Goal: Feedback & Contribution: Submit feedback/report problem

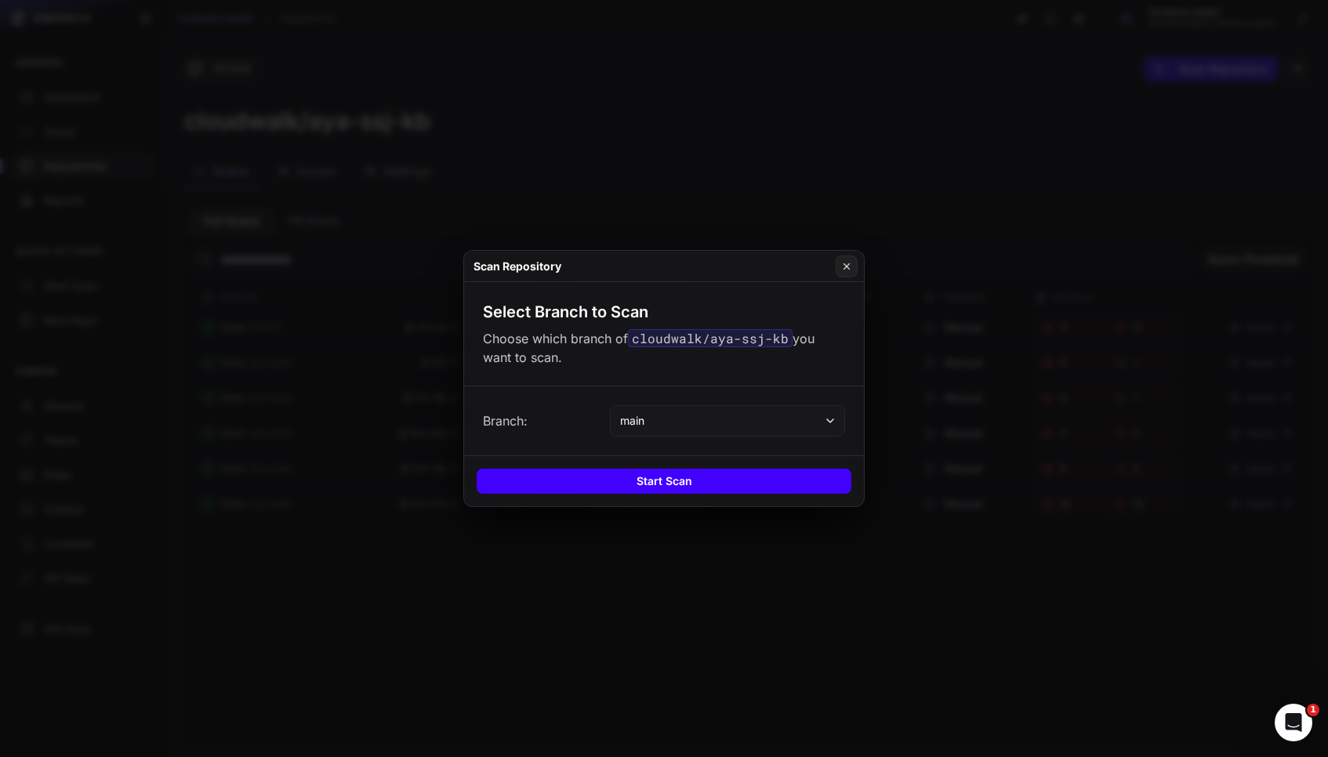
click at [723, 479] on button "Start Scan" at bounding box center [664, 481] width 375 height 25
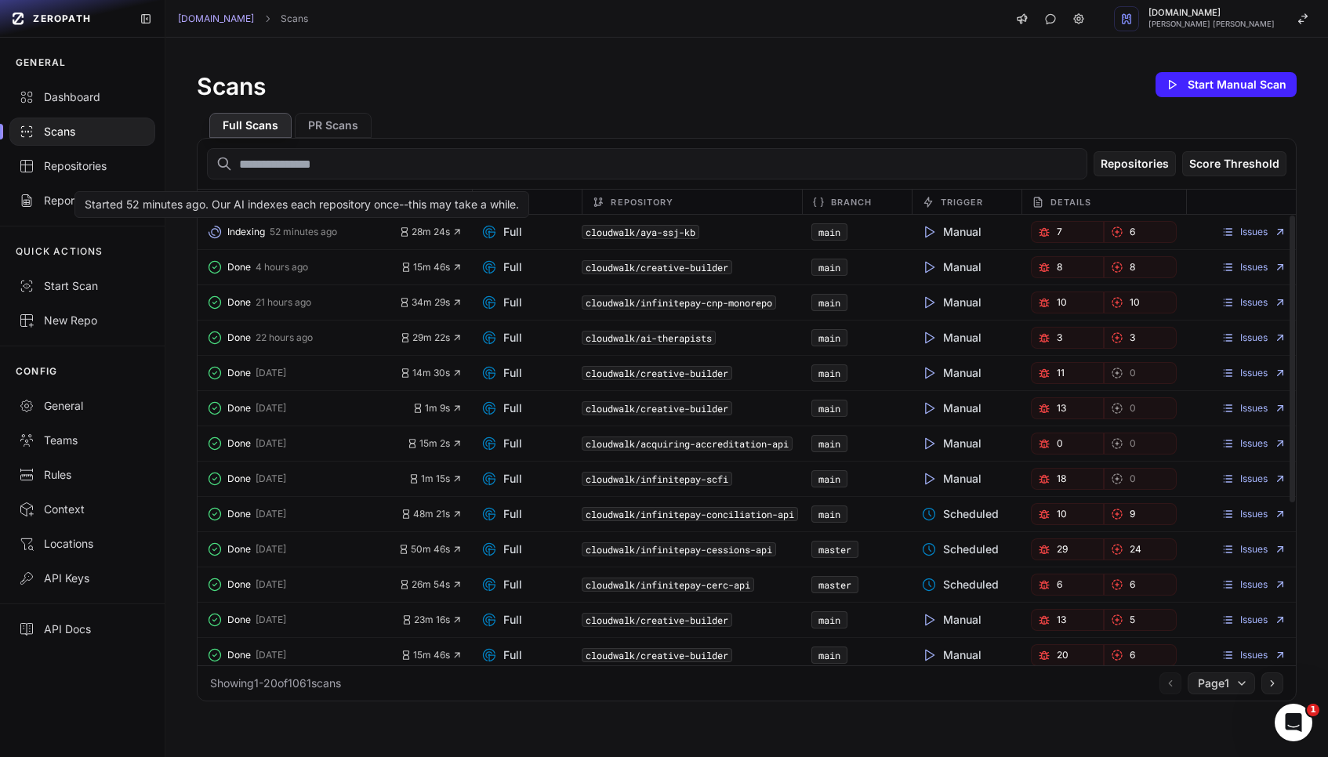
click at [260, 232] on span "Indexing" at bounding box center [246, 232] width 38 height 13
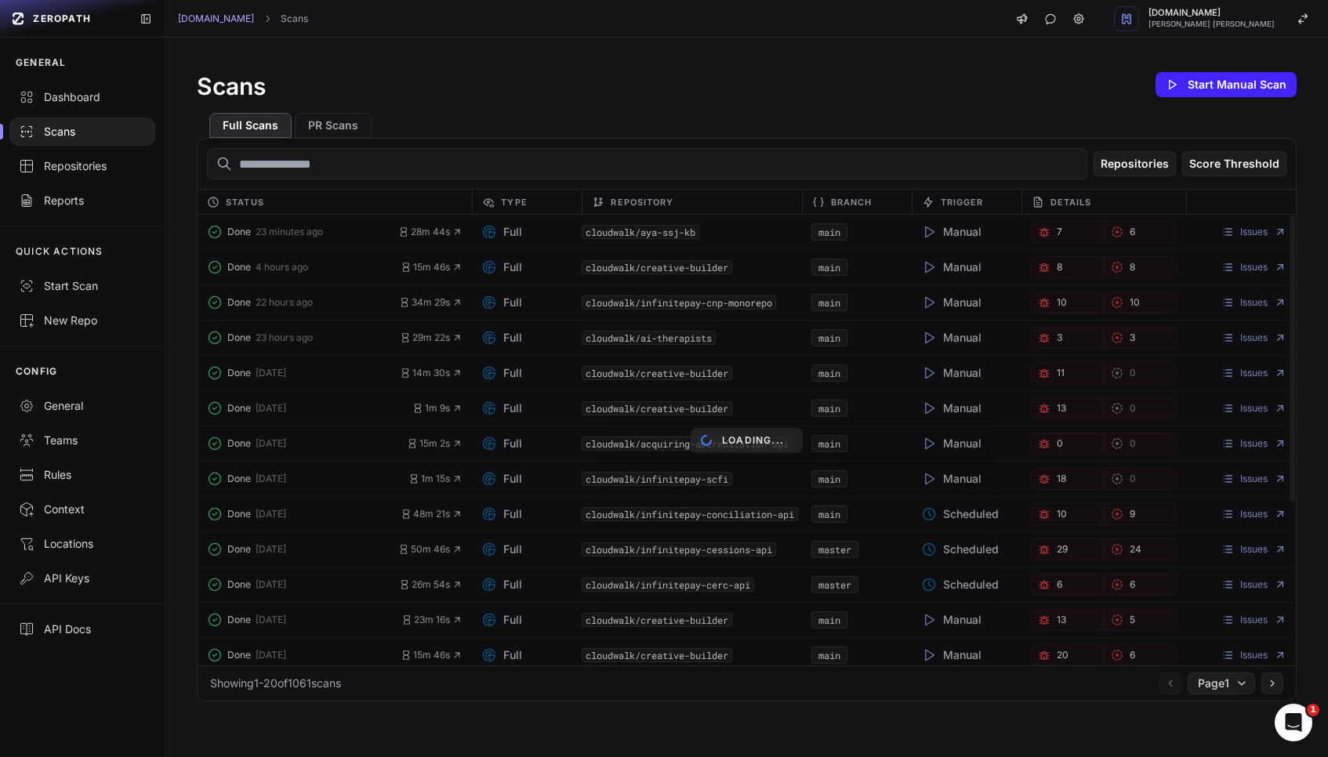
click at [332, 224] on div "Loading..." at bounding box center [747, 440] width 1098 height 451
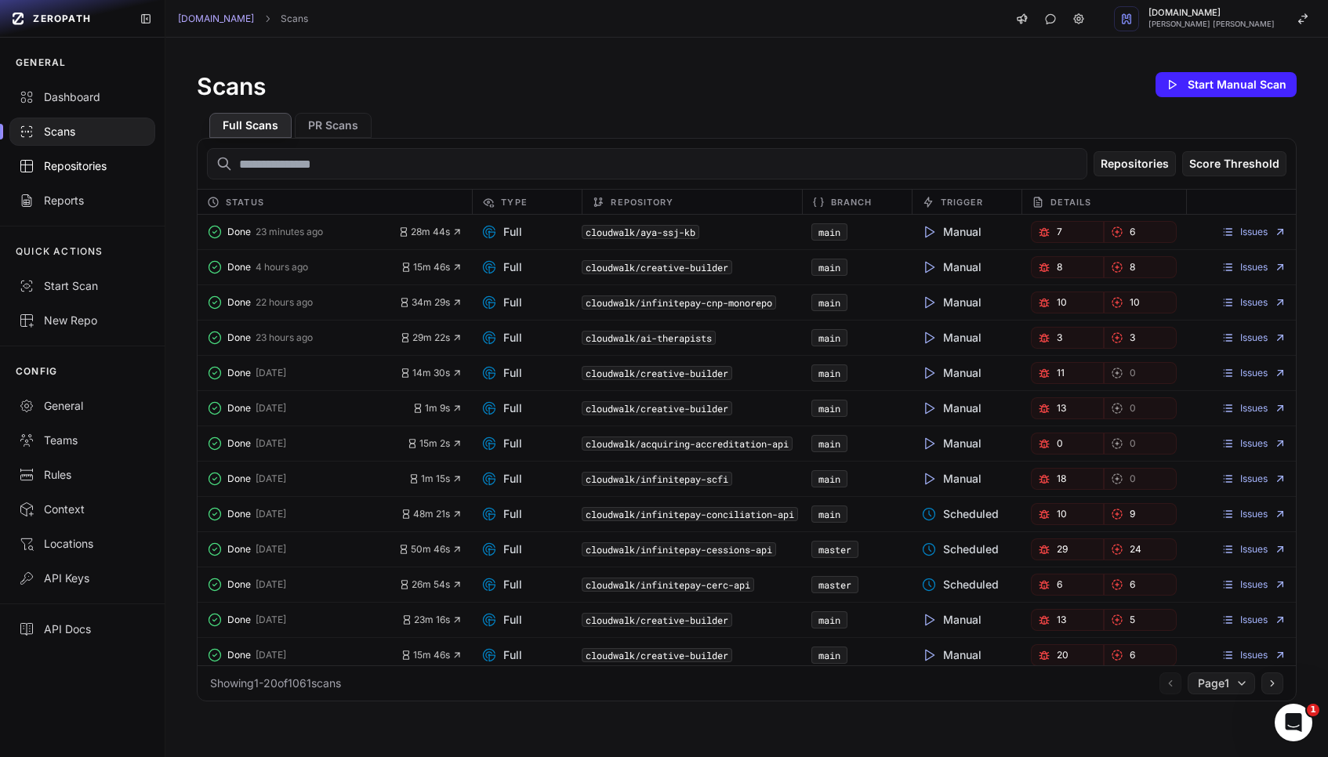
click at [80, 167] on div "Repositories" at bounding box center [82, 166] width 127 height 16
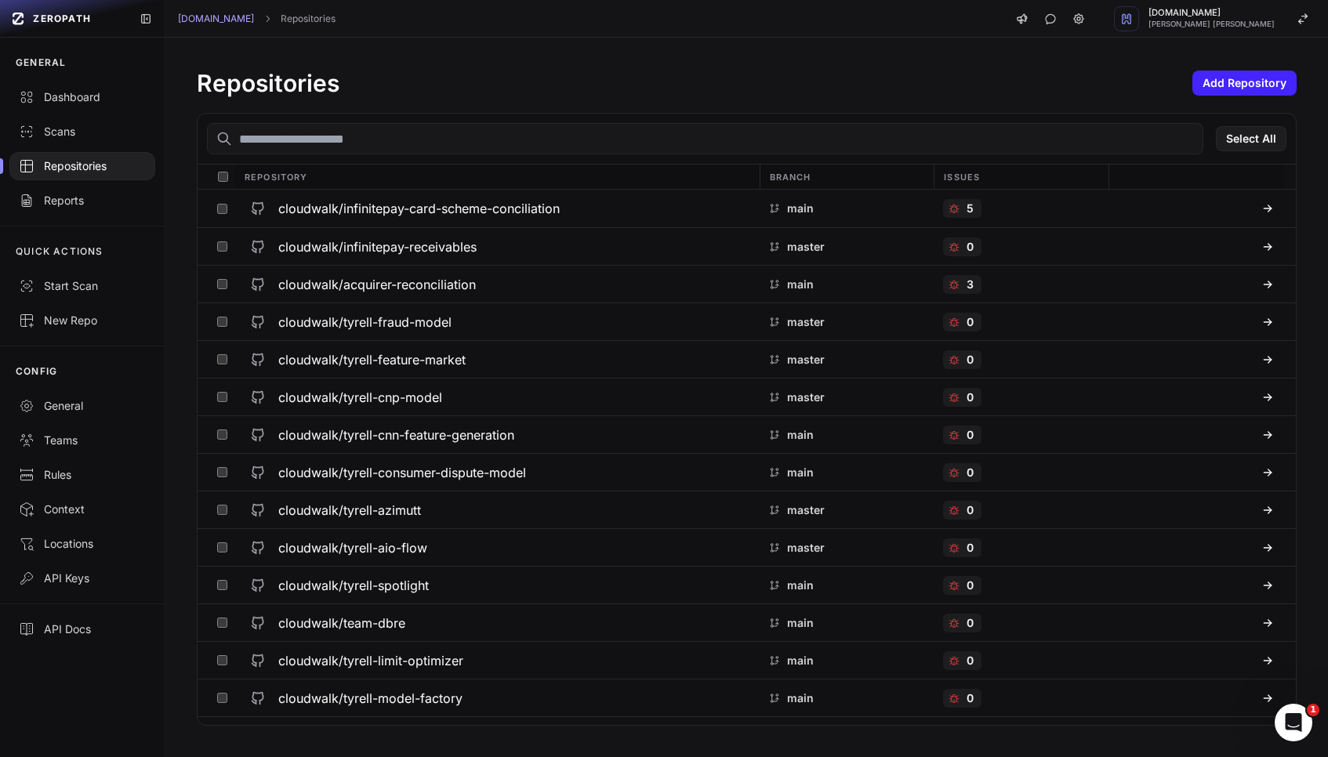
click at [433, 146] on input "text" at bounding box center [705, 138] width 996 height 31
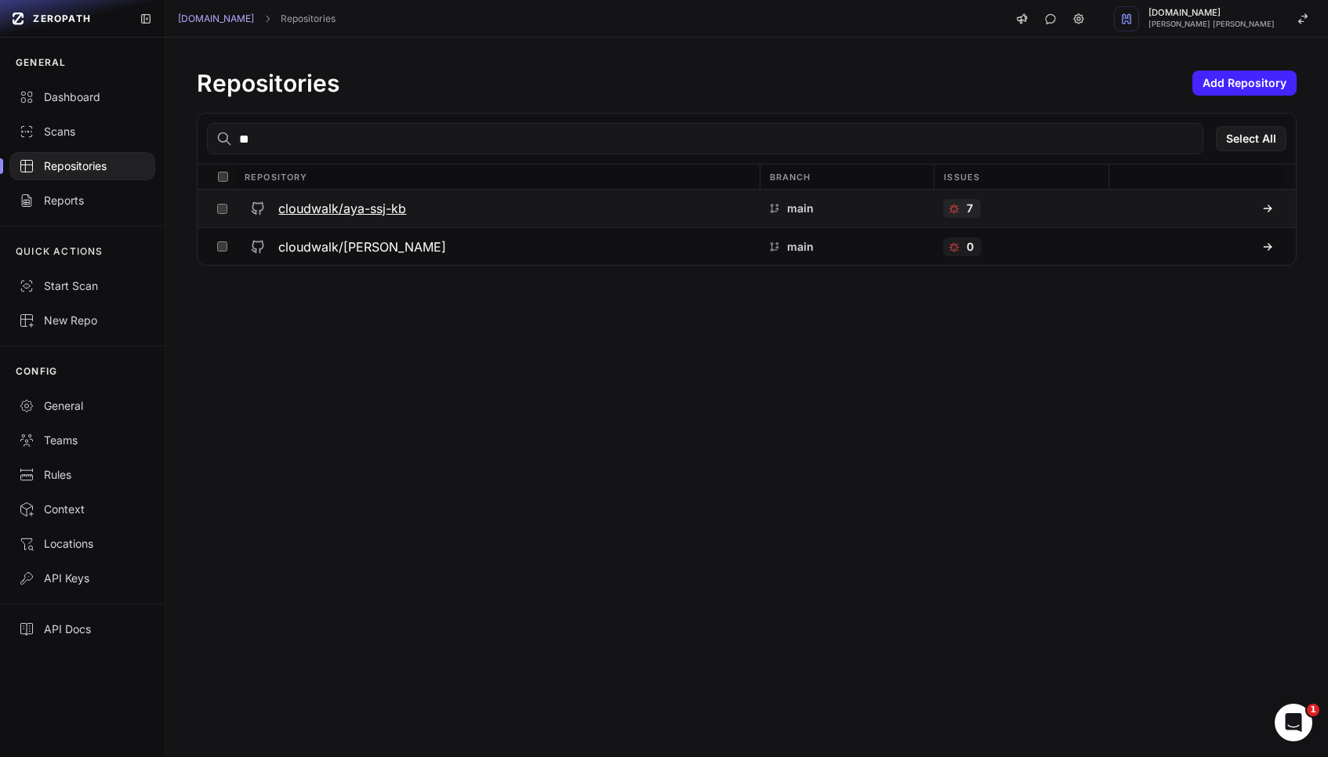
type input "**"
click at [379, 213] on h3 "cloudwalk/aya-ssj-kb" at bounding box center [342, 208] width 128 height 19
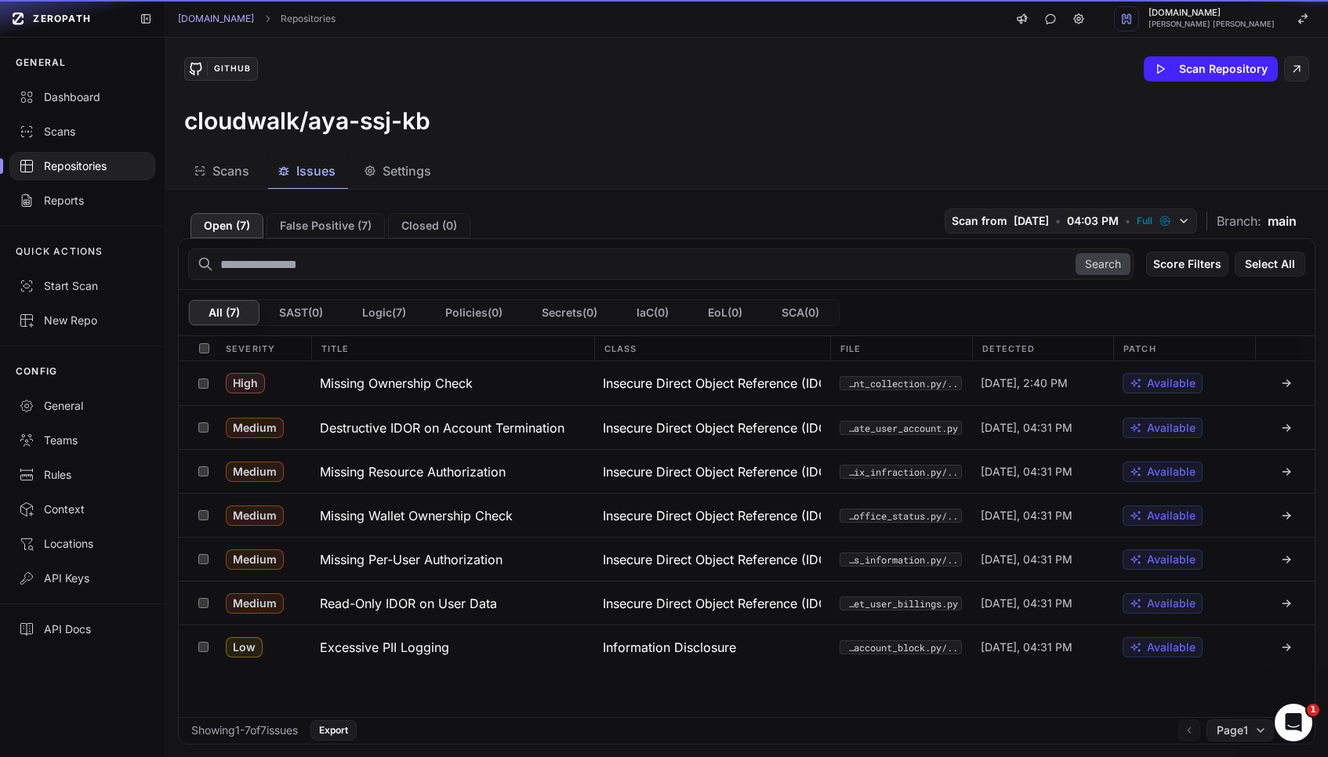
click at [310, 172] on span "Issues" at bounding box center [315, 170] width 39 height 19
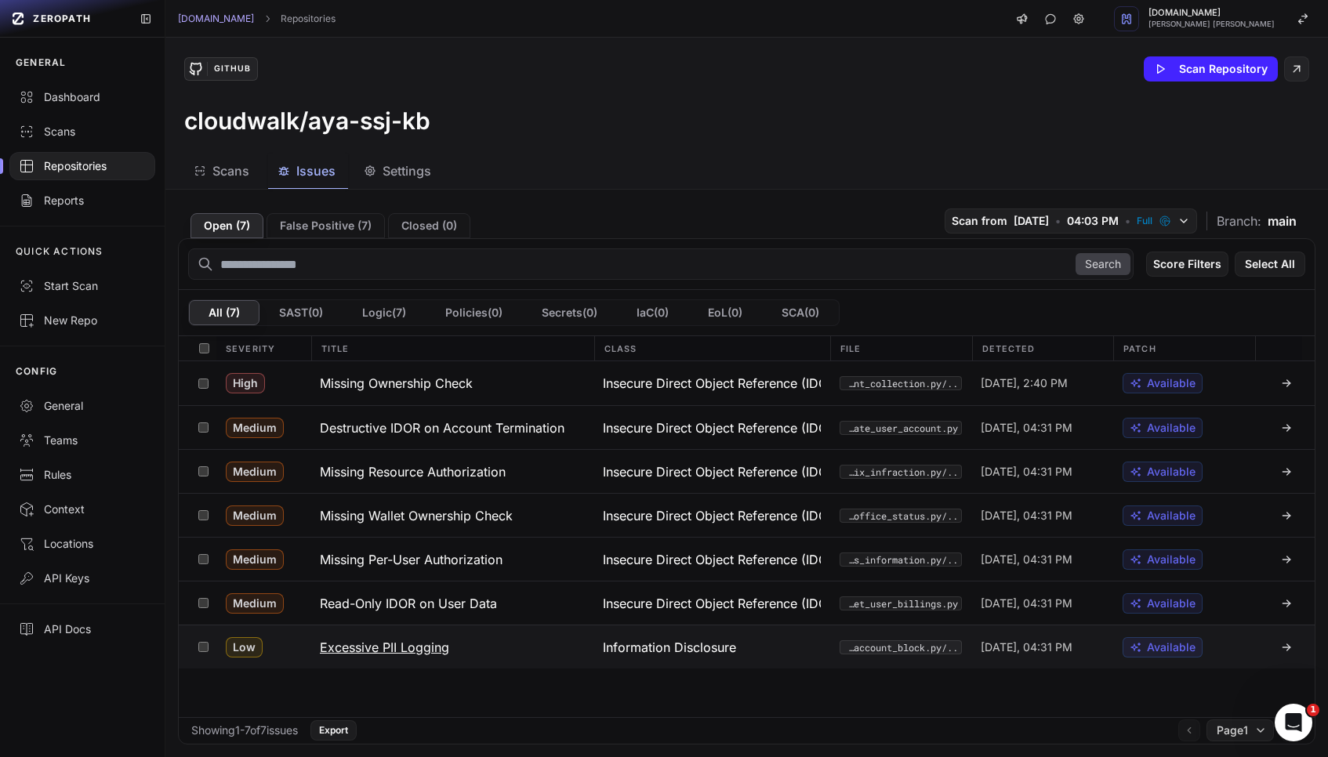
click at [412, 648] on h3 "Excessive PII Logging" at bounding box center [384, 647] width 129 height 19
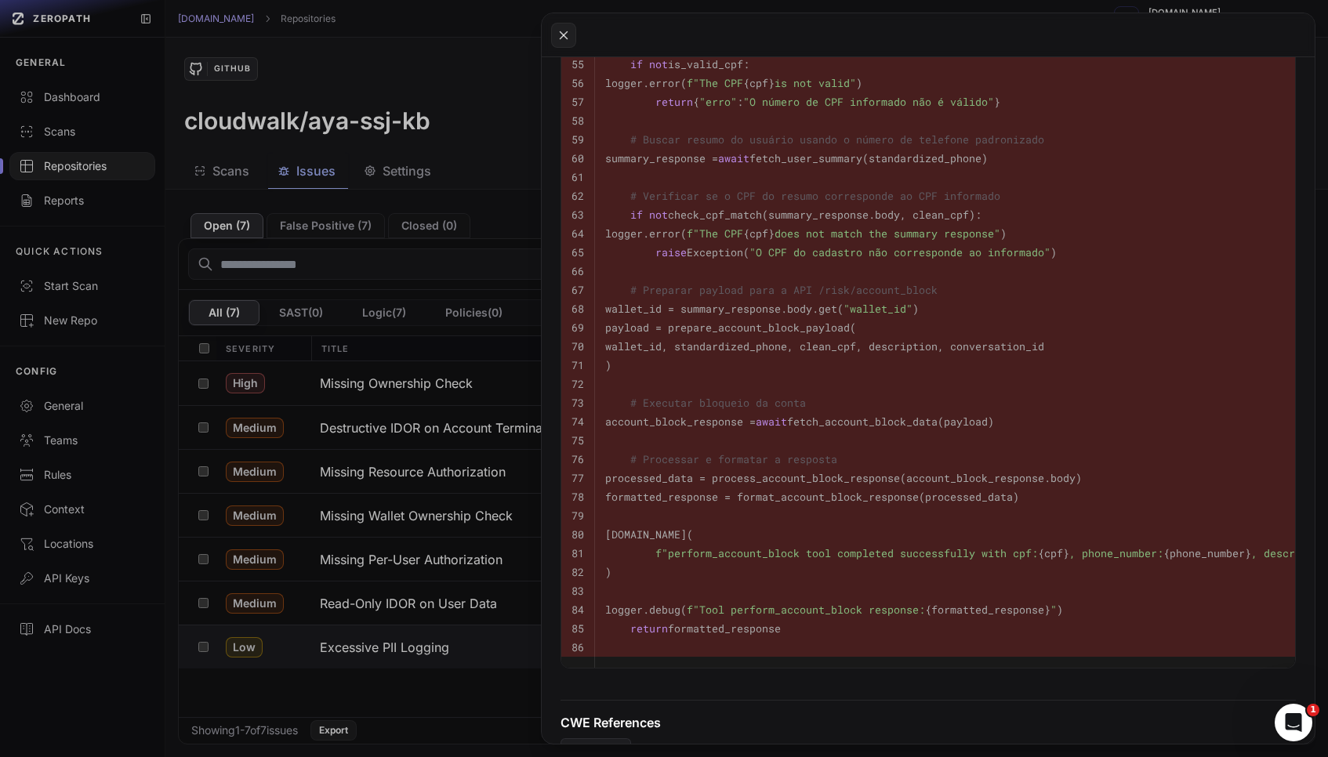
scroll to position [791, 0]
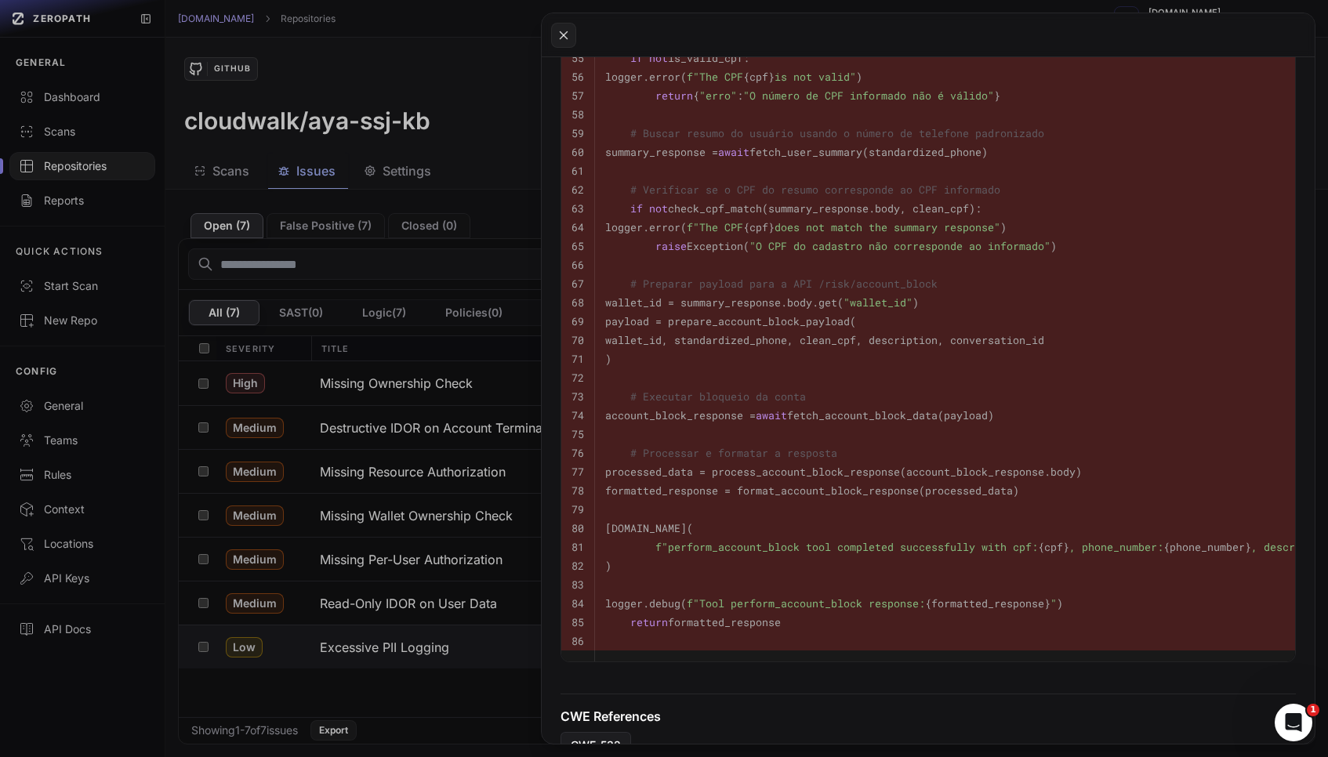
click at [444, 690] on button at bounding box center [664, 378] width 1328 height 757
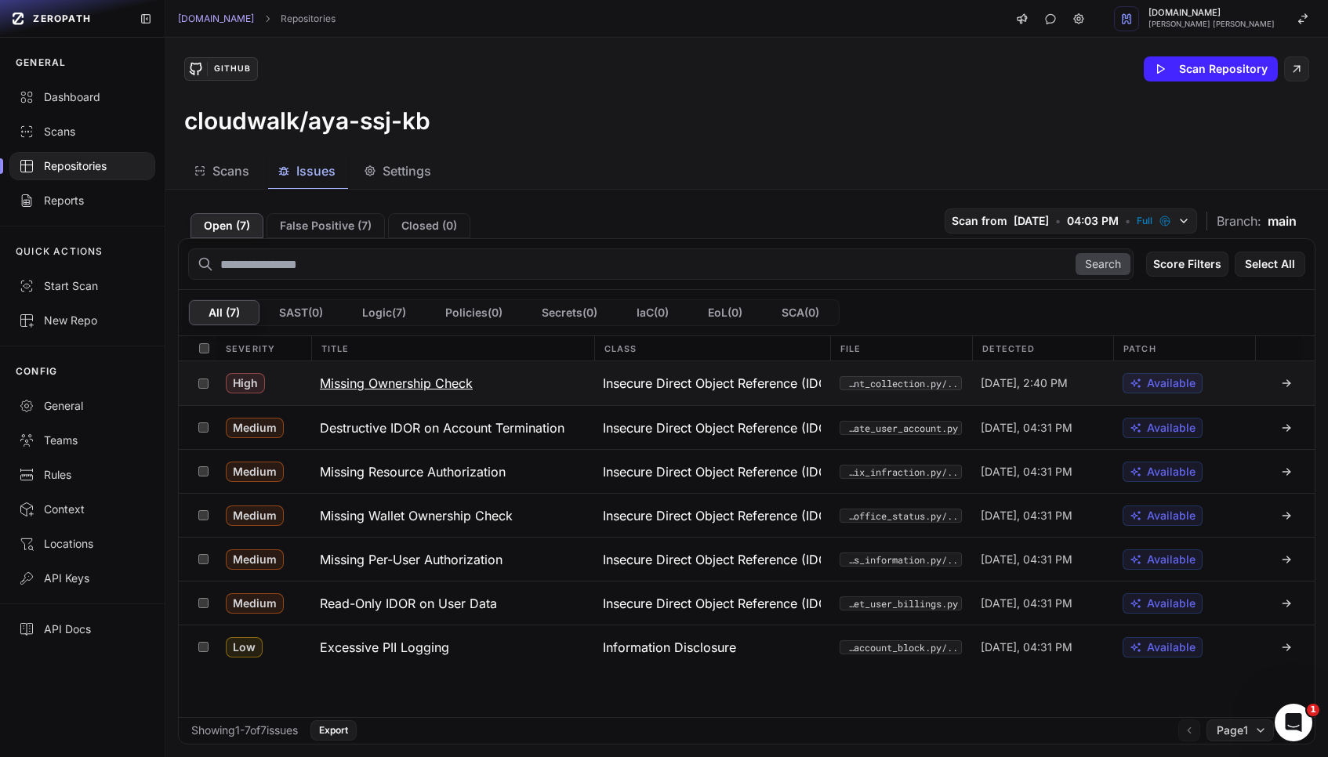
click at [449, 387] on h3 "Missing Ownership Check" at bounding box center [396, 383] width 153 height 19
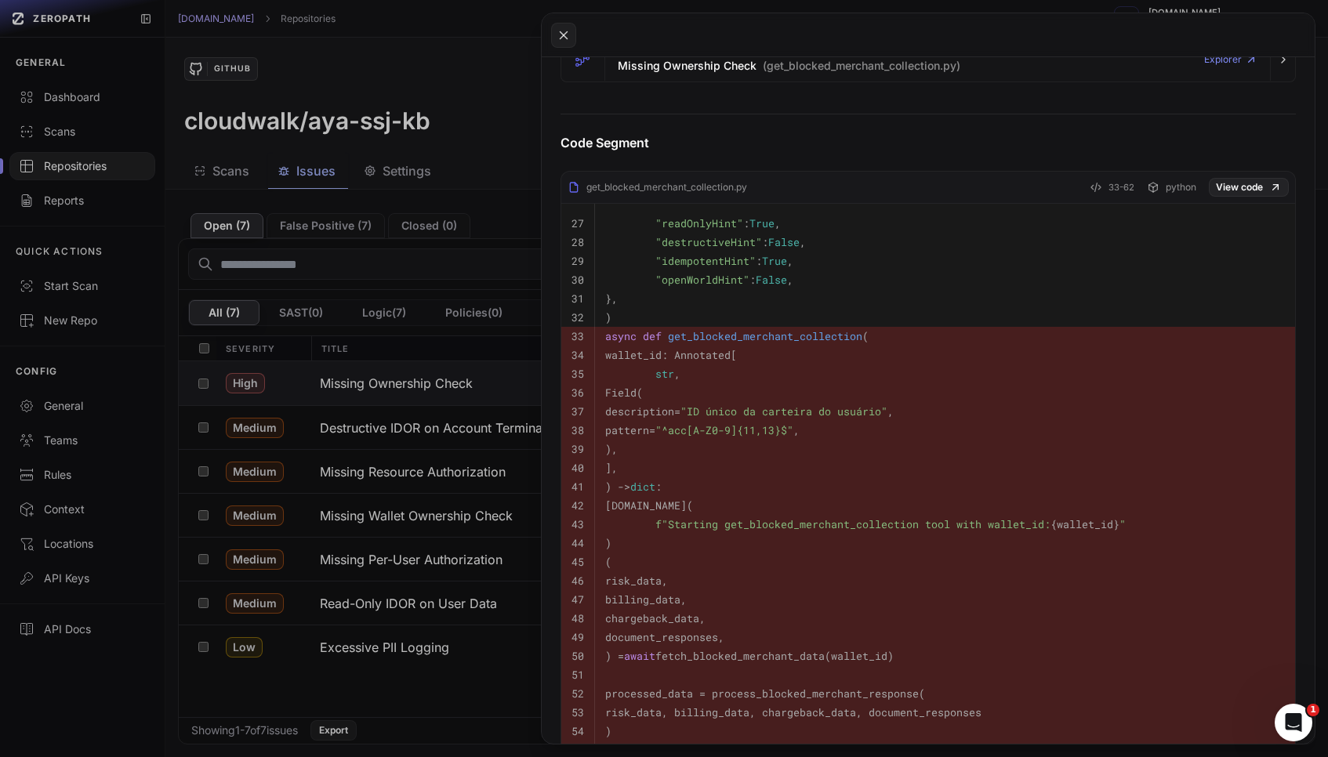
scroll to position [513, 0]
click at [397, 423] on button at bounding box center [664, 378] width 1328 height 757
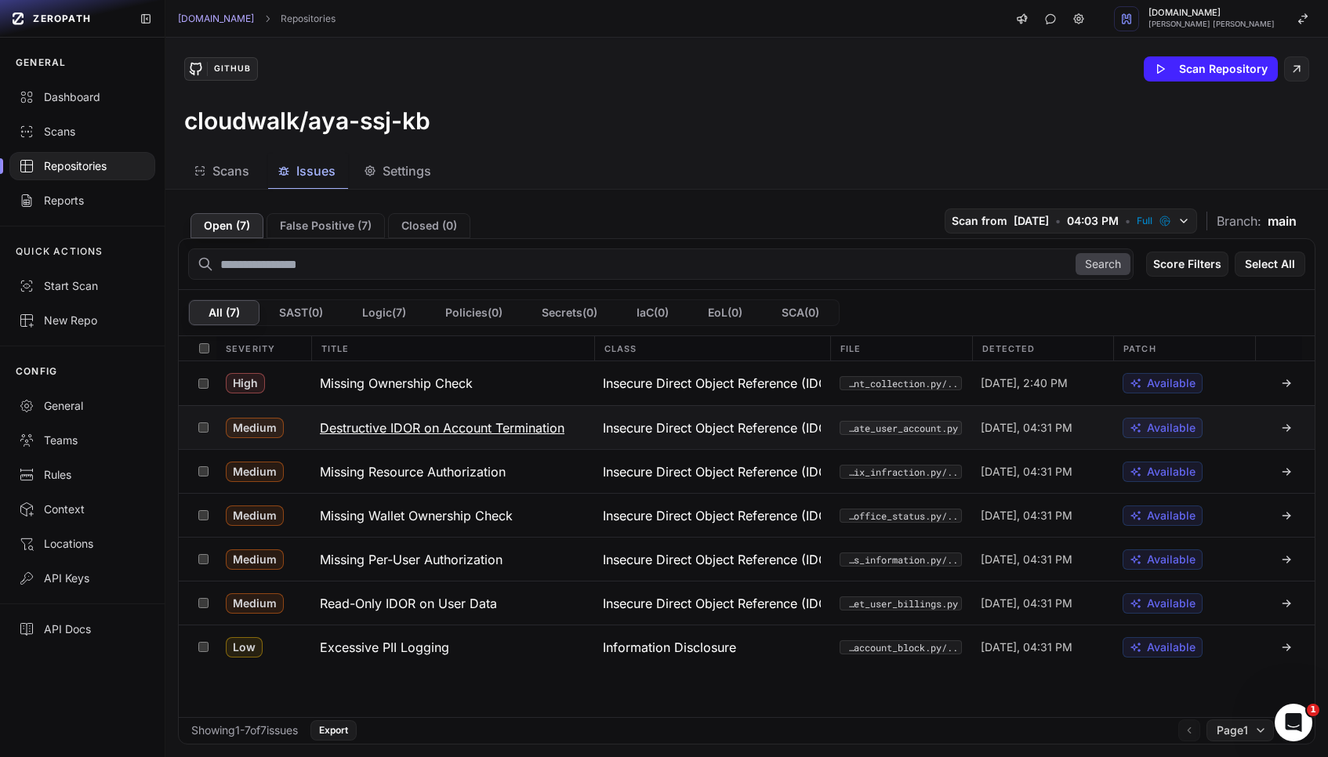
click at [408, 425] on h3 "Destructive IDOR on Account Termination" at bounding box center [442, 428] width 245 height 19
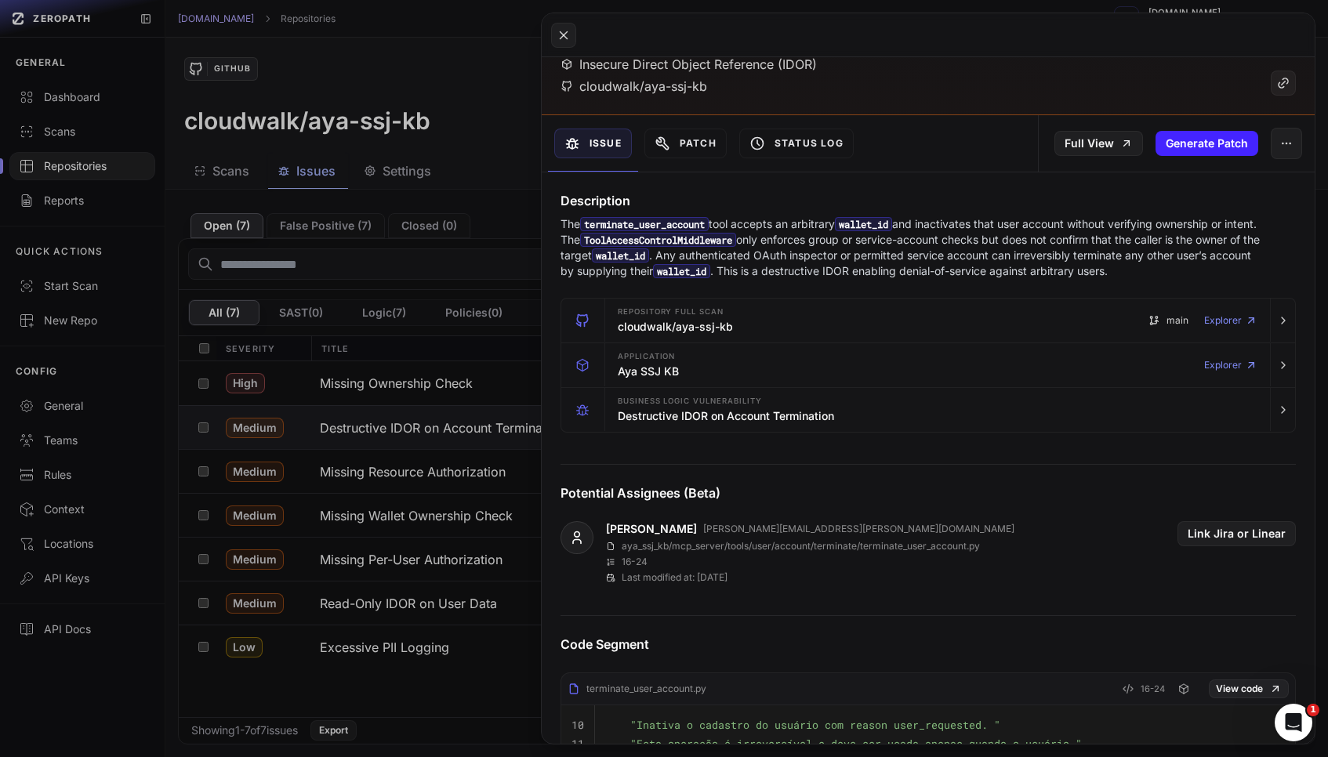
scroll to position [109, 0]
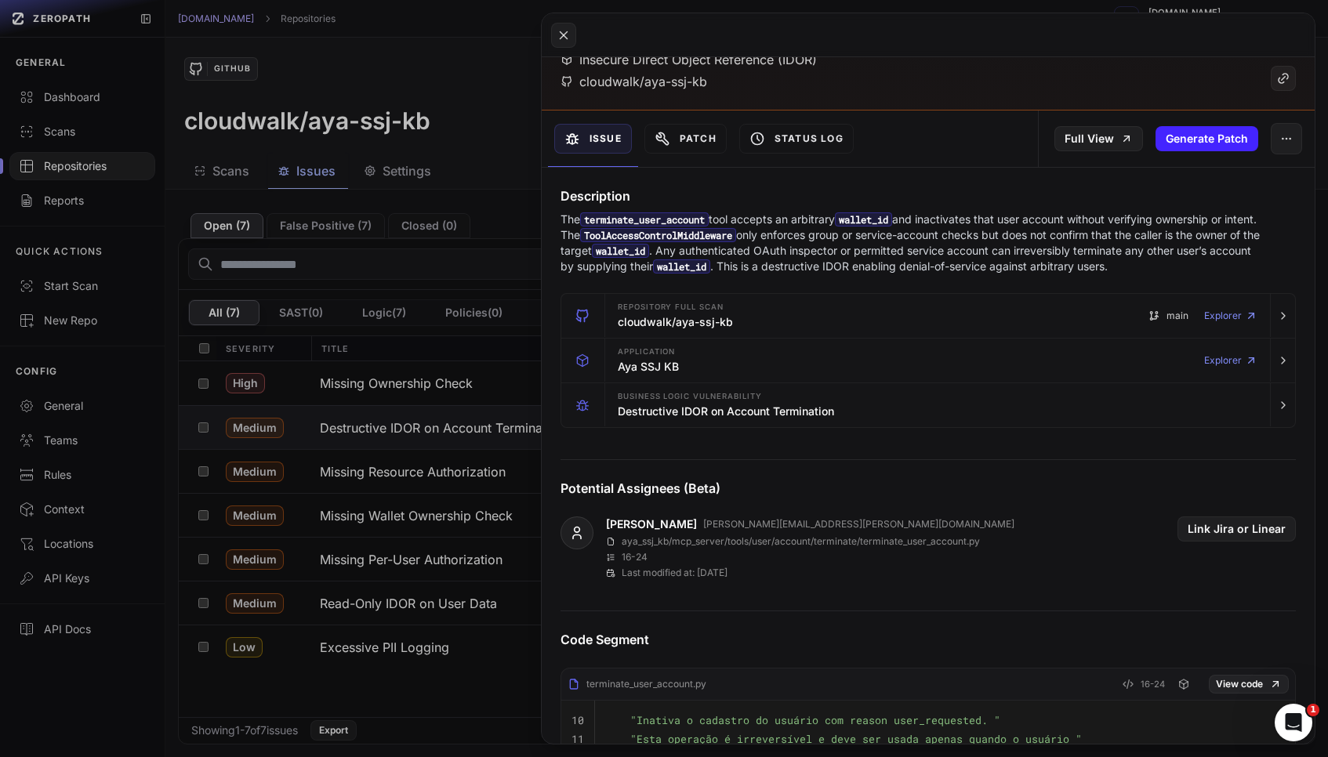
click at [421, 484] on button at bounding box center [664, 378] width 1328 height 757
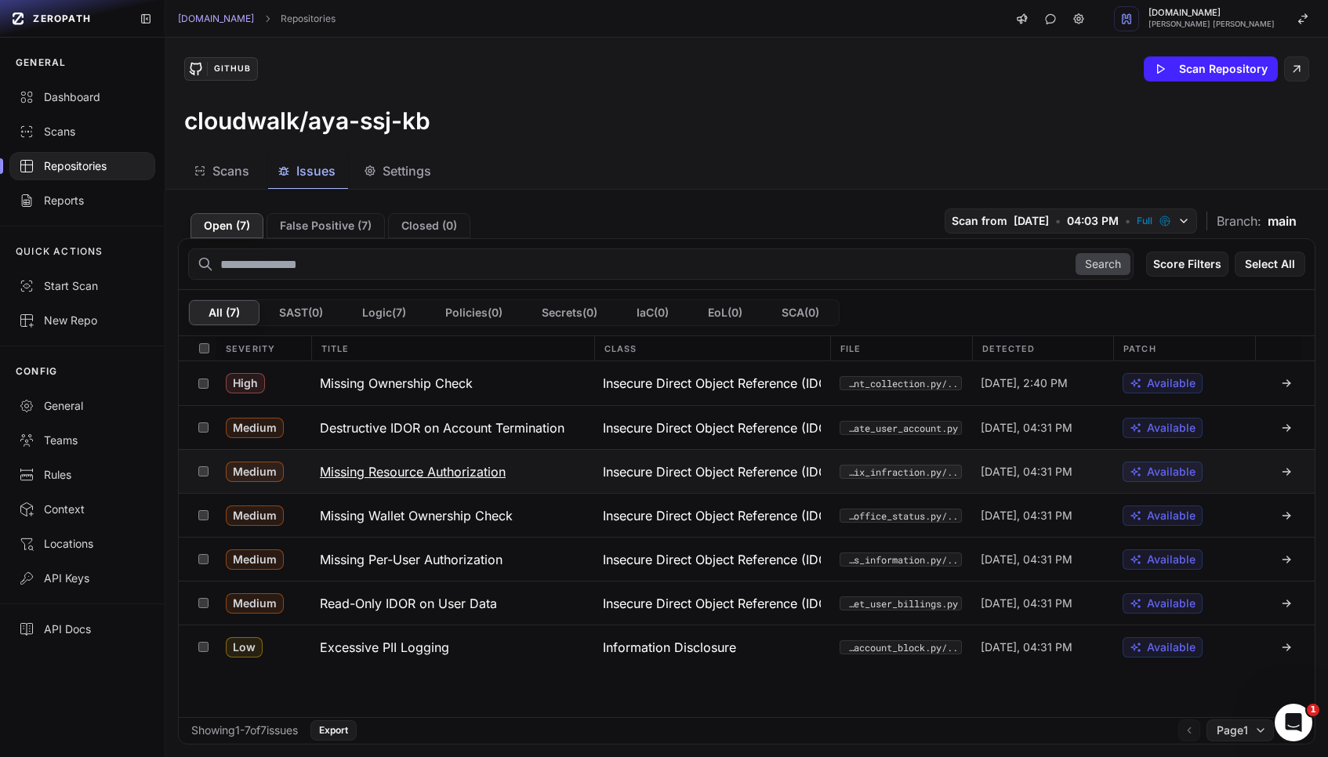
click at [433, 474] on h3 "Missing Resource Authorization" at bounding box center [413, 471] width 186 height 19
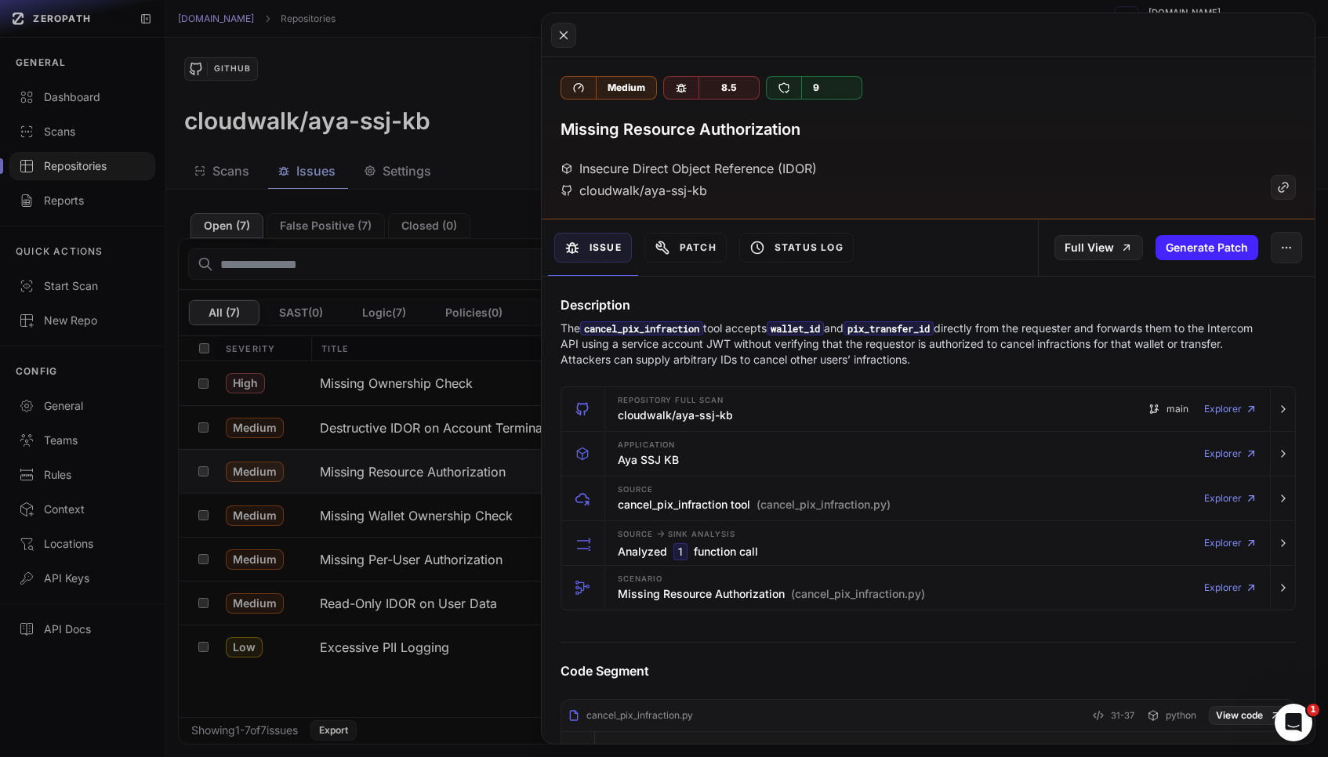
drag, startPoint x: 973, startPoint y: 354, endPoint x: 560, endPoint y: 326, distance: 414.1
click at [560, 326] on p "The cancel_pix_infraction tool accepts wallet_id and pix_transfer_id directly f…" at bounding box center [911, 344] width 702 height 47
copy p "The cancel_pix_infraction tool accepts wallet_id and pix_transfer_id directly f…"
drag, startPoint x: 971, startPoint y: 506, endPoint x: 608, endPoint y: 491, distance: 363.2
click at [608, 491] on button "Source cancel_pix_infraction tool (cancel_pix_infraction.py) Explorer" at bounding box center [928, 499] width 734 height 44
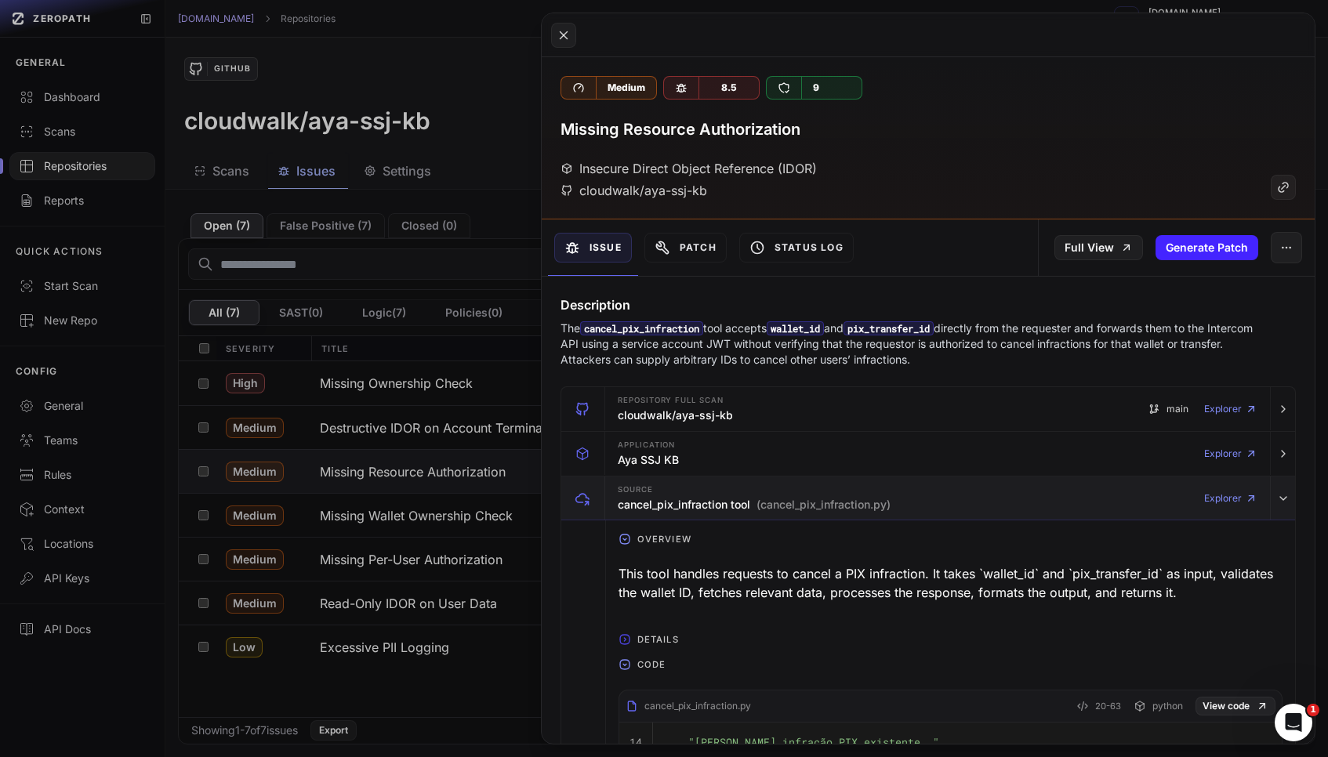
click at [673, 497] on h3 "cancel_pix_infraction tool (cancel_pix_infraction.py)" at bounding box center [754, 505] width 273 height 16
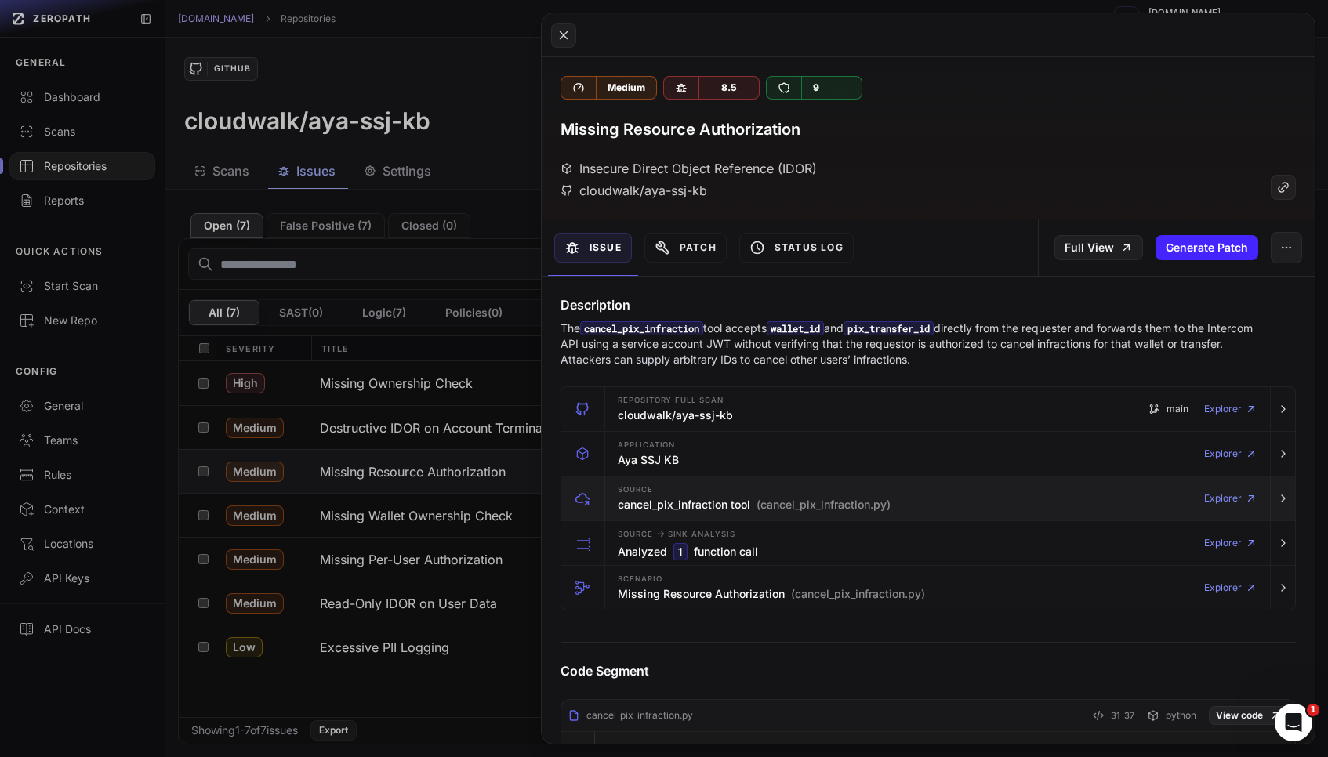
click at [674, 502] on h3 "cancel_pix_infraction tool (cancel_pix_infraction.py)" at bounding box center [754, 505] width 273 height 16
copy h3 "cancel_pix_infraction"
click at [413, 501] on button at bounding box center [664, 378] width 1328 height 757
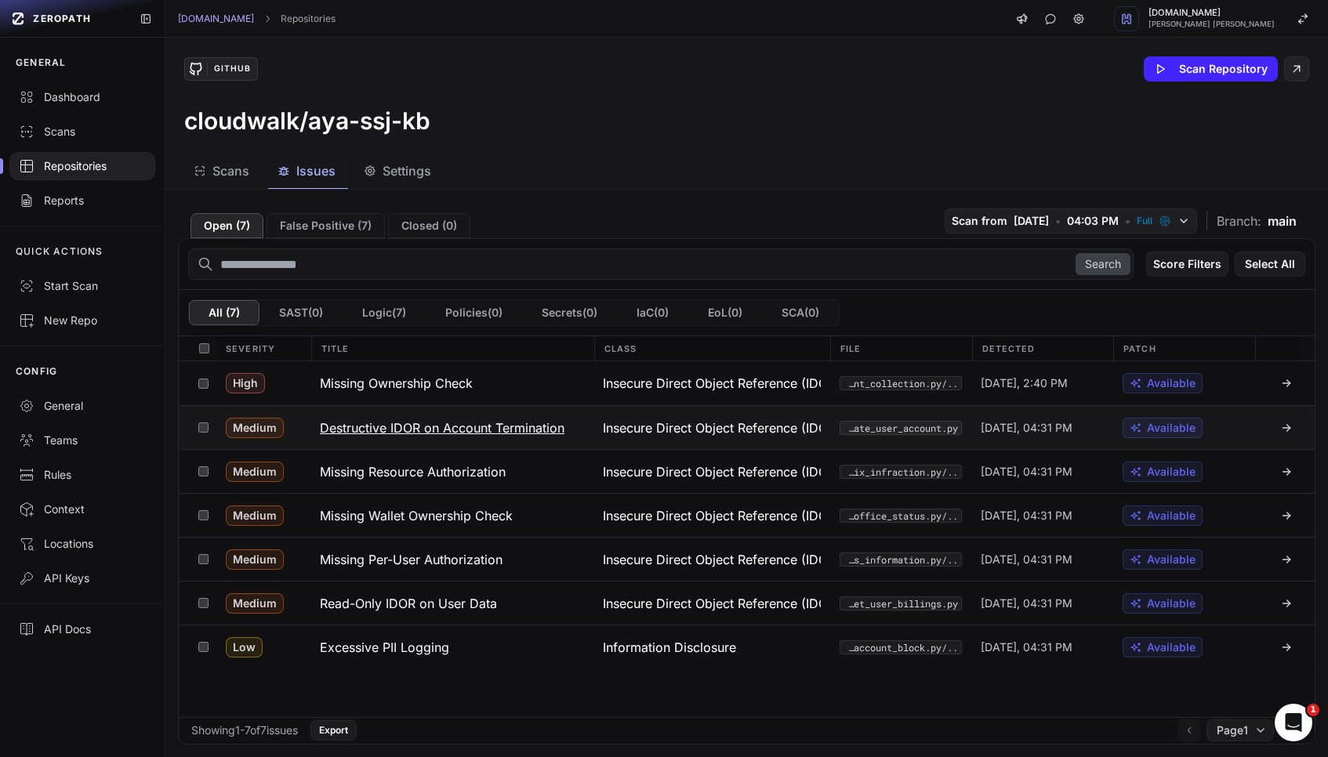
click at [446, 431] on h3 "Destructive IDOR on Account Termination" at bounding box center [442, 428] width 245 height 19
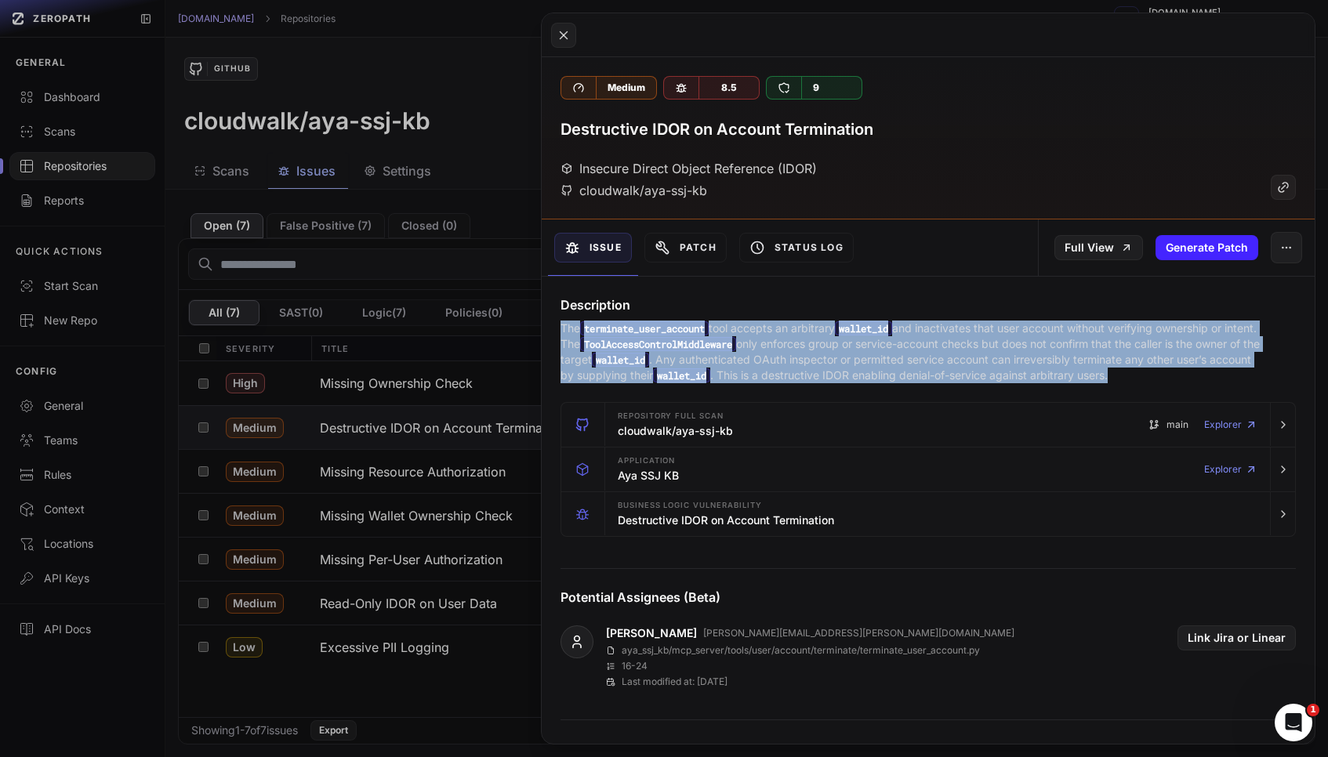
drag, startPoint x: 1206, startPoint y: 375, endPoint x: 555, endPoint y: 332, distance: 652.0
click at [555, 332] on div "Description The terminate_user_account tool accepts an arbitrary wallet_id and …" at bounding box center [928, 340] width 773 height 88
copy p "The terminate_user_account tool accepts an arbitrary wallet_id and inactivates …"
click at [461, 383] on button at bounding box center [664, 378] width 1328 height 757
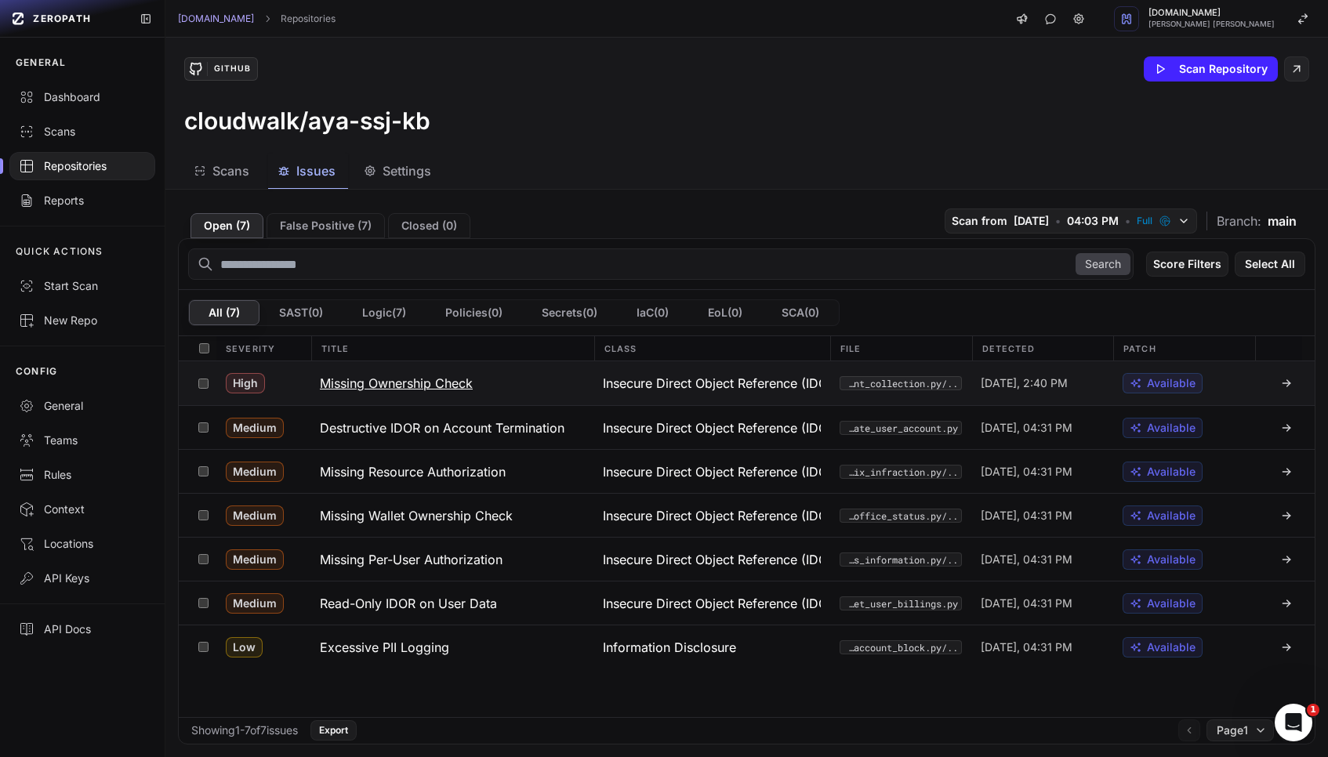
click at [454, 382] on h3 "Missing Ownership Check" at bounding box center [396, 383] width 153 height 19
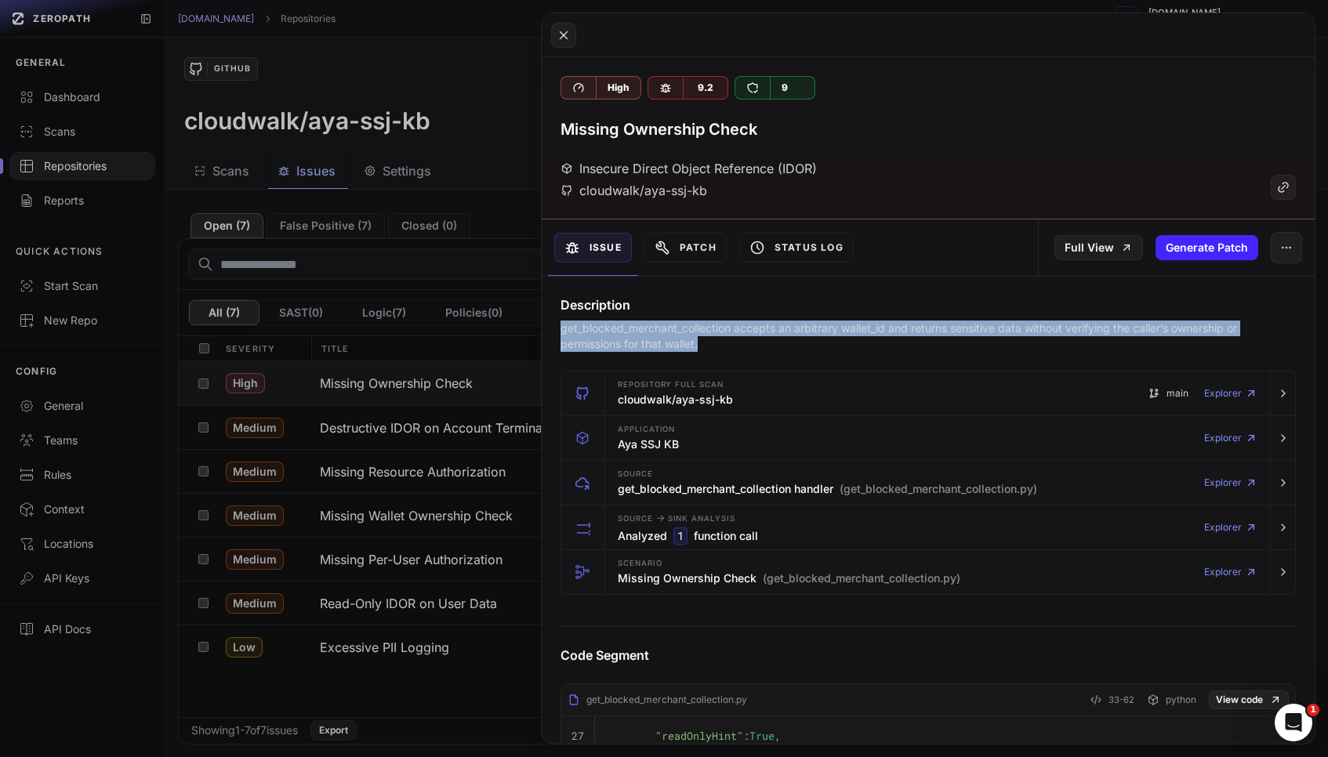
drag, startPoint x: 756, startPoint y: 344, endPoint x: 554, endPoint y: 328, distance: 202.1
click at [554, 328] on div "Description get_blocked_merchant_collection accepts an arbitrary wallet_id and …" at bounding box center [928, 324] width 773 height 56
copy p "get_blocked_merchant_collection accepts an arbitrary wallet_id and returns sens…"
click at [480, 502] on button at bounding box center [664, 378] width 1328 height 757
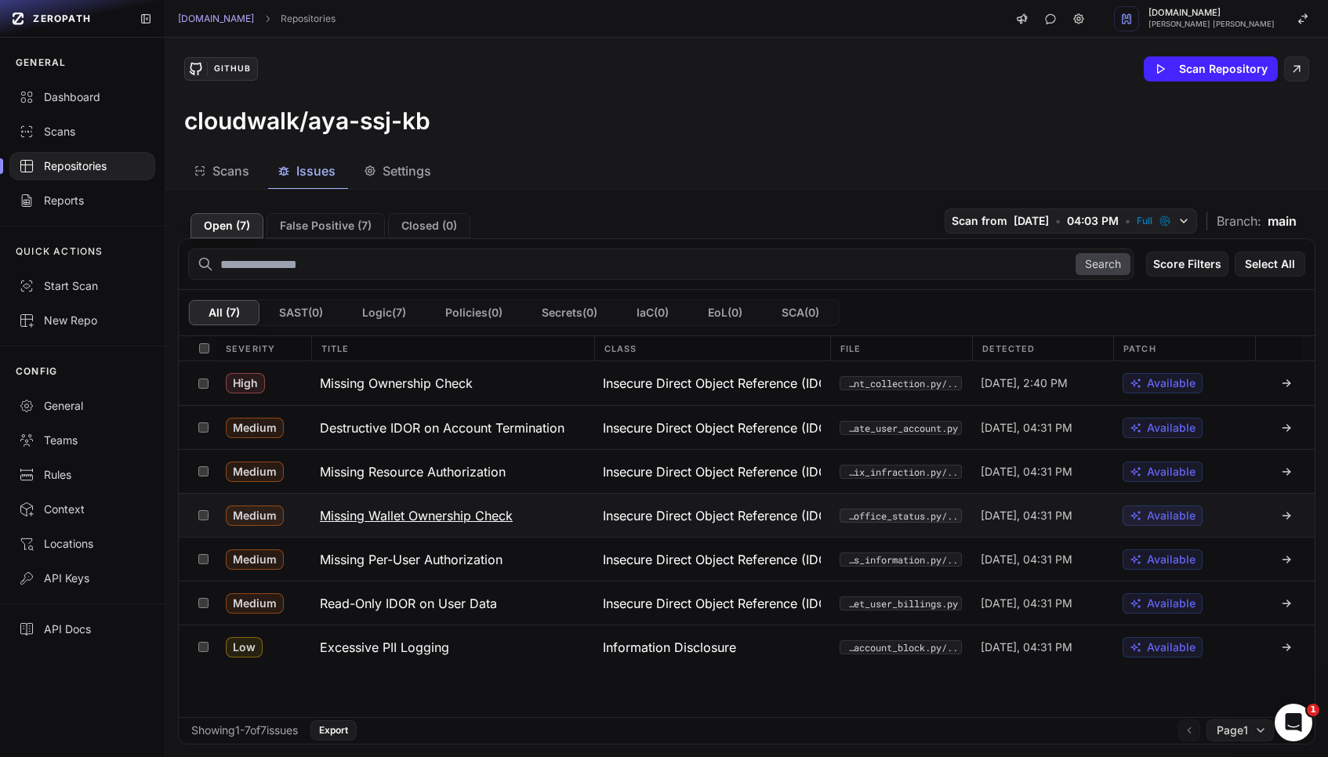
click at [477, 513] on h3 "Missing Wallet Ownership Check" at bounding box center [416, 515] width 193 height 19
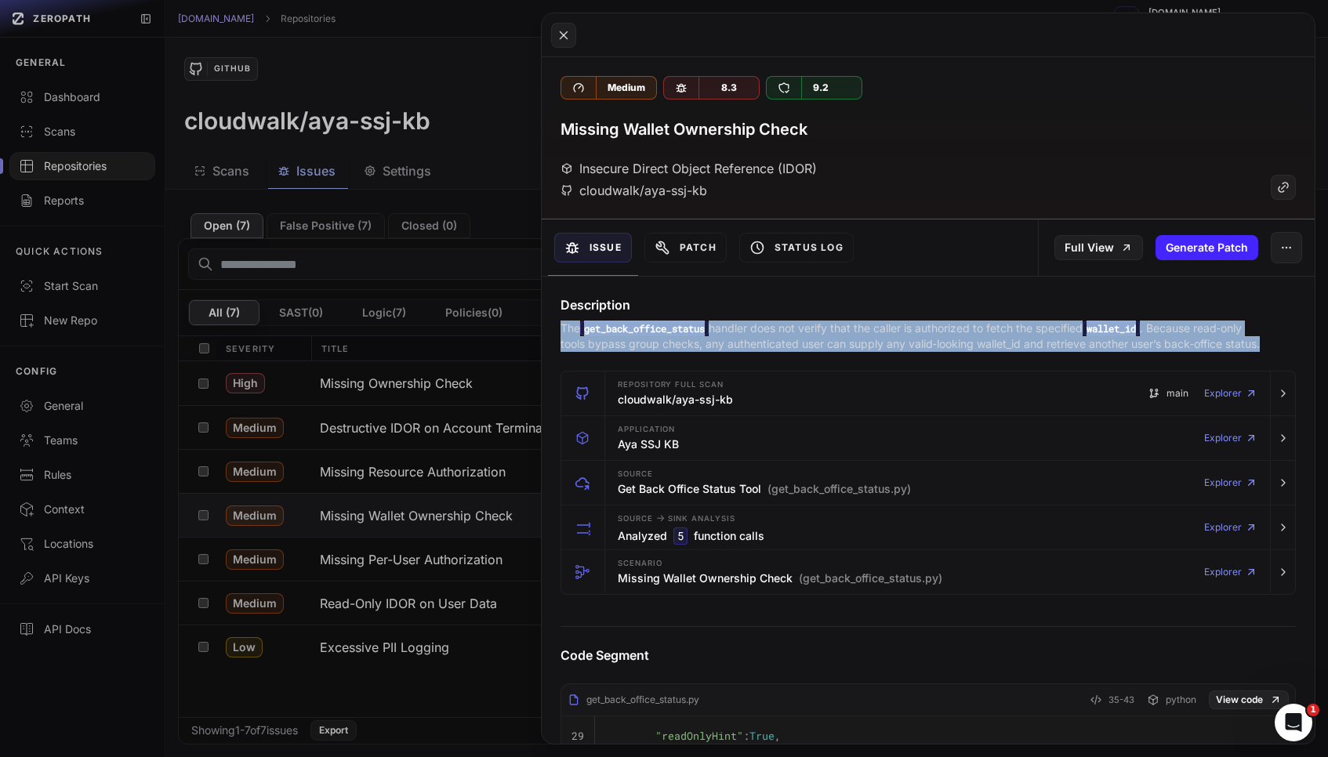
drag, startPoint x: 672, startPoint y: 366, endPoint x: 560, endPoint y: 334, distance: 115.9
click at [560, 333] on p "The get_back_office_status handler does not verify that the caller is authorize…" at bounding box center [911, 336] width 702 height 31
copy p "The get_back_office_status handler does not verify that the caller is authorize…"
click at [425, 572] on button at bounding box center [664, 378] width 1328 height 757
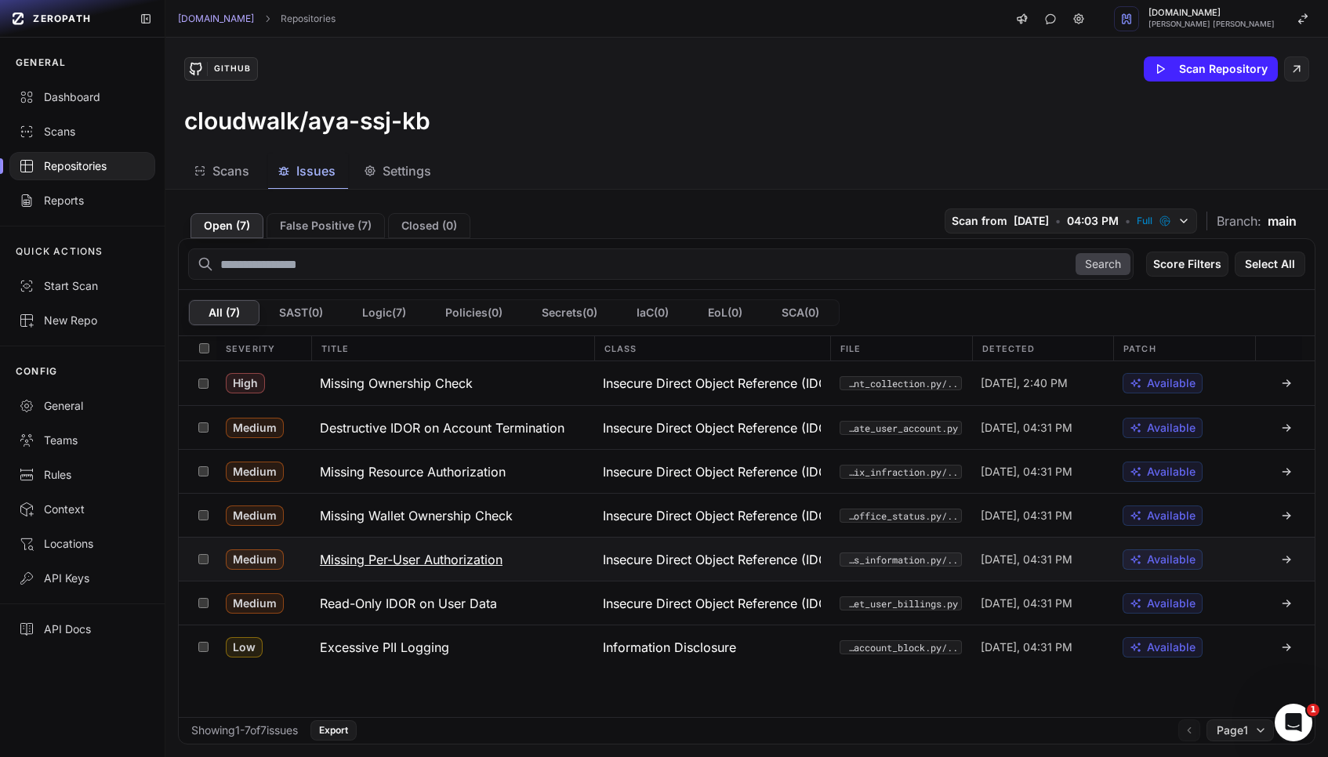
click at [441, 550] on h3 "Missing Per-User Authorization" at bounding box center [411, 559] width 183 height 19
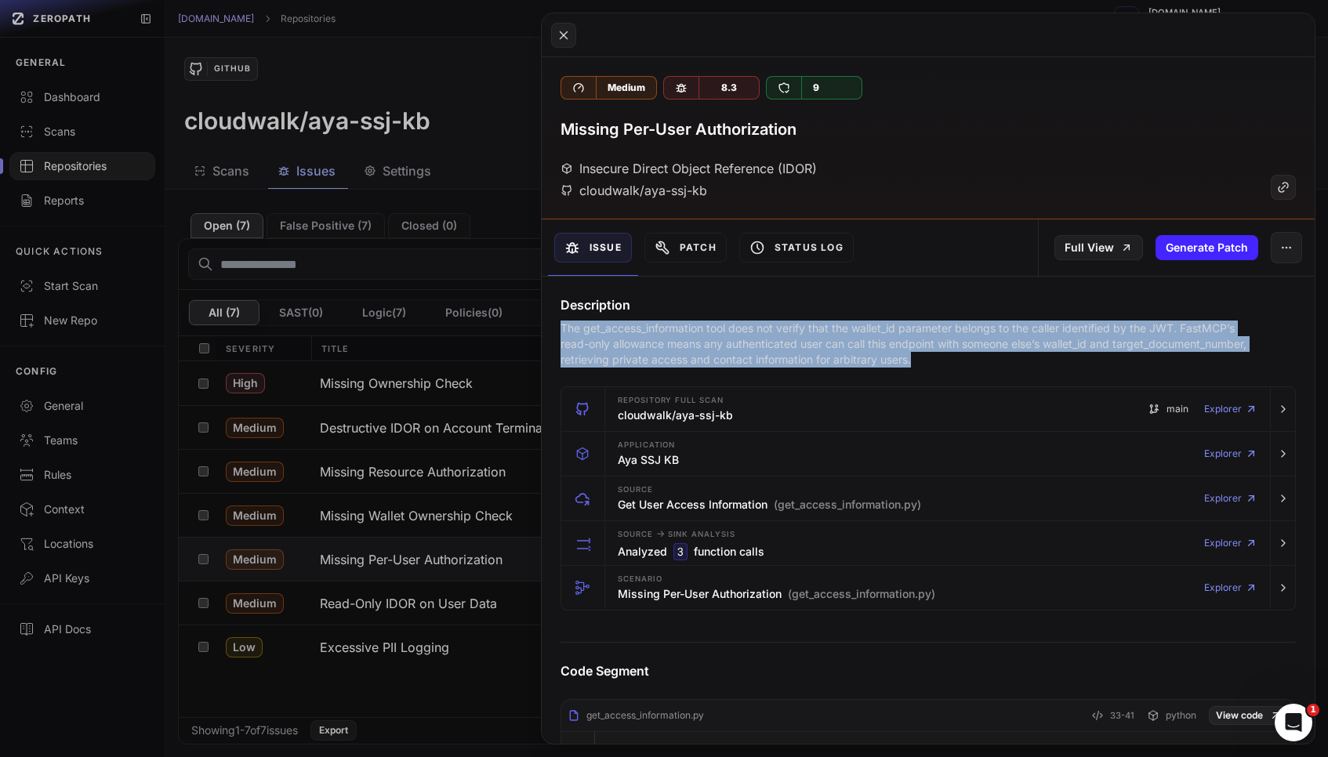
drag, startPoint x: 935, startPoint y: 364, endPoint x: 546, endPoint y: 329, distance: 390.4
click at [546, 329] on div "Description The get_access_information tool does not verify that the wallet_id …" at bounding box center [928, 332] width 773 height 72
copy p "The get_access_information tool does not verify that the wallet_id parameter be…"
click at [464, 598] on button at bounding box center [664, 378] width 1328 height 757
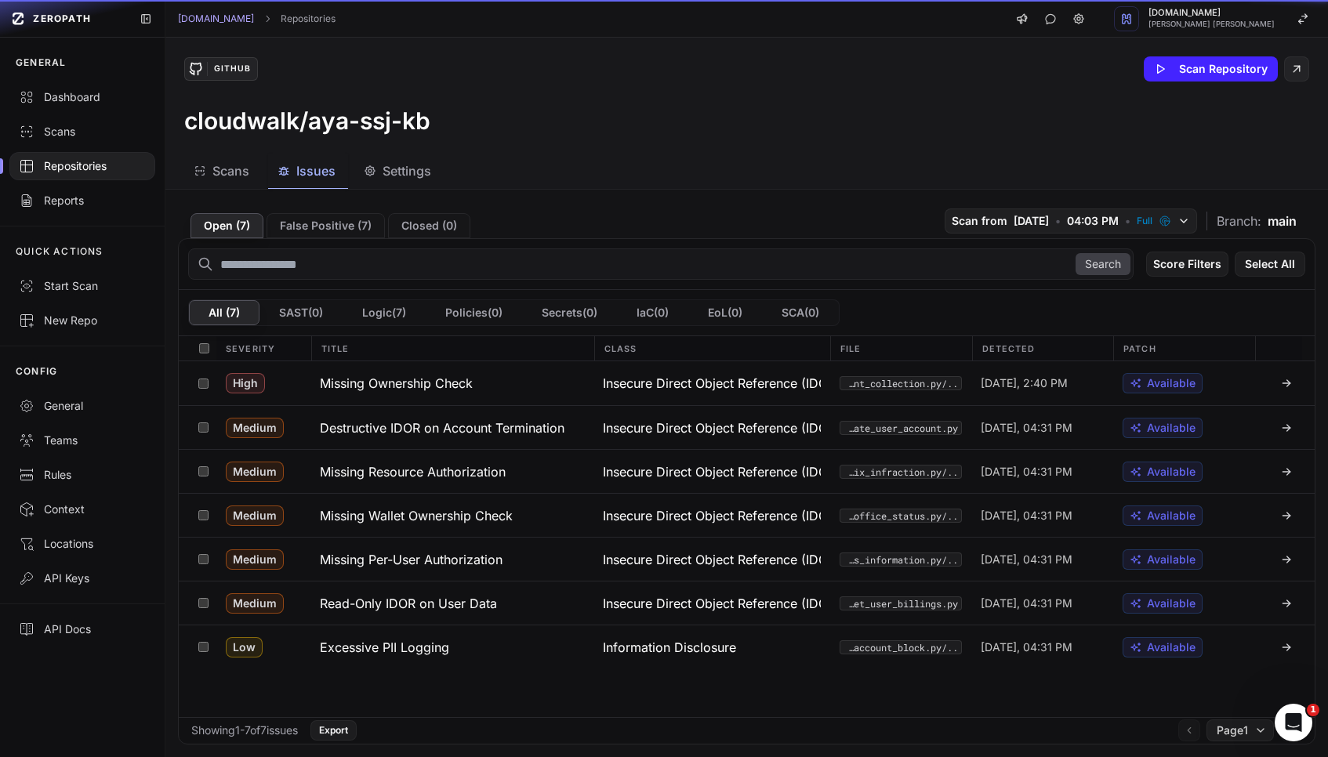
click at [464, 598] on h3 "Read-Only IDOR on User Data" at bounding box center [408, 603] width 177 height 19
click at [464, 598] on button at bounding box center [664, 378] width 1328 height 757
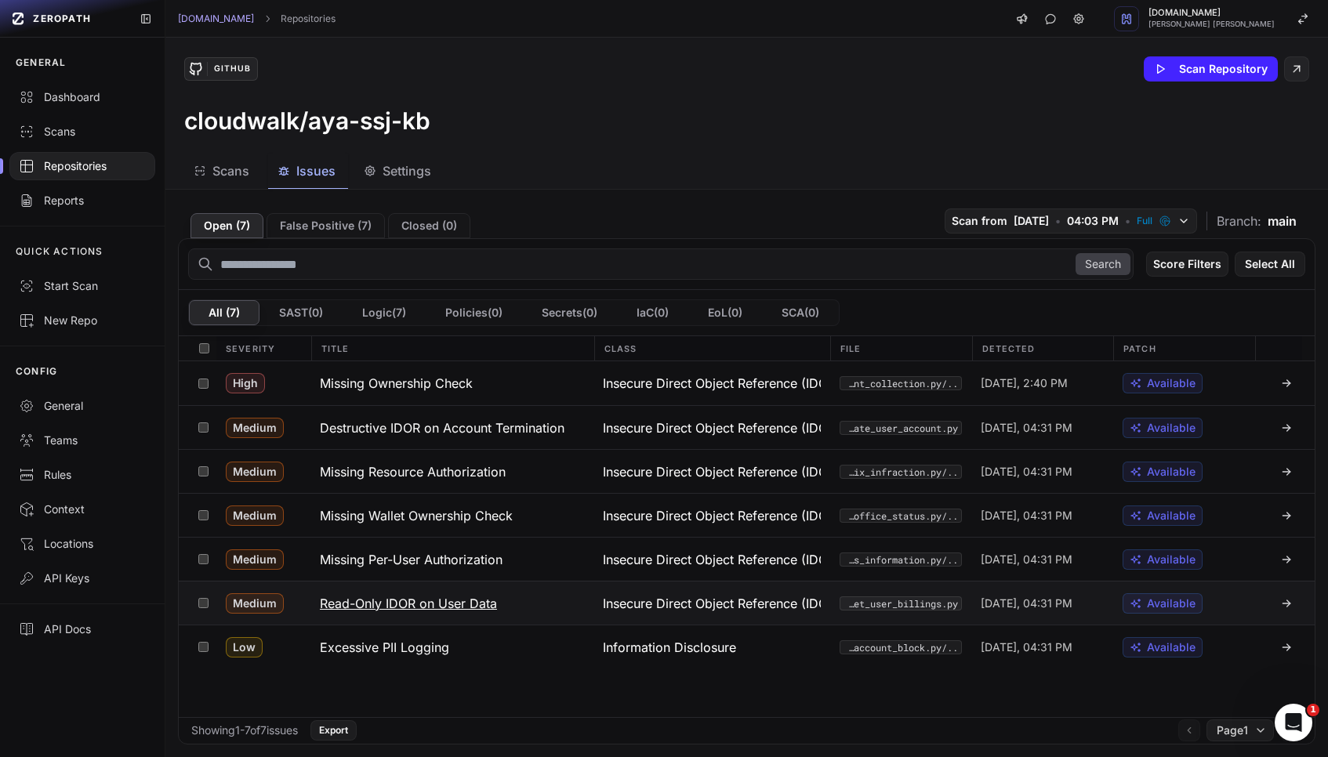
click at [471, 600] on h3 "Read-Only IDOR on User Data" at bounding box center [408, 603] width 177 height 19
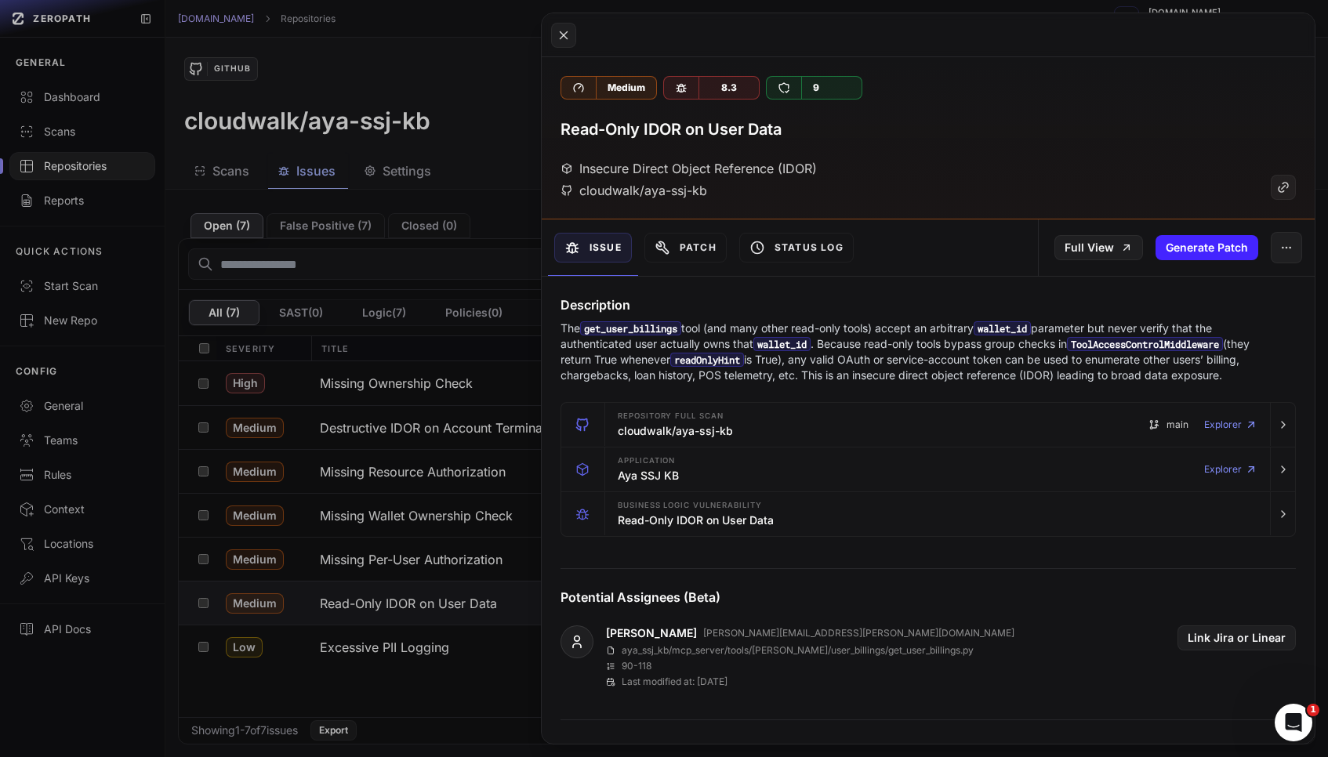
drag, startPoint x: 1278, startPoint y: 379, endPoint x: 560, endPoint y: 331, distance: 719.6
click at [560, 331] on div "The get_user_billings tool (and many other read-only tools) accept an arbitrary…" at bounding box center [927, 352] width 735 height 63
copy p "The get_user_billings tool (and many other read-only tools) accept an arbitrary…"
click at [498, 336] on button at bounding box center [664, 378] width 1328 height 757
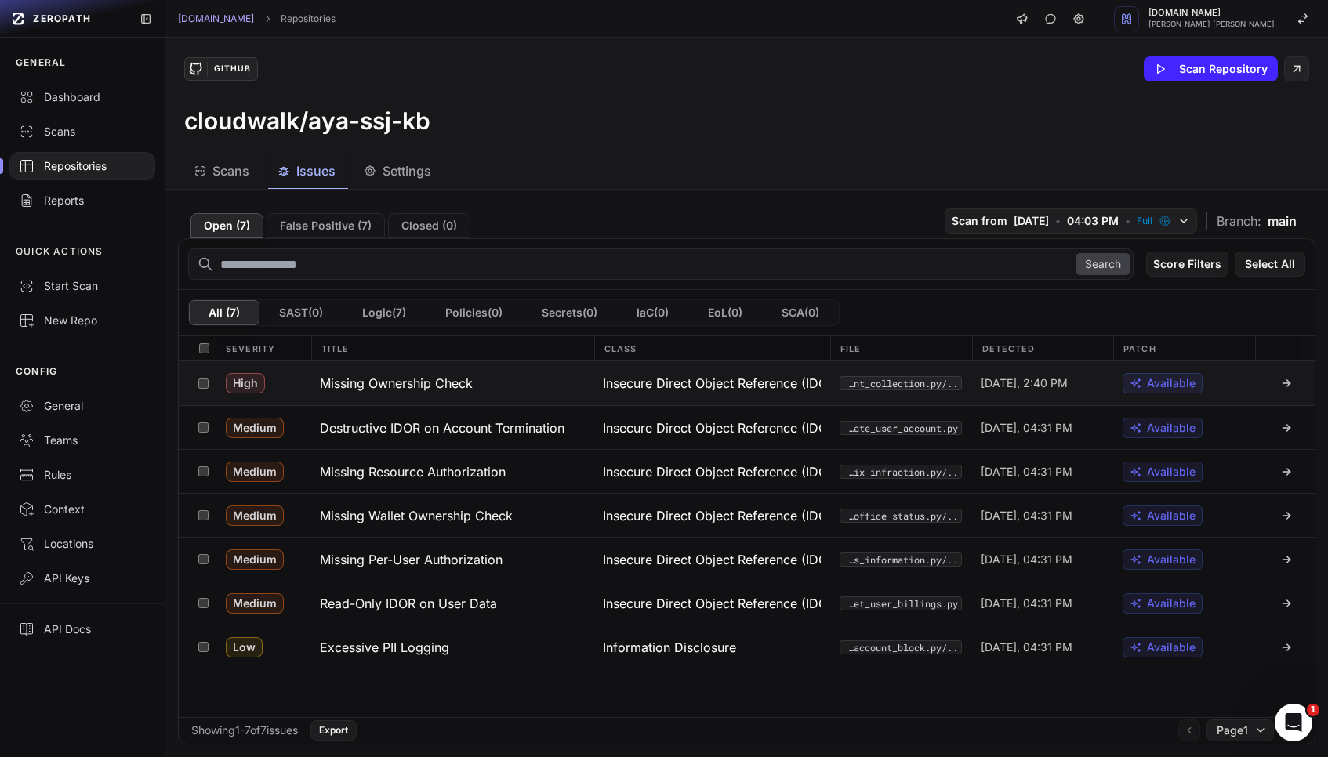
click at [457, 381] on h3 "Missing Ownership Check" at bounding box center [396, 383] width 153 height 19
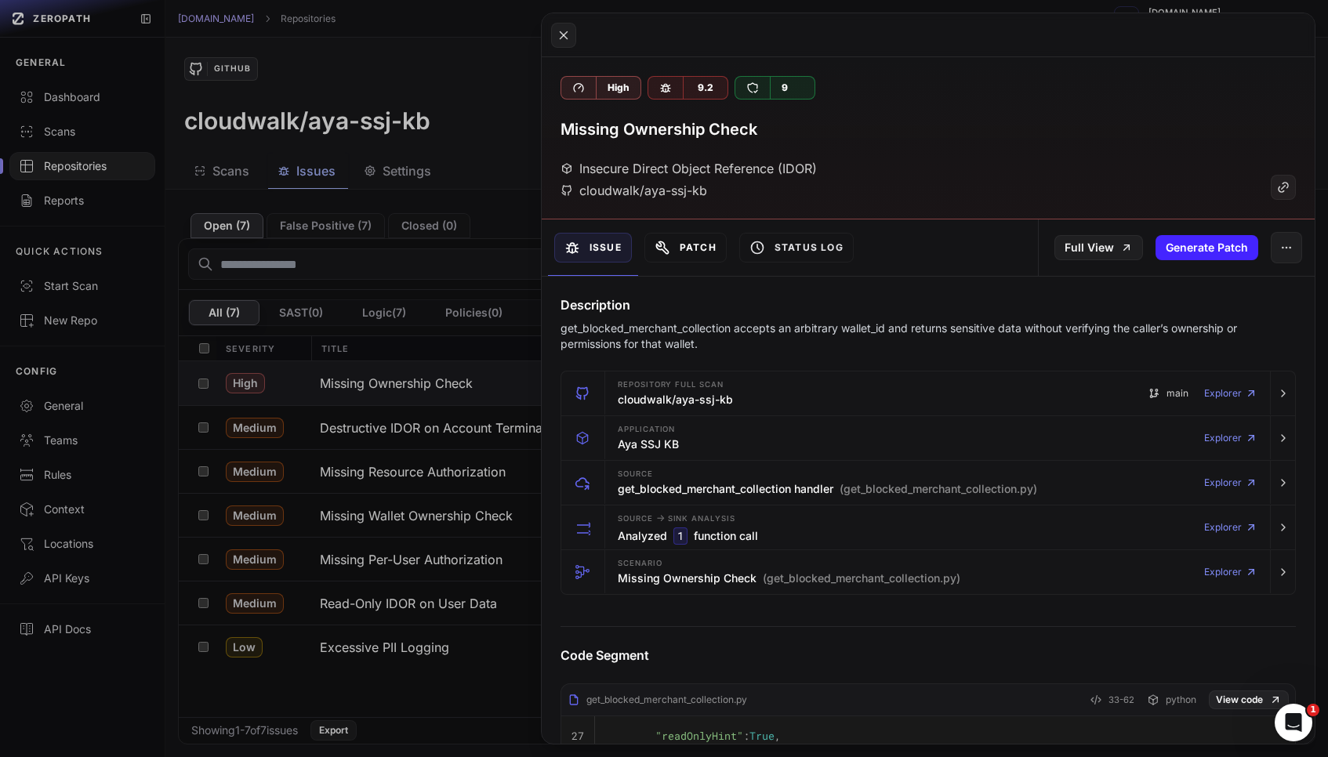
click at [700, 256] on button "Patch" at bounding box center [685, 248] width 82 height 30
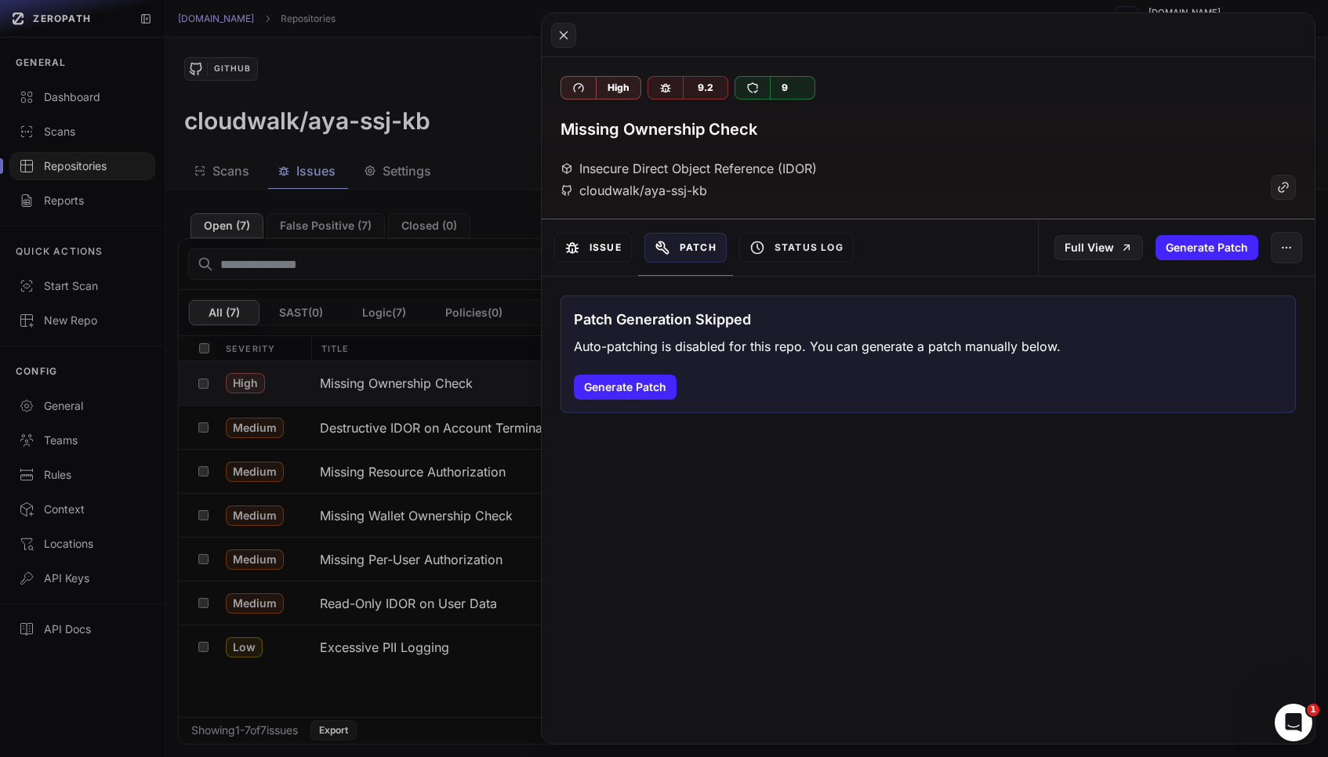
click at [612, 250] on button "Issue" at bounding box center [593, 248] width 78 height 30
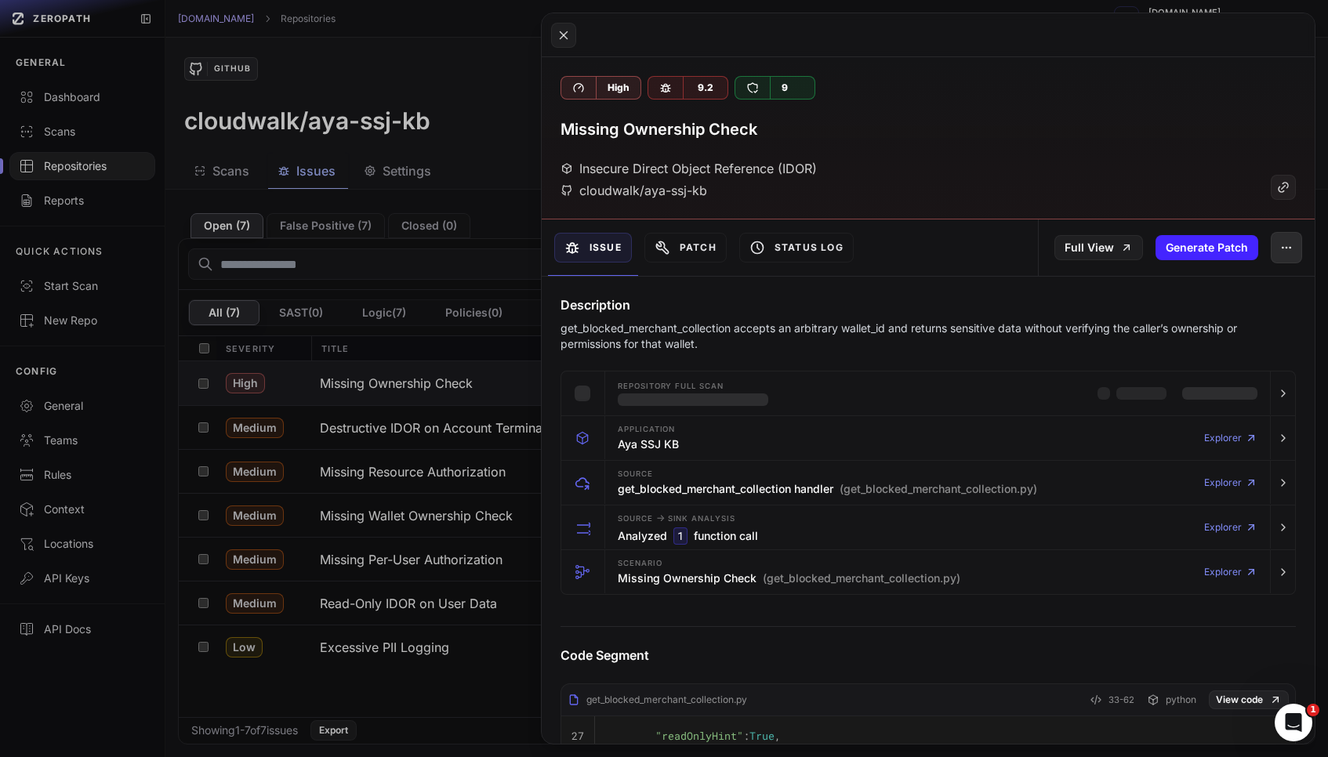
click at [1299, 252] on button "button" at bounding box center [1286, 247] width 31 height 31
click at [1233, 297] on div "False Positive" at bounding box center [1214, 289] width 168 height 38
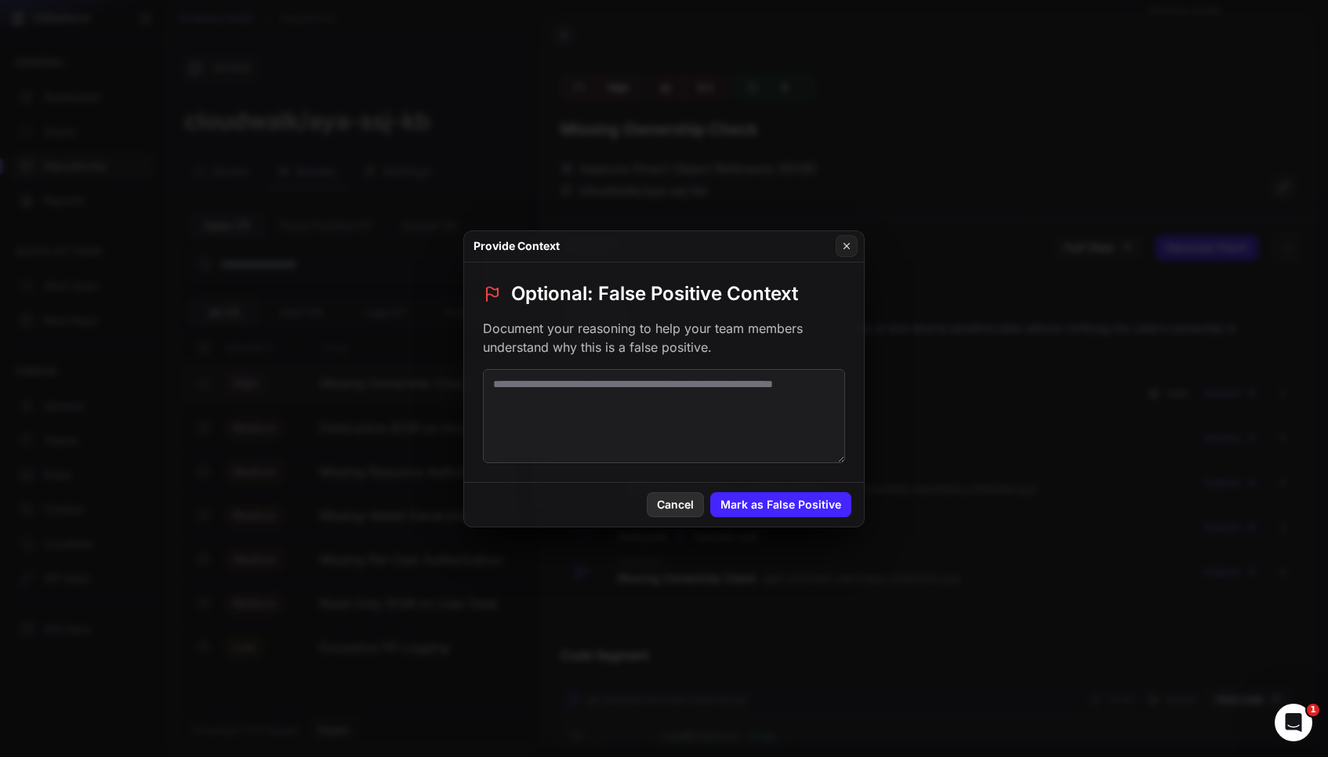
click at [664, 500] on button "Cancel" at bounding box center [675, 504] width 57 height 25
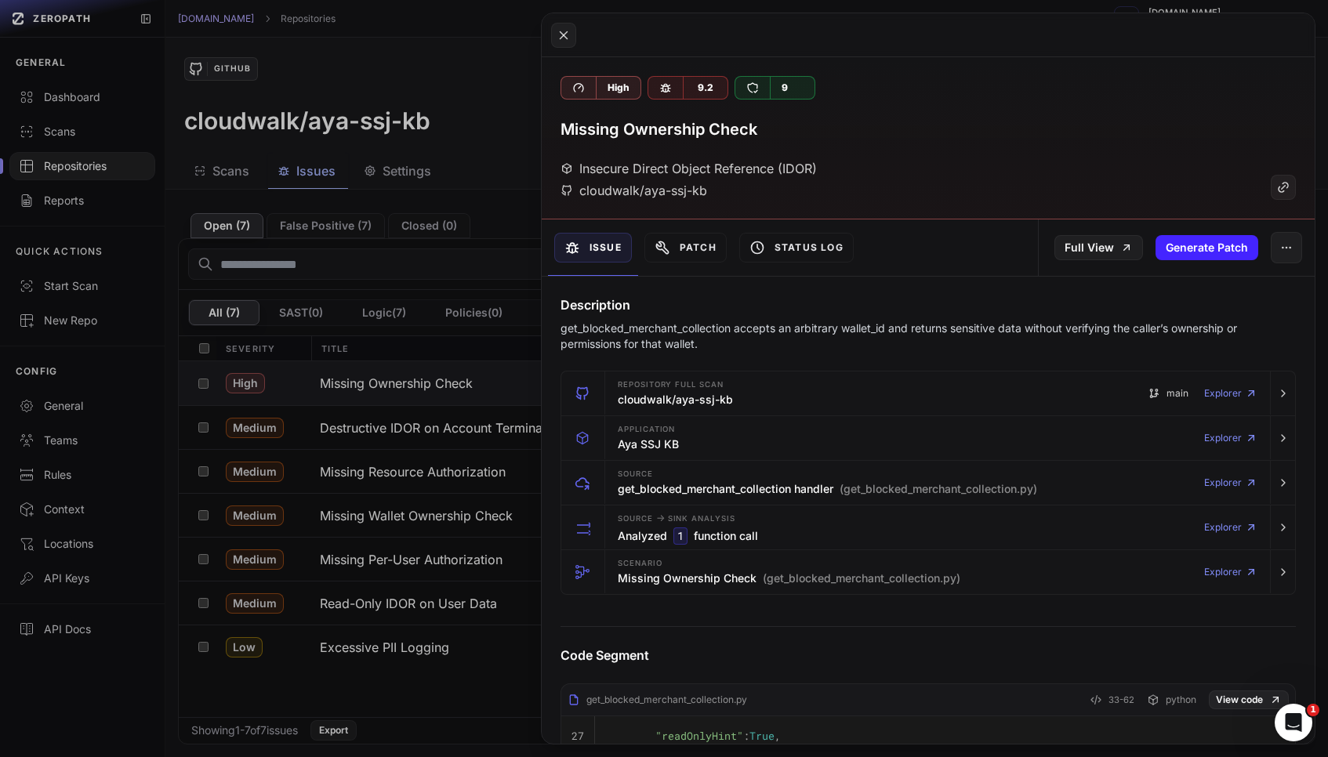
click at [197, 383] on button at bounding box center [664, 378] width 1328 height 757
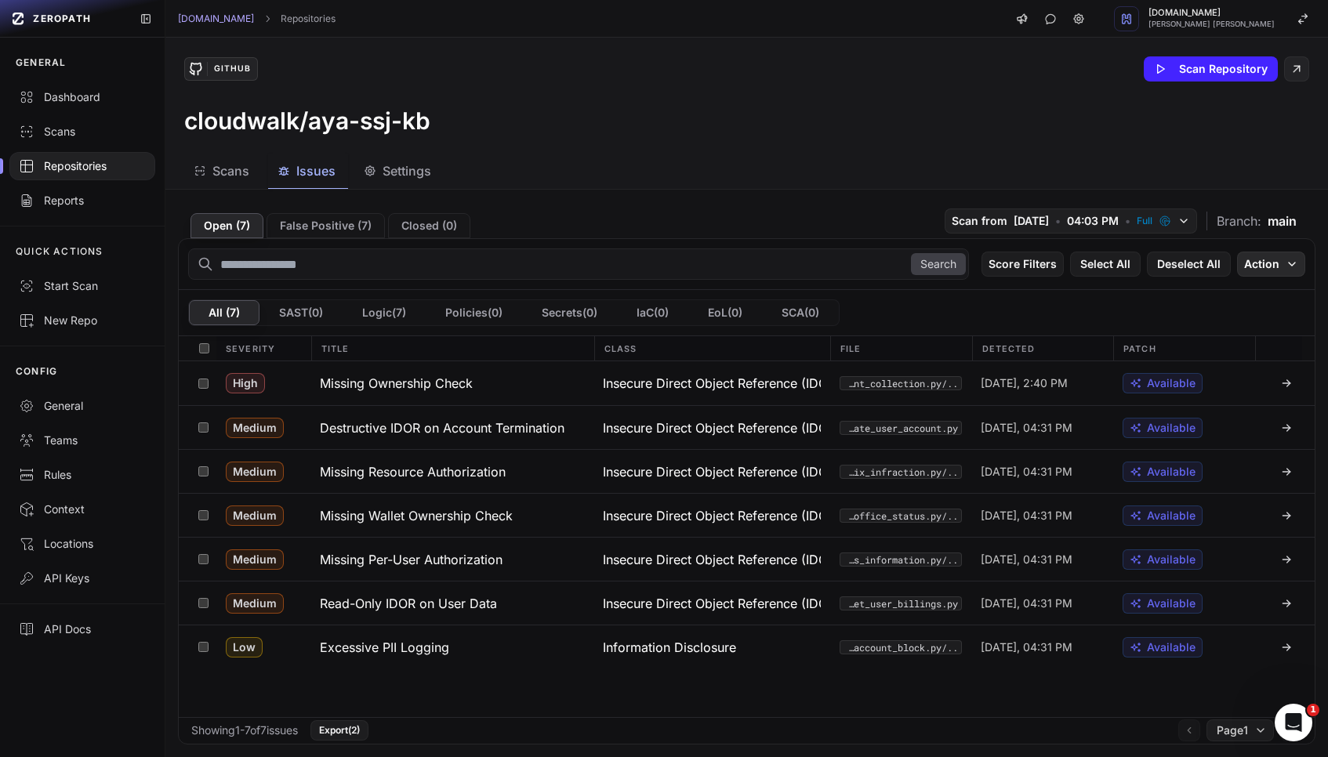
click at [1280, 267] on button "Action" at bounding box center [1271, 264] width 68 height 25
click at [884, 300] on div "All ( 7 ) SAST ( 0 ) Logic ( 7 ) Policies ( 0 ) Secrets ( 0 ) IaC ( 0 ) EoL ( 0…" at bounding box center [747, 313] width 1136 height 46
click at [418, 378] on h3 "Missing Ownership Check" at bounding box center [396, 383] width 153 height 19
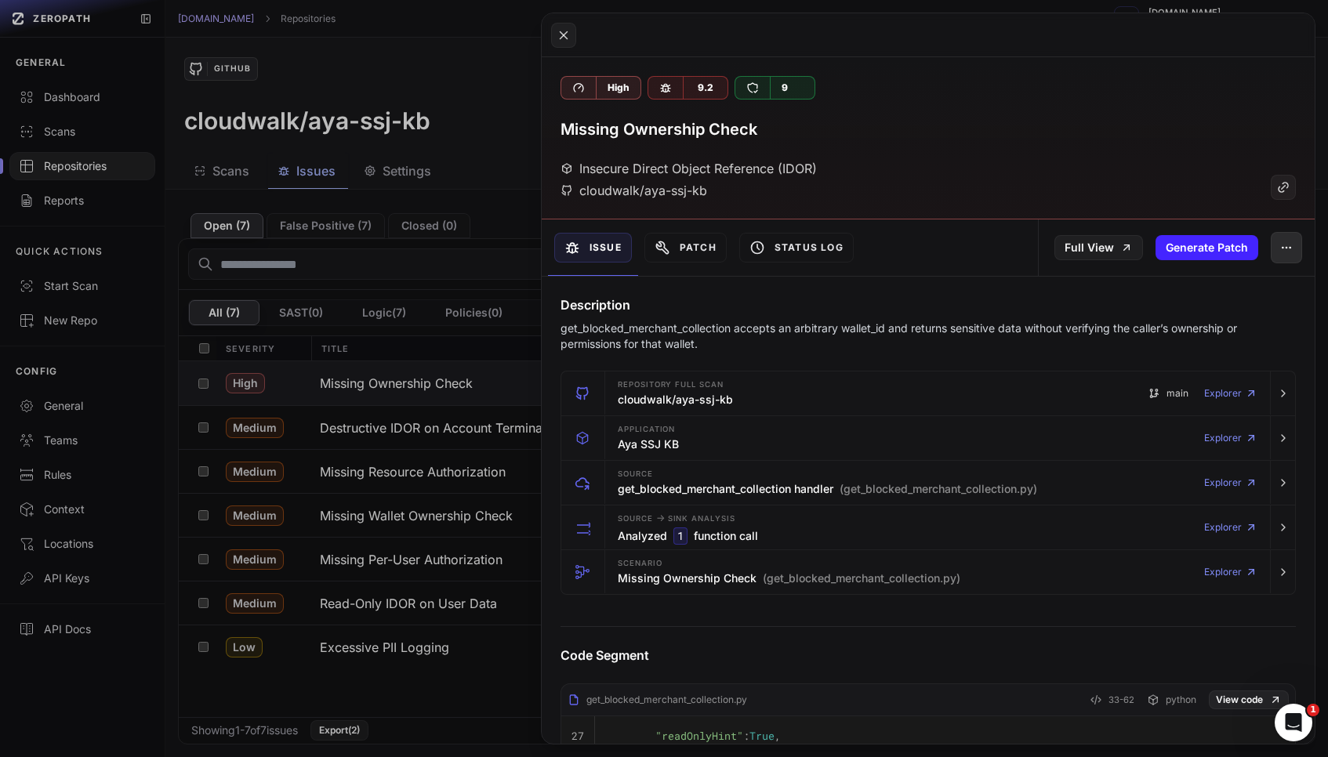
click at [1297, 238] on button "button" at bounding box center [1286, 247] width 31 height 31
click at [1247, 285] on div "False Positive" at bounding box center [1214, 289] width 168 height 38
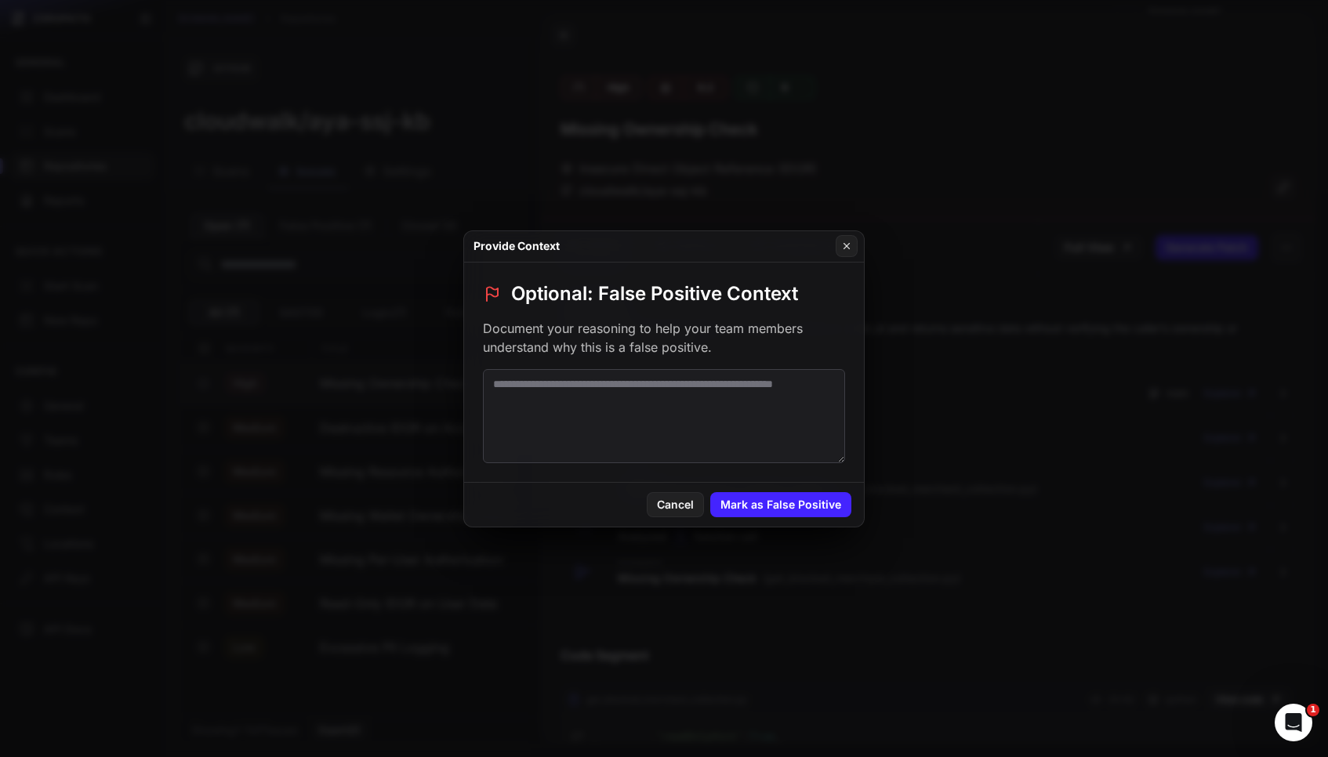
click at [736, 383] on textarea at bounding box center [664, 416] width 362 height 94
paste textarea "**********"
drag, startPoint x: 612, startPoint y: 383, endPoint x: 632, endPoint y: 385, distance: 19.7
click at [612, 383] on textarea "**********" at bounding box center [664, 416] width 362 height 94
click at [757, 437] on textarea "**********" at bounding box center [664, 416] width 362 height 94
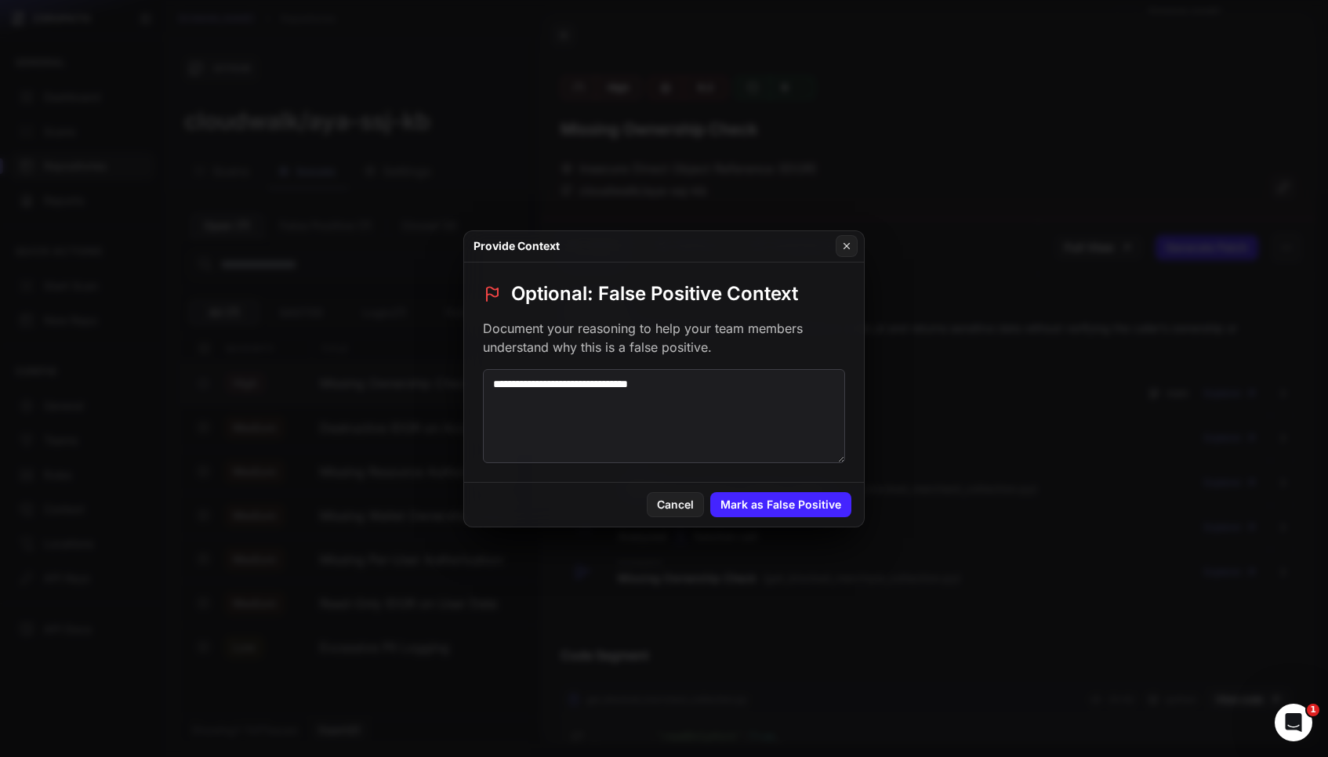
paste textarea "**********"
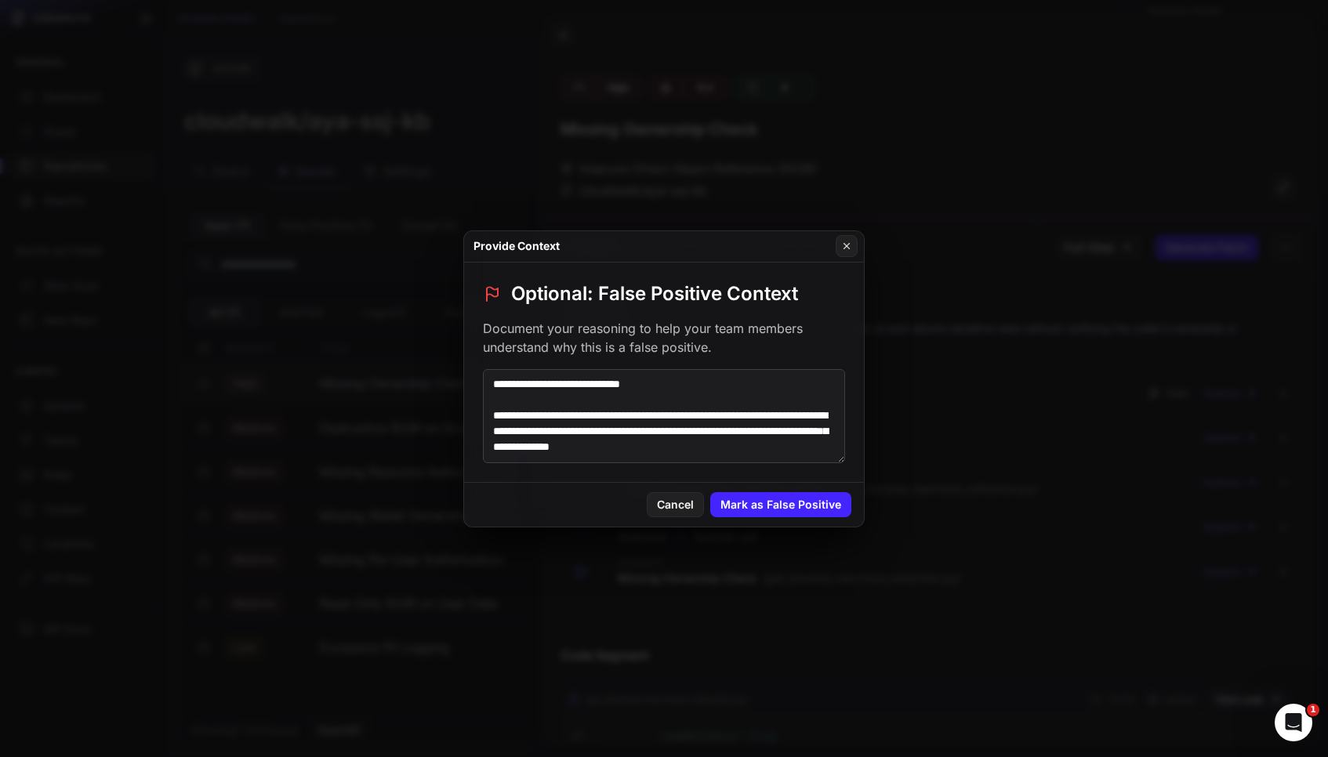
scroll to position [22, 0]
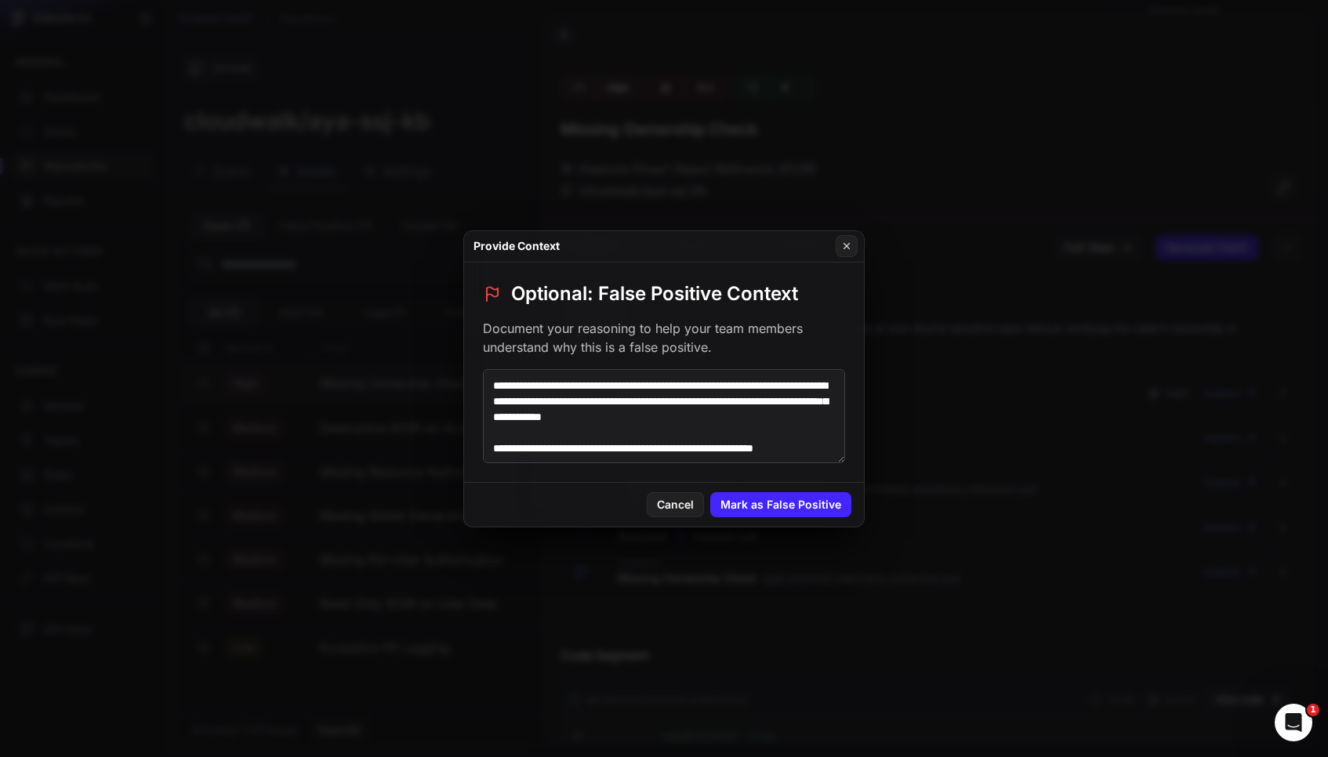
paste textarea "**********"
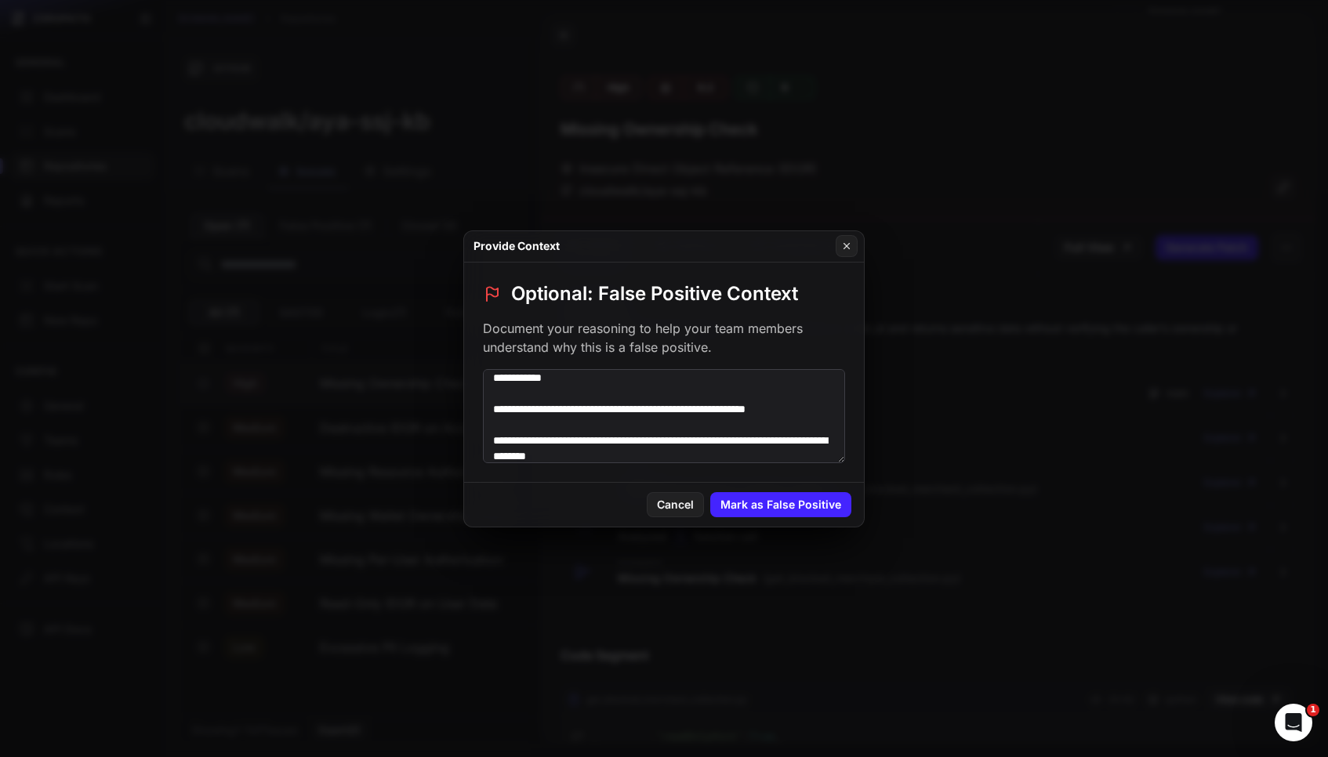
scroll to position [85, 0]
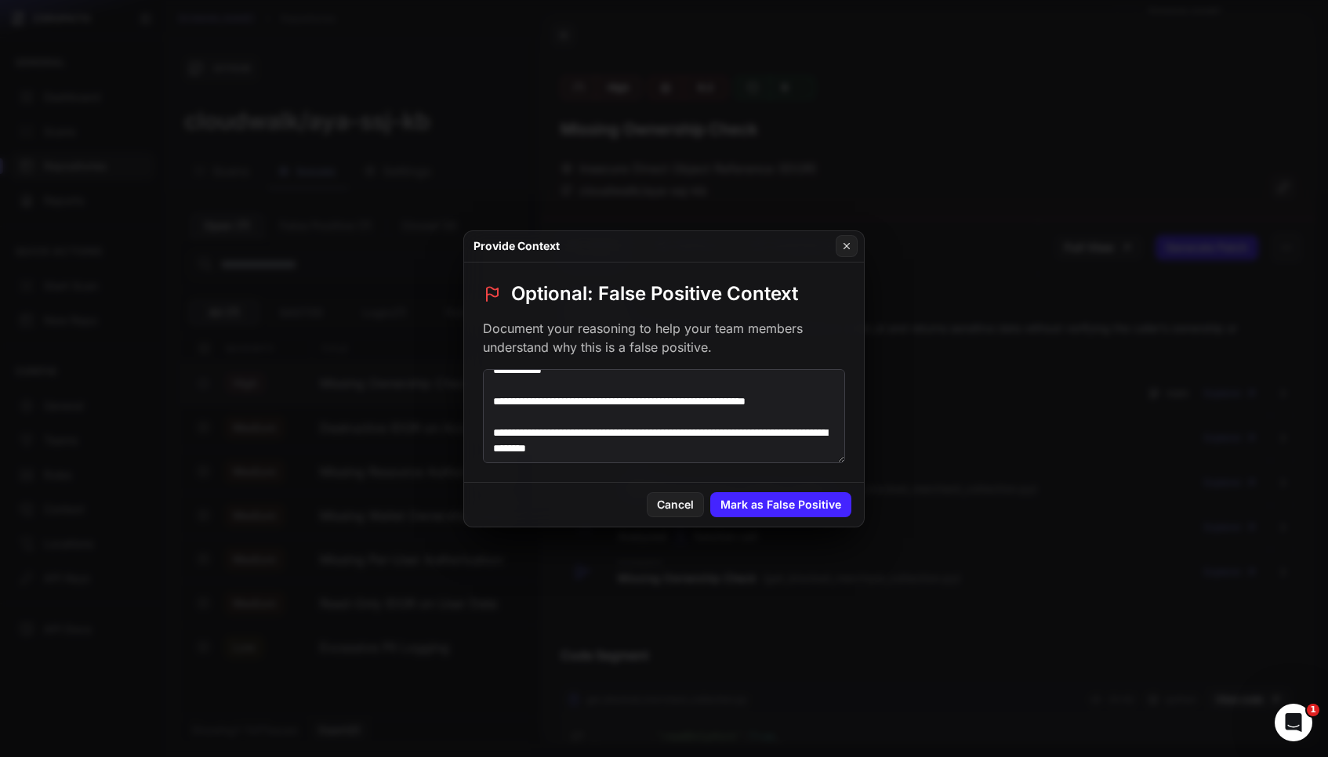
click at [493, 433] on textarea "**********" at bounding box center [664, 416] width 362 height 94
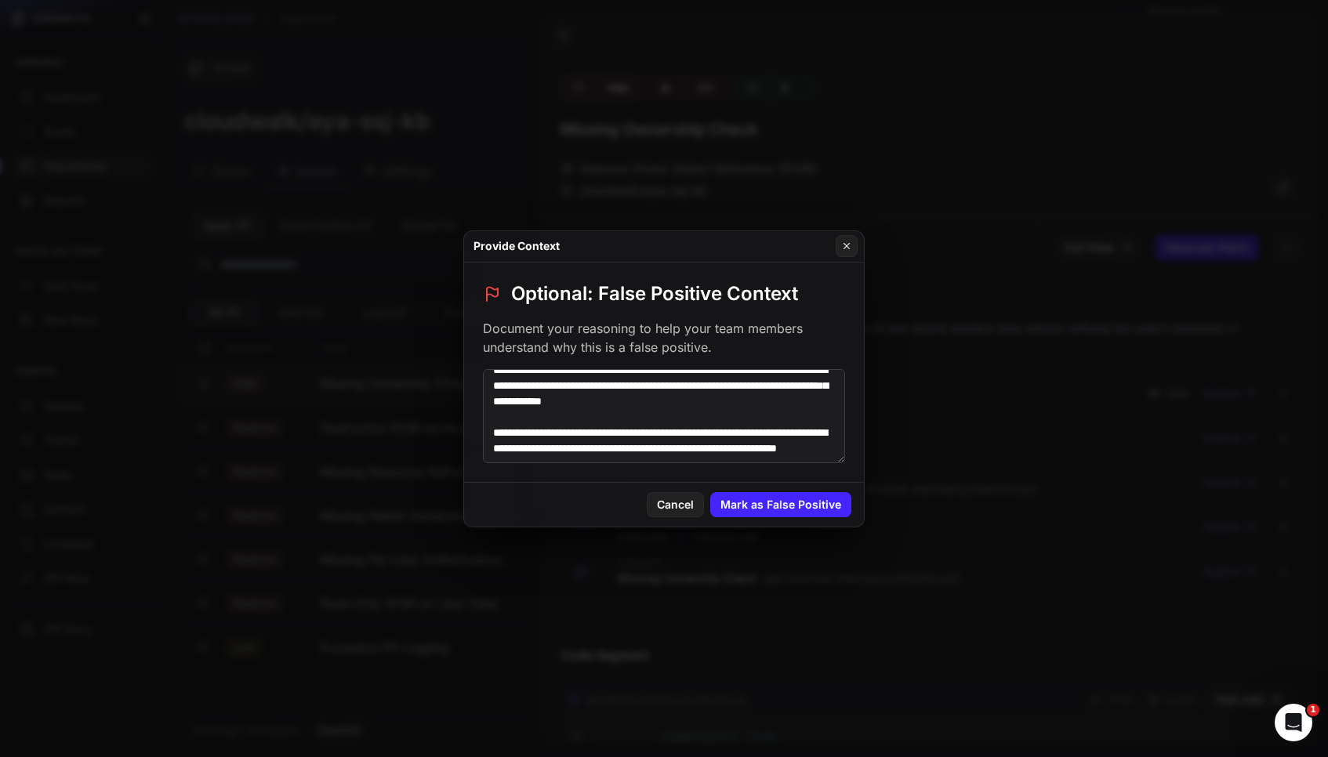
scroll to position [61, 0]
click at [675, 445] on textarea "**********" at bounding box center [664, 416] width 362 height 94
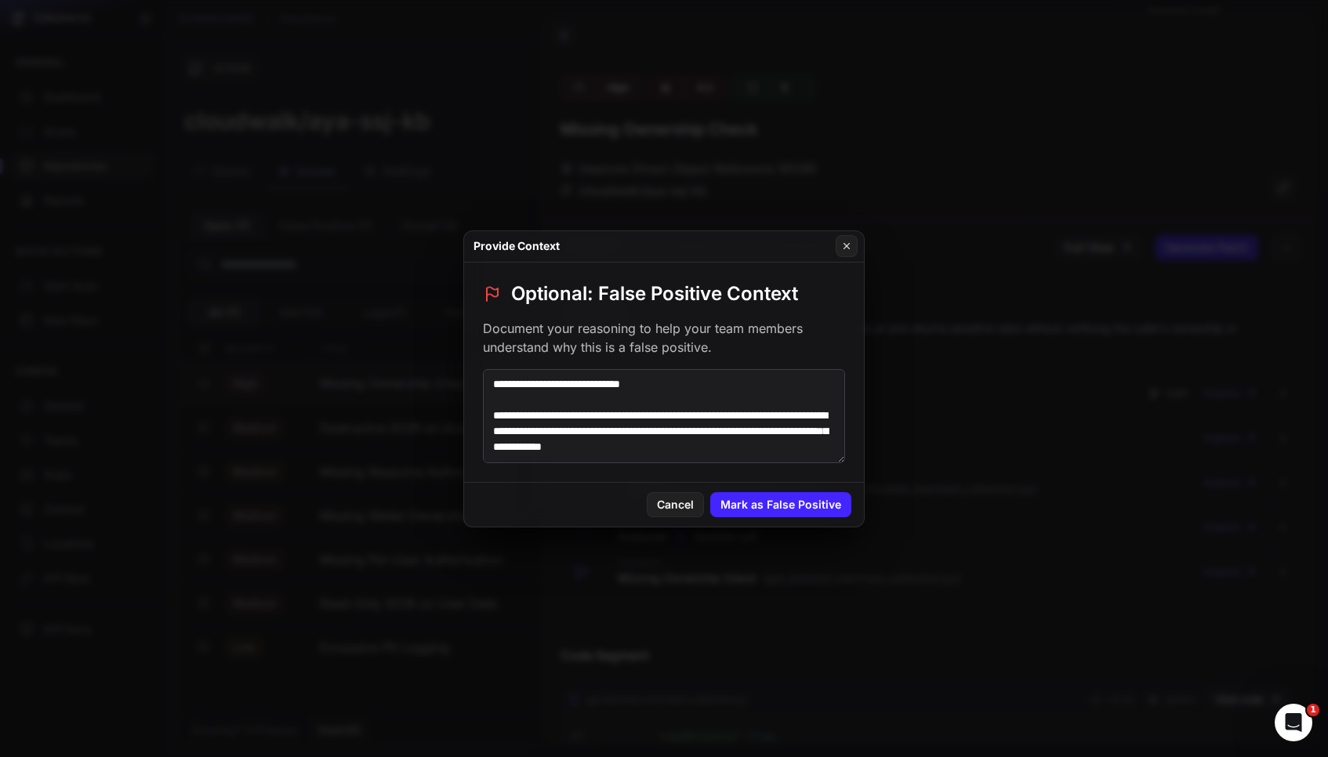
scroll to position [9, 0]
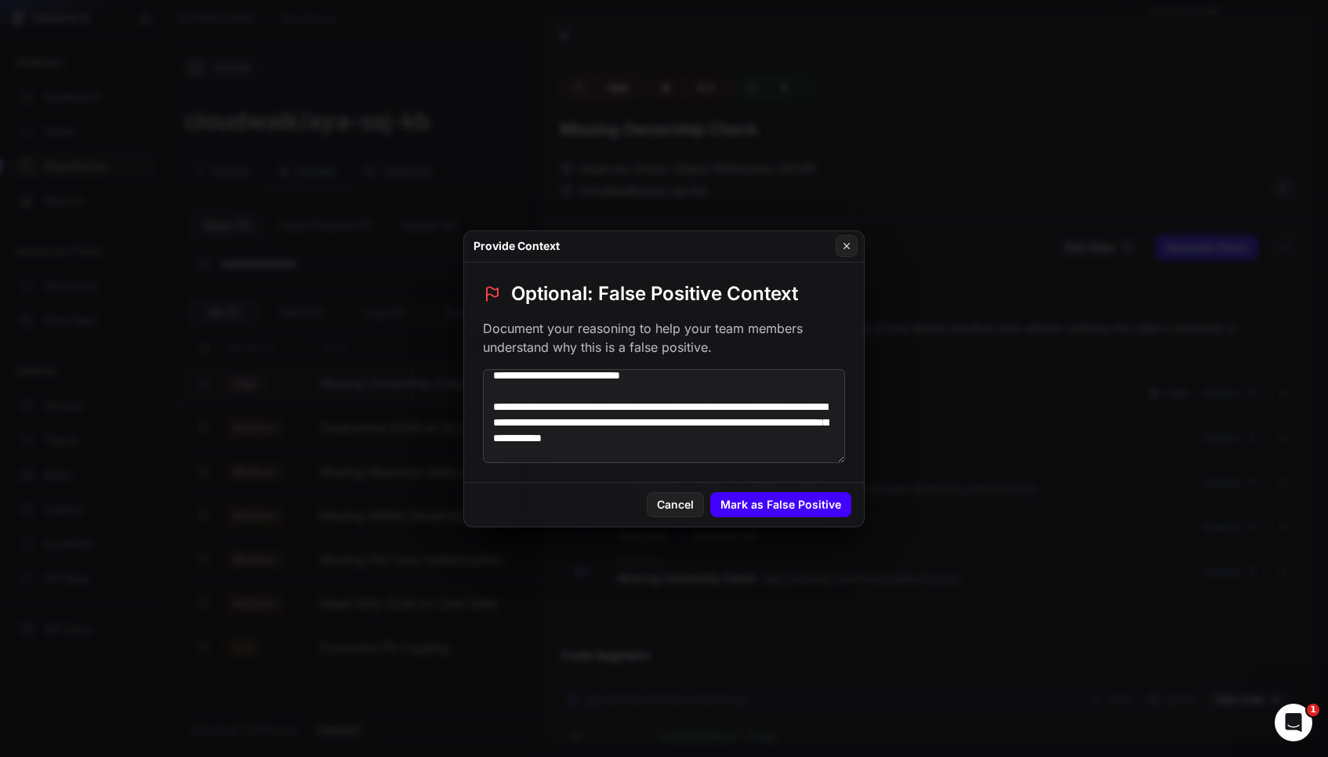
type textarea "**********"
click at [786, 508] on button "Mark as False Positive" at bounding box center [780, 504] width 141 height 25
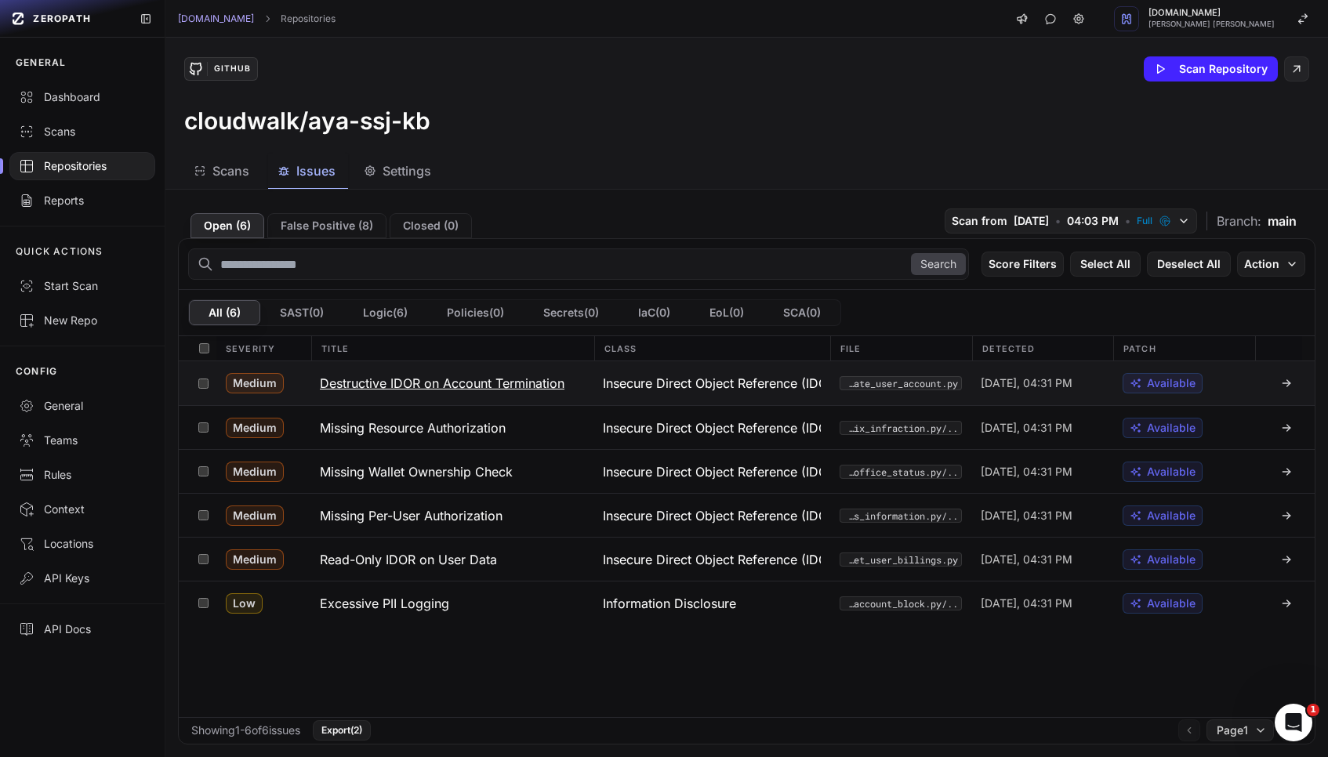
click at [557, 381] on h3 "Destructive IDOR on Account Termination" at bounding box center [442, 383] width 245 height 19
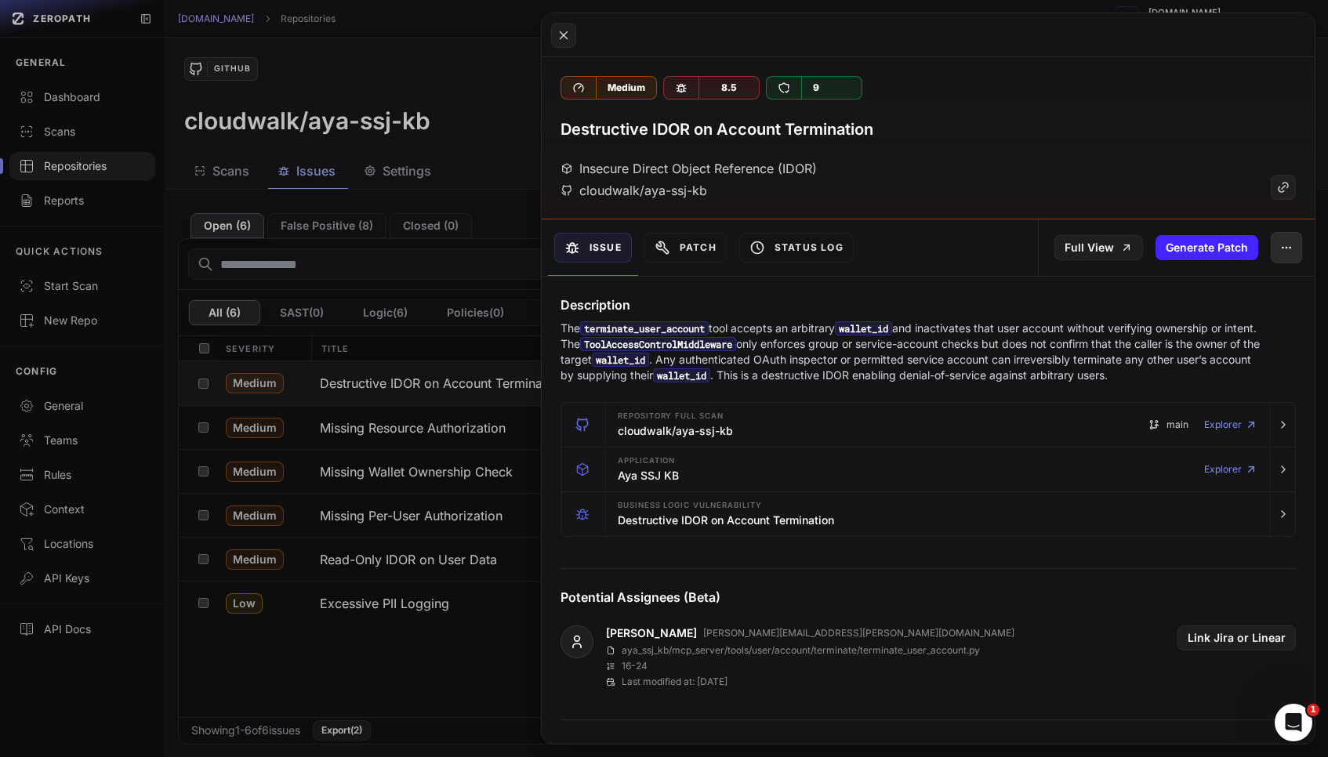
click at [1289, 251] on icon "button" at bounding box center [1286, 247] width 13 height 13
click at [1240, 289] on div "False Positive" at bounding box center [1214, 289] width 168 height 38
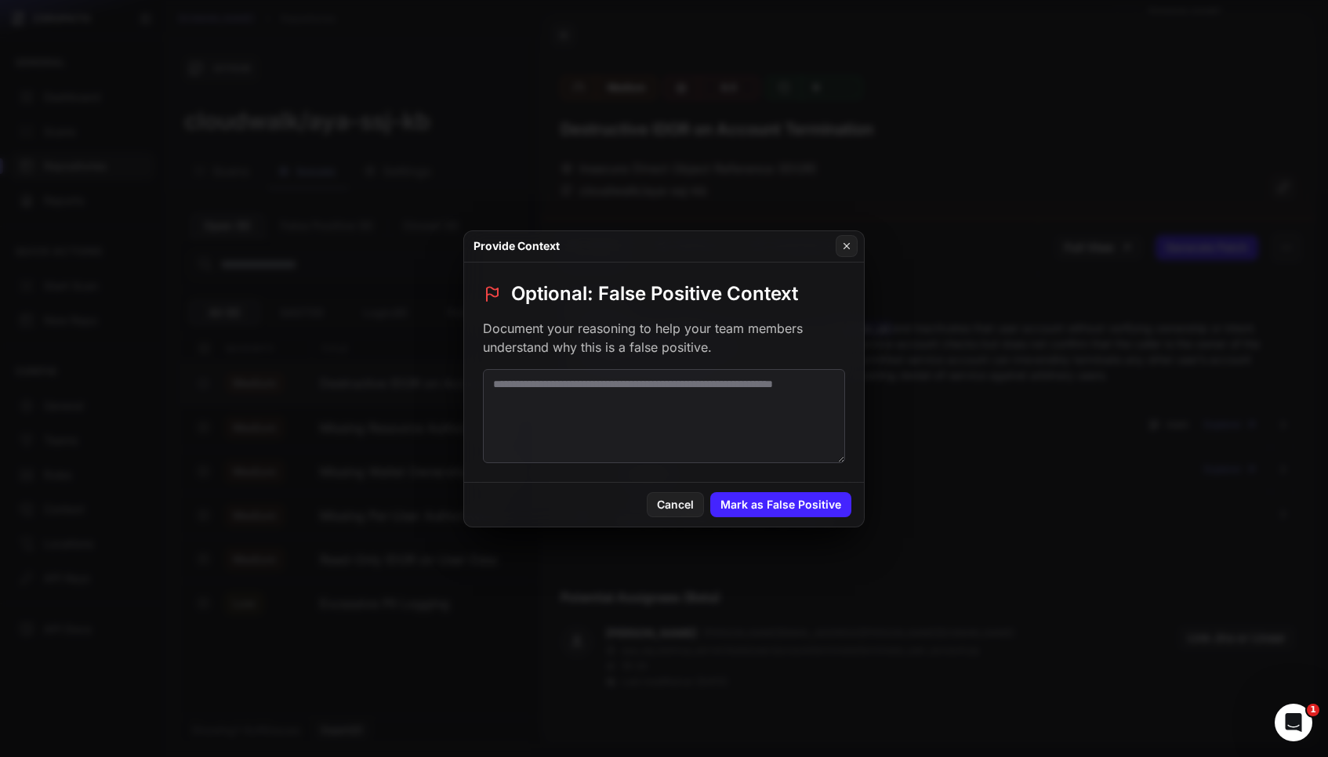
click at [775, 418] on textarea at bounding box center [664, 416] width 362 height 94
paste textarea "**********"
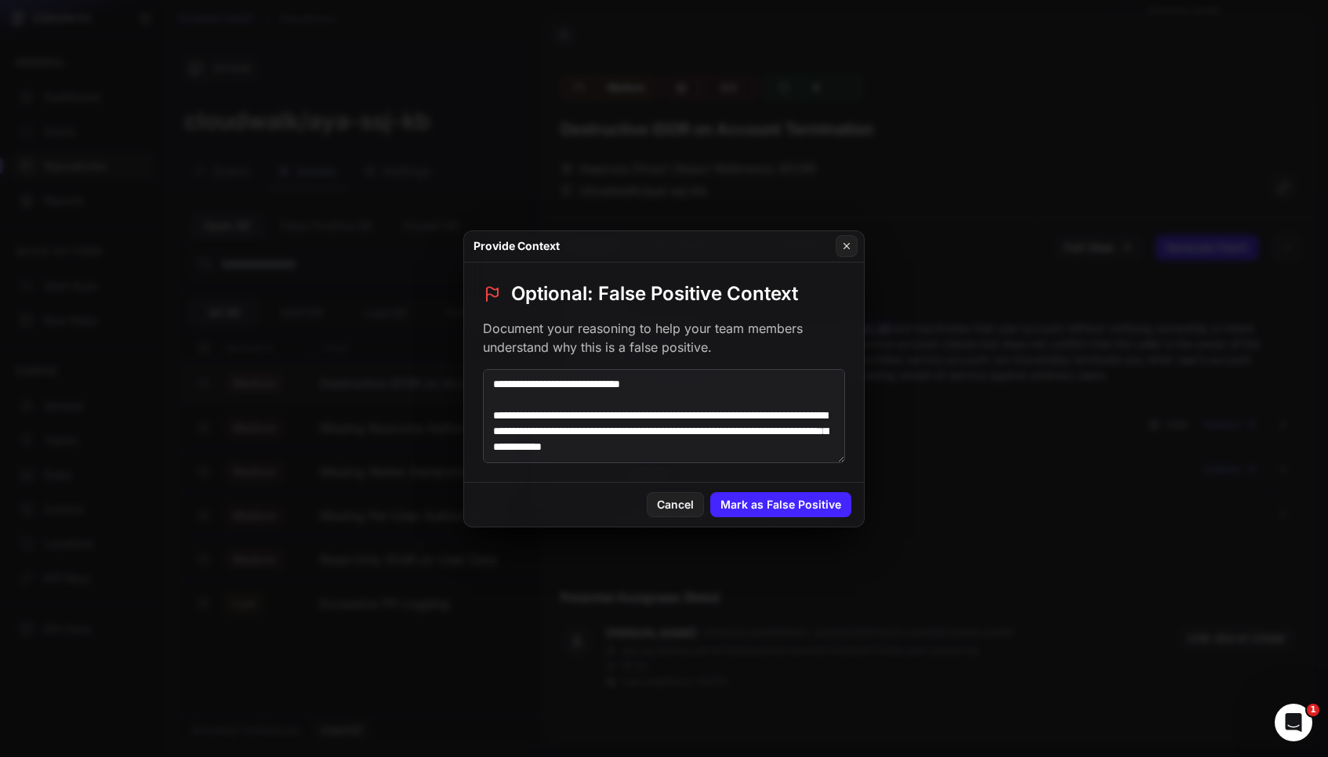
scroll to position [116, 0]
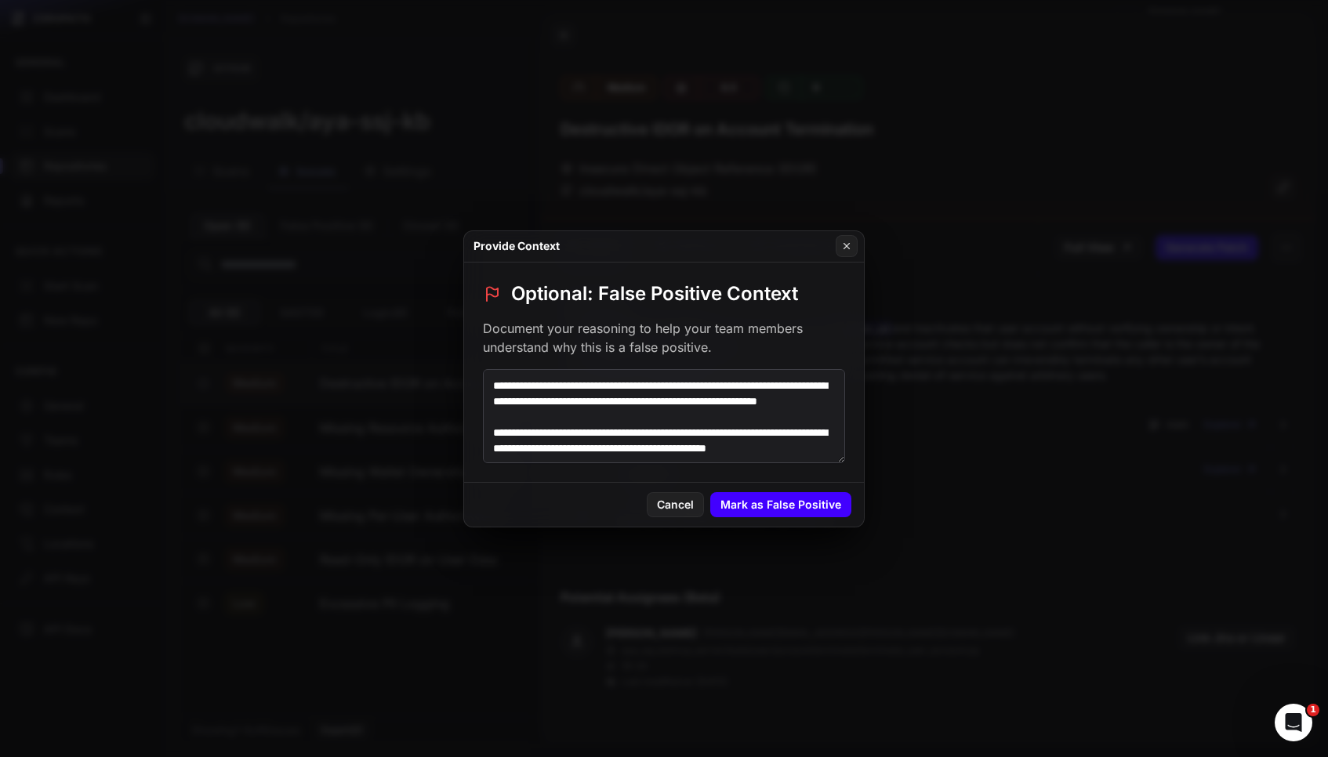
type textarea "**********"
click at [767, 500] on button "Mark as False Positive" at bounding box center [780, 504] width 141 height 25
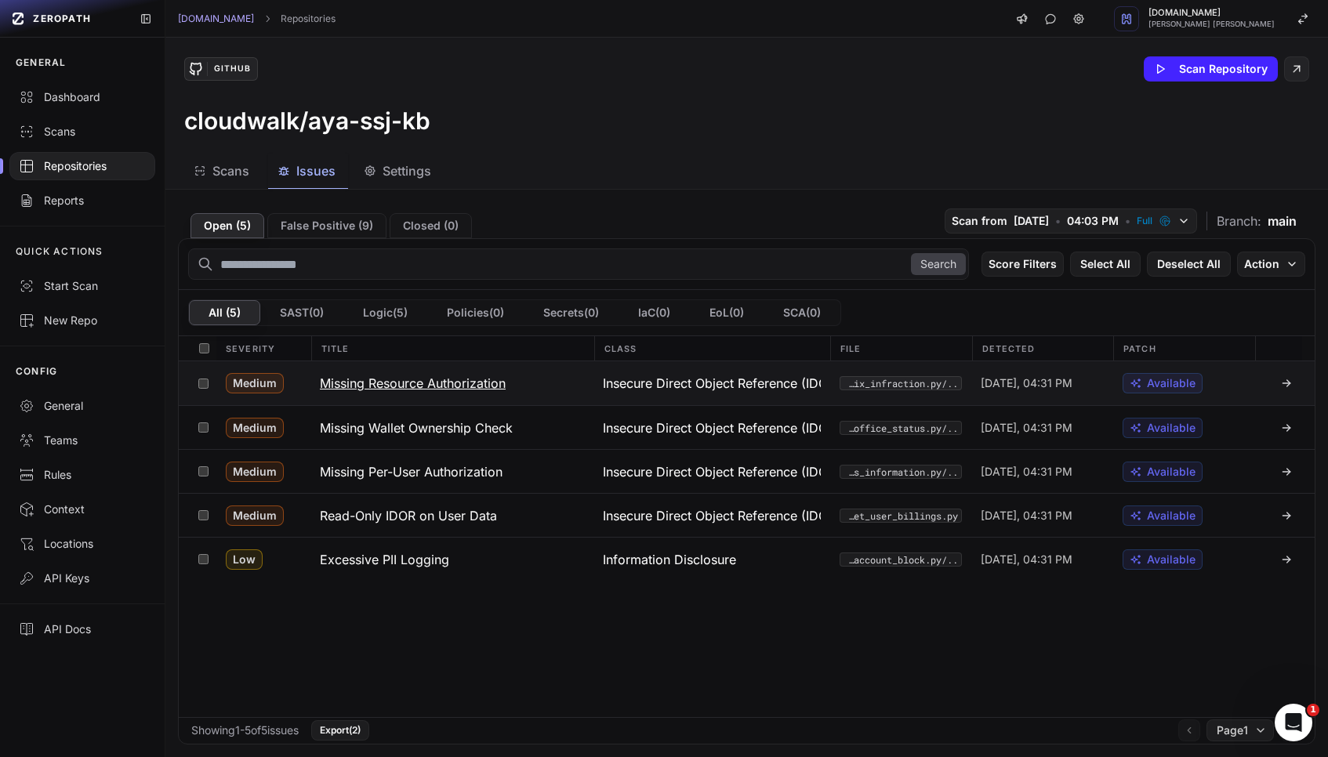
click at [1099, 375] on div "[DATE], 04:31 PM" at bounding box center [1042, 383] width 142 height 44
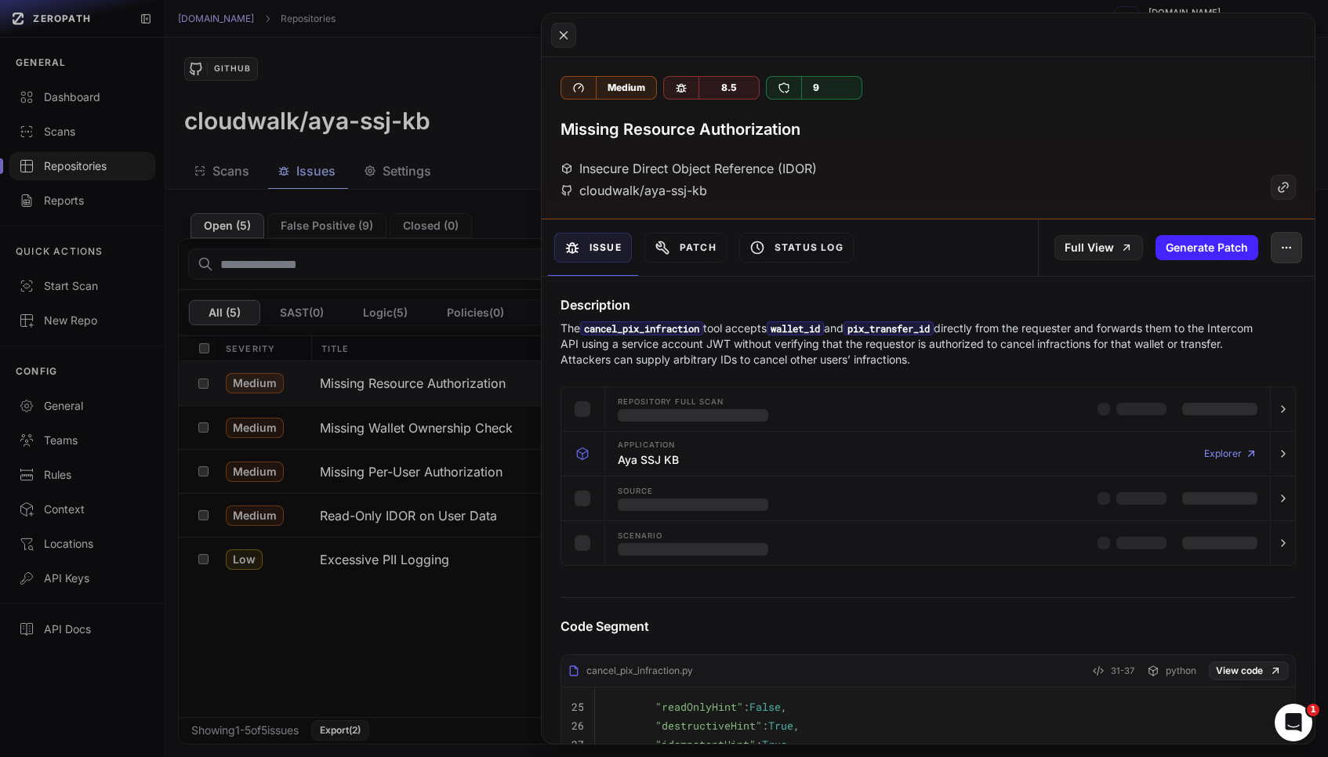
click at [1289, 242] on icon "button" at bounding box center [1286, 247] width 13 height 13
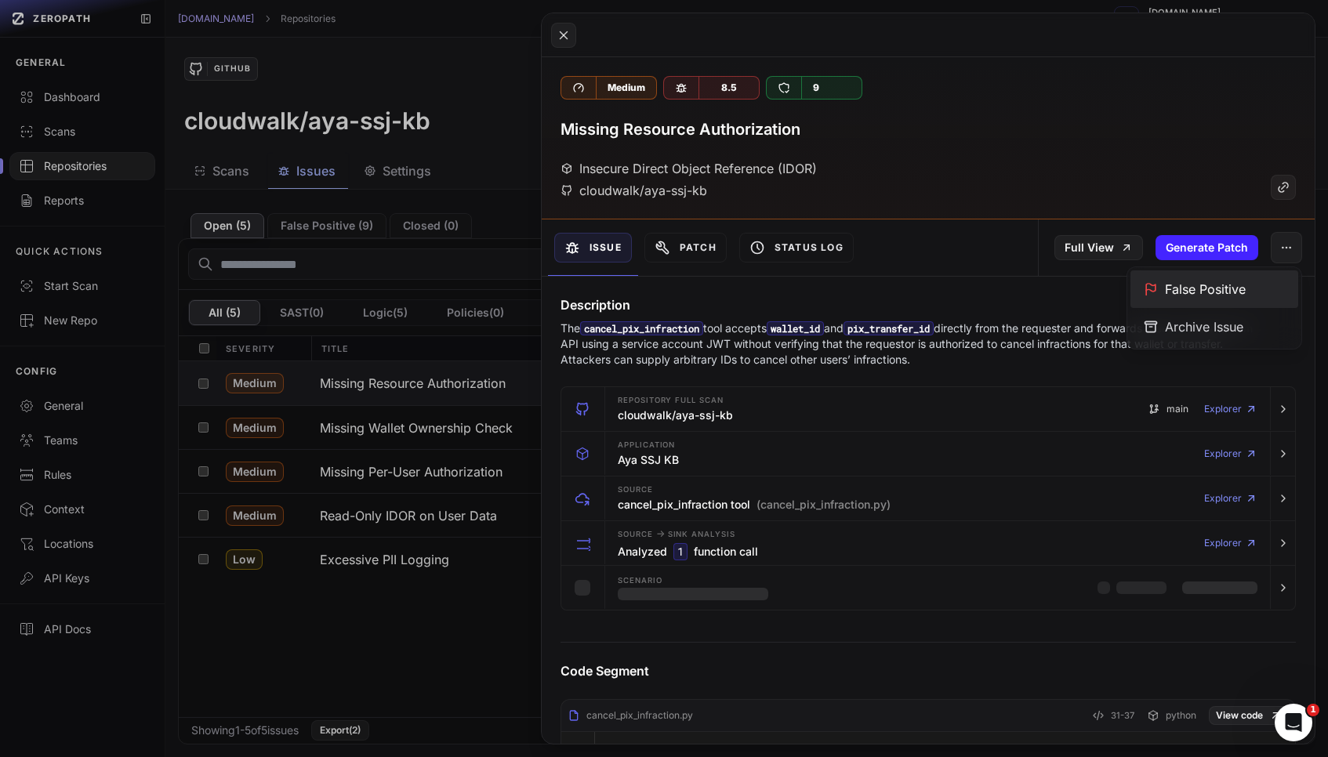
click at [1223, 297] on div "False Positive" at bounding box center [1214, 289] width 168 height 38
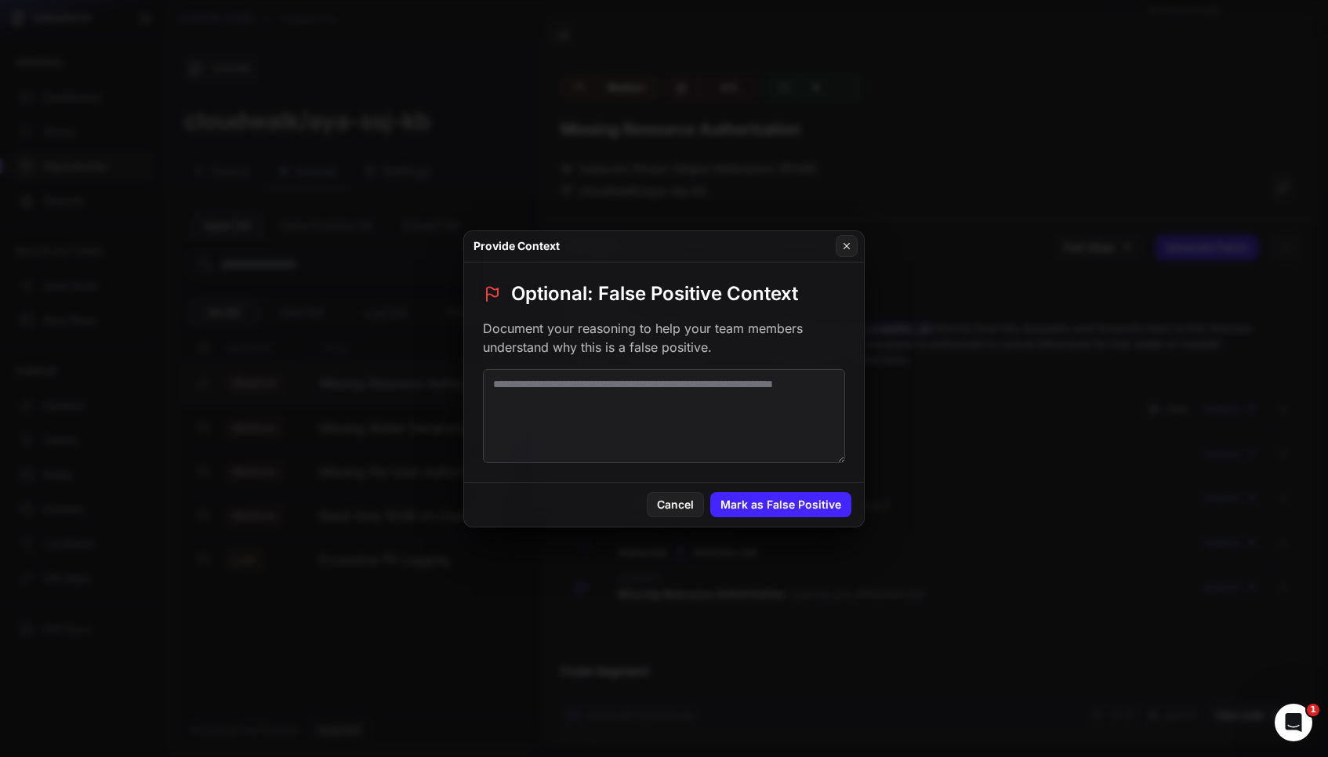
click at [683, 413] on textarea at bounding box center [664, 416] width 362 height 94
paste textarea "**********"
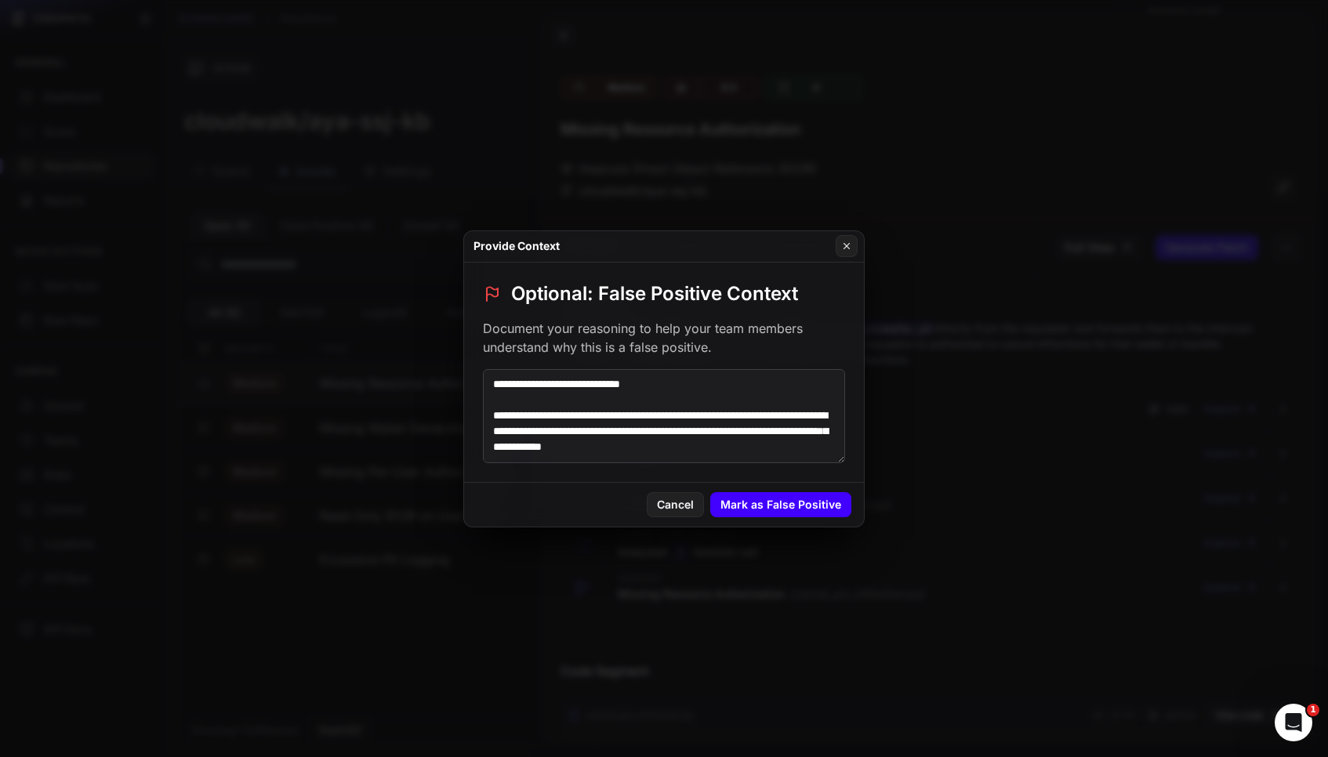
type textarea "**********"
click at [749, 495] on button "Mark as False Positive" at bounding box center [780, 504] width 141 height 25
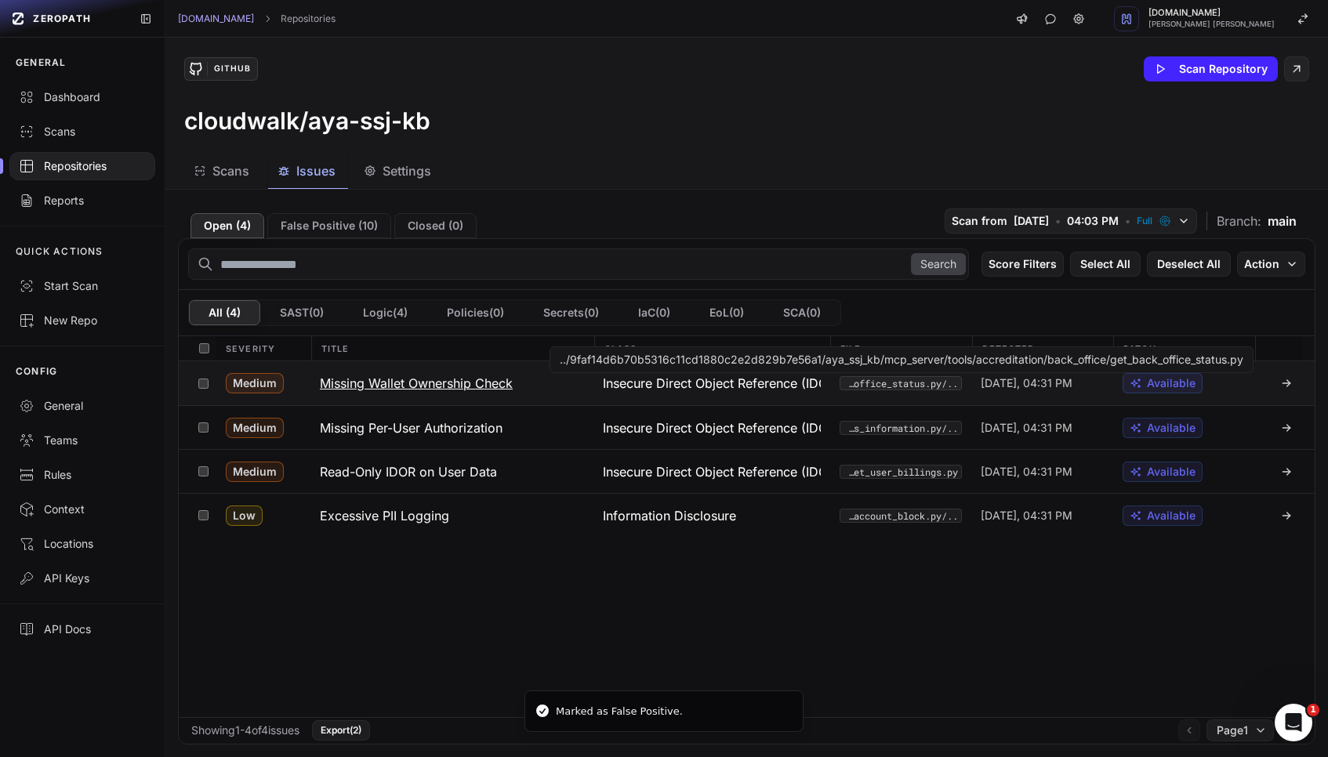
click at [785, 386] on span "Insecure Direct Object Reference (IDOR)" at bounding box center [711, 383] width 217 height 19
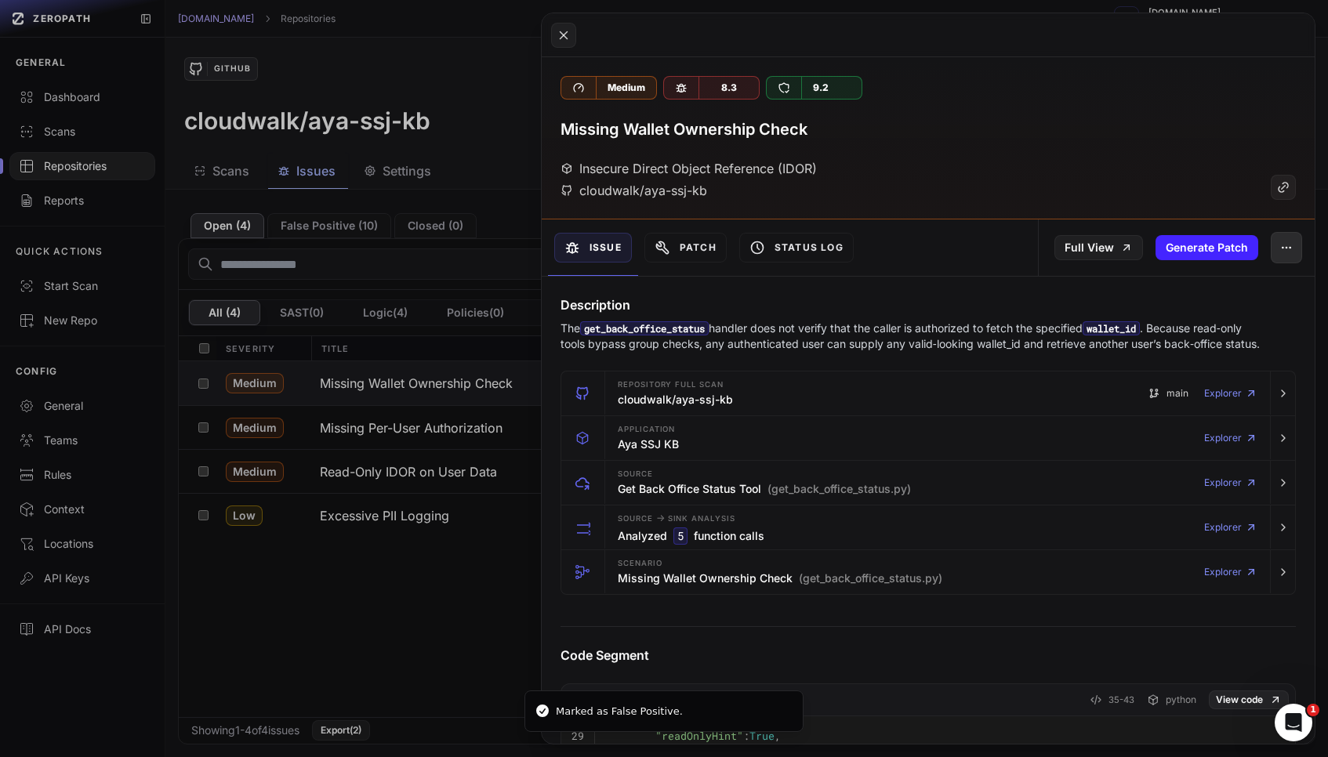
click at [1282, 245] on icon "button" at bounding box center [1286, 247] width 13 height 13
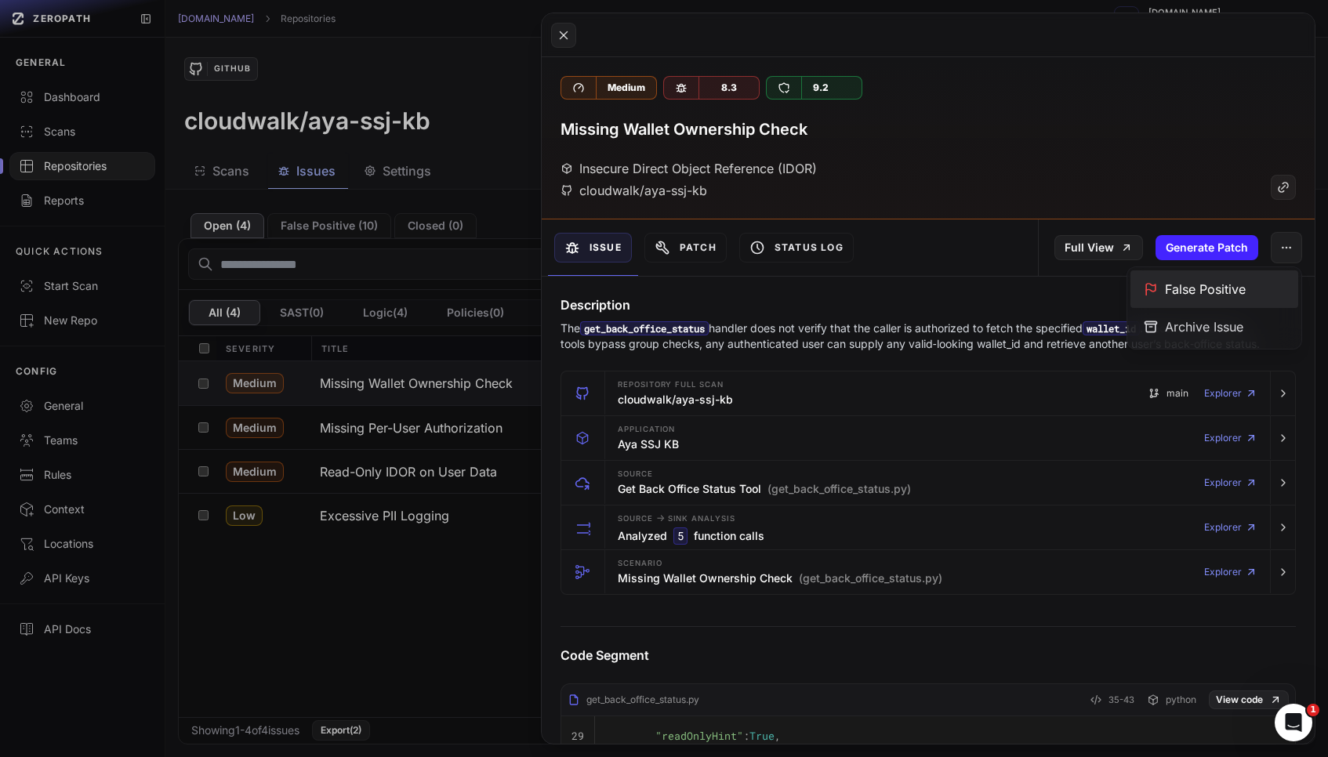
click at [1197, 281] on div "False Positive" at bounding box center [1214, 289] width 168 height 38
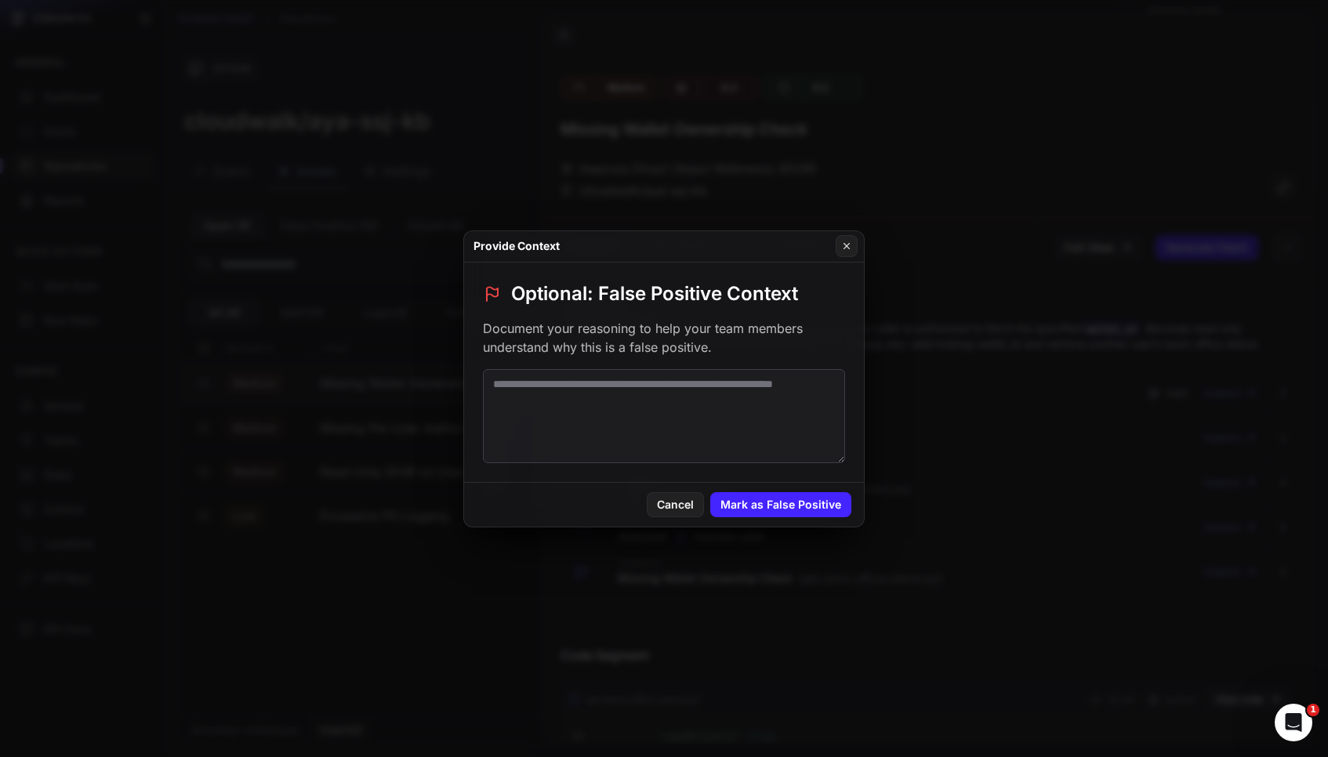
click at [792, 441] on textarea at bounding box center [664, 416] width 362 height 94
paste textarea "**********"
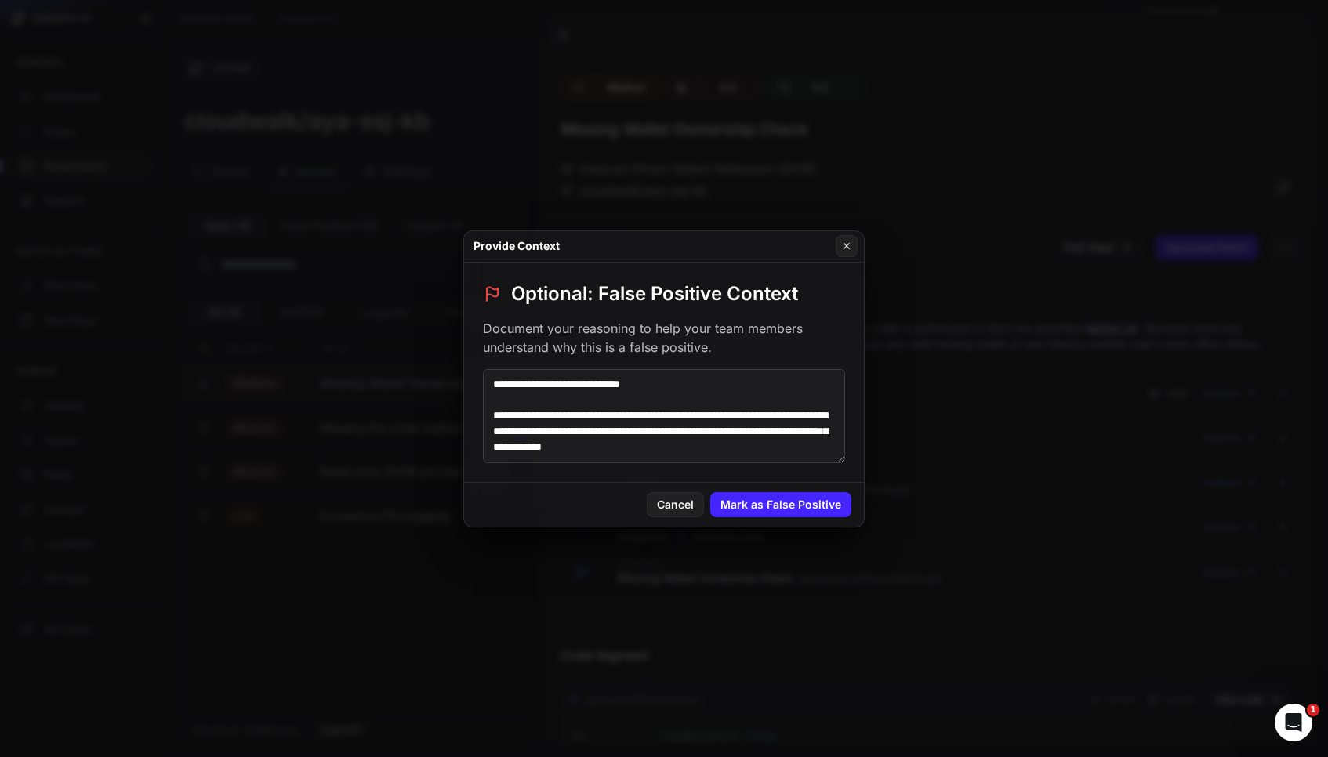
scroll to position [116, 0]
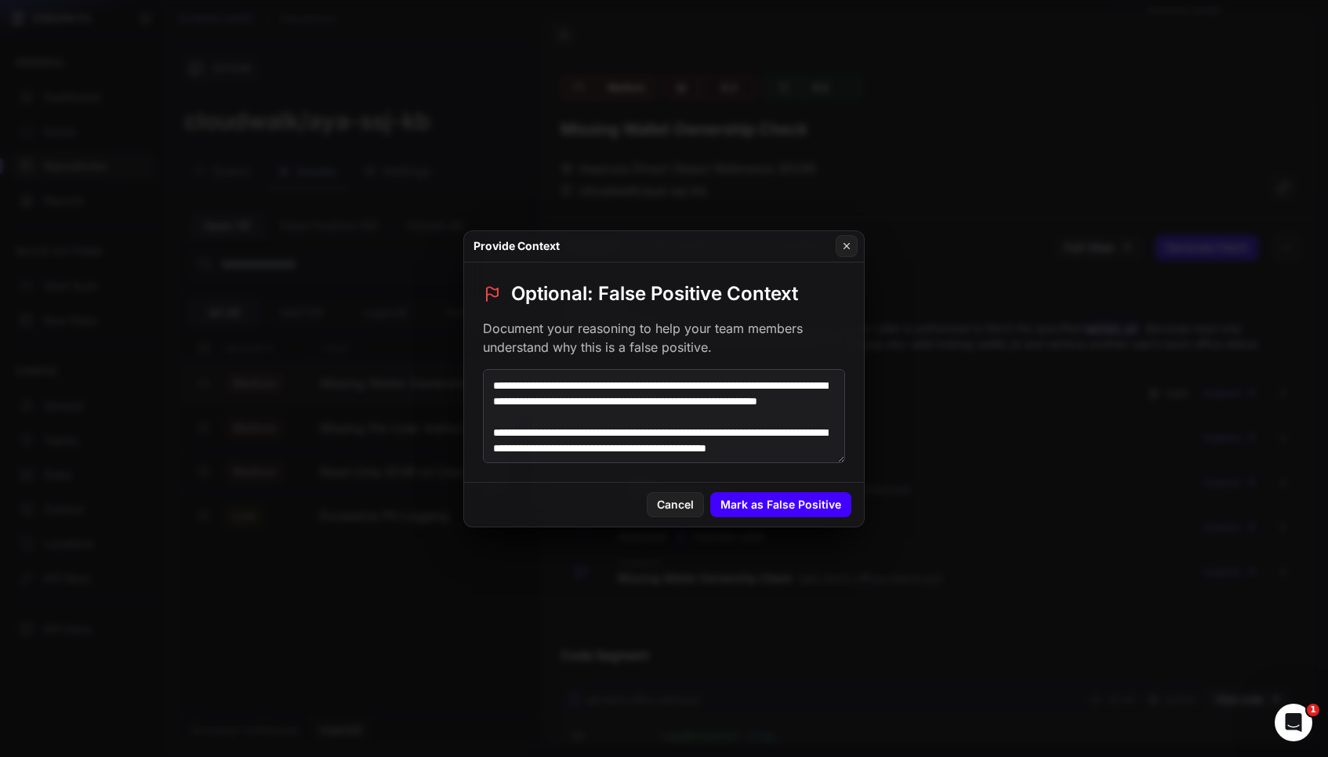
type textarea "**********"
click at [789, 513] on button "Mark as False Positive" at bounding box center [780, 504] width 141 height 25
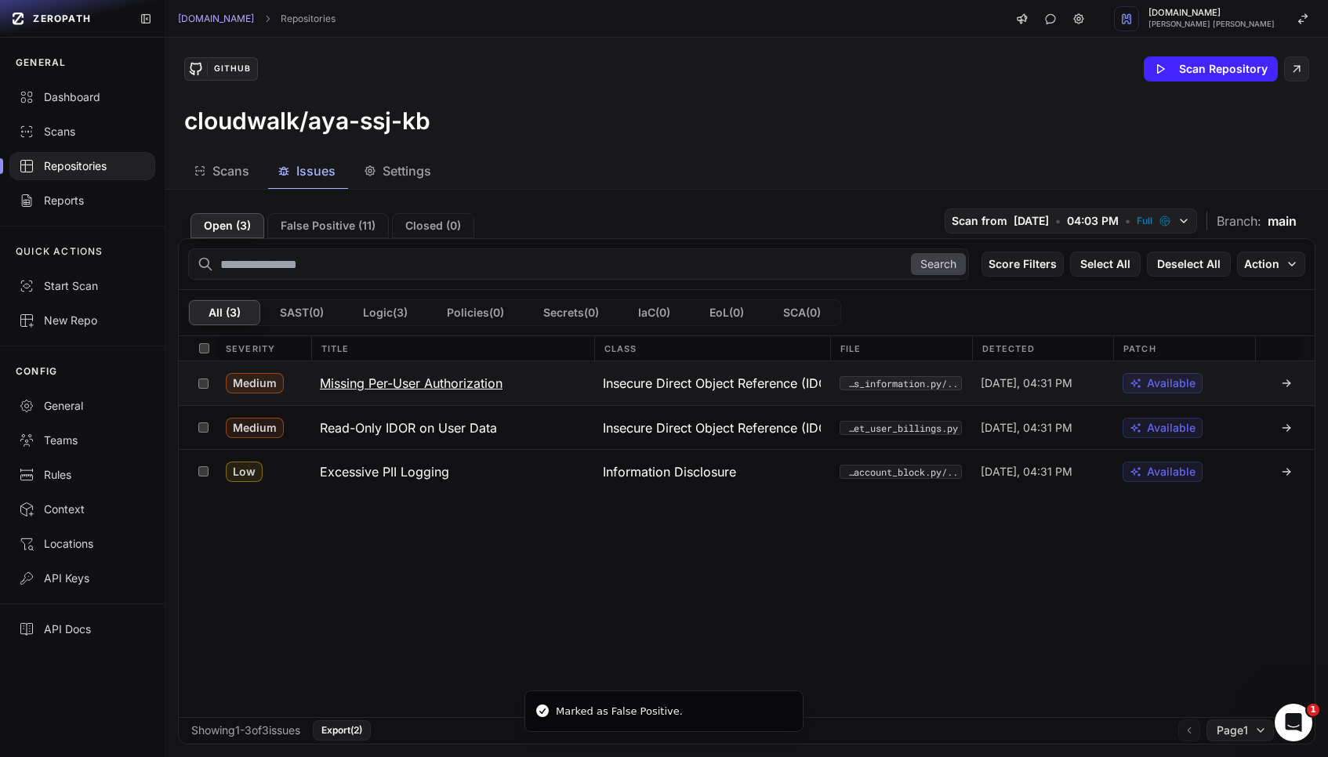
click at [458, 383] on h3 "Missing Per-User Authorization" at bounding box center [411, 383] width 183 height 19
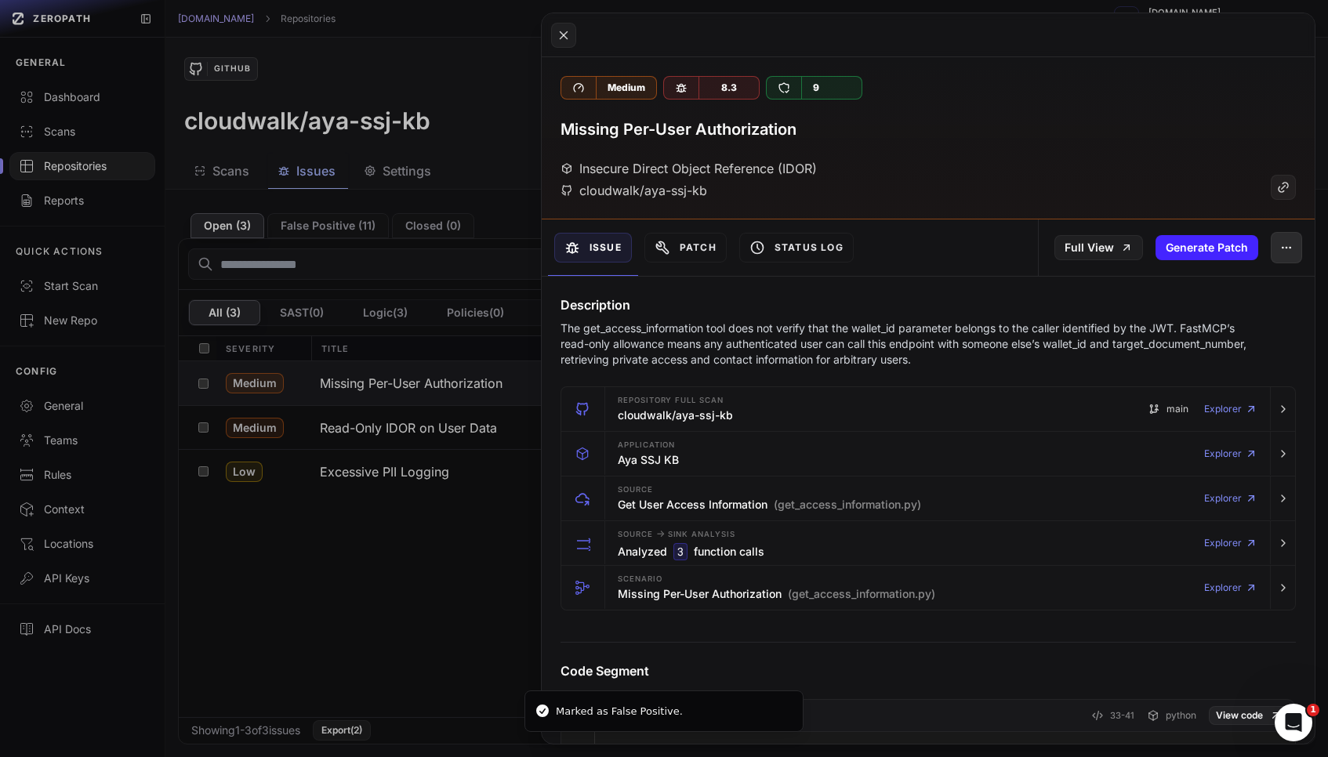
click at [1289, 252] on icon "button" at bounding box center [1286, 247] width 13 height 13
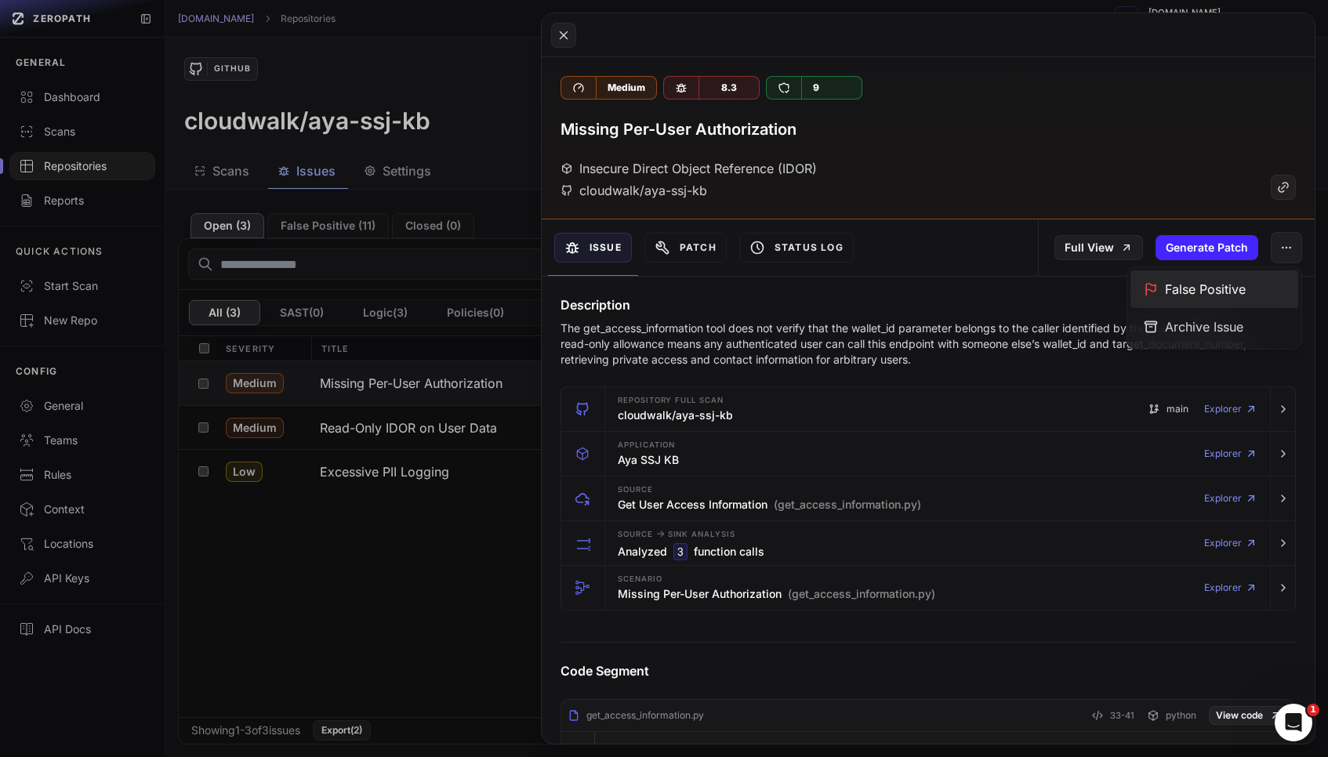
click at [1237, 298] on div "False Positive" at bounding box center [1214, 289] width 168 height 38
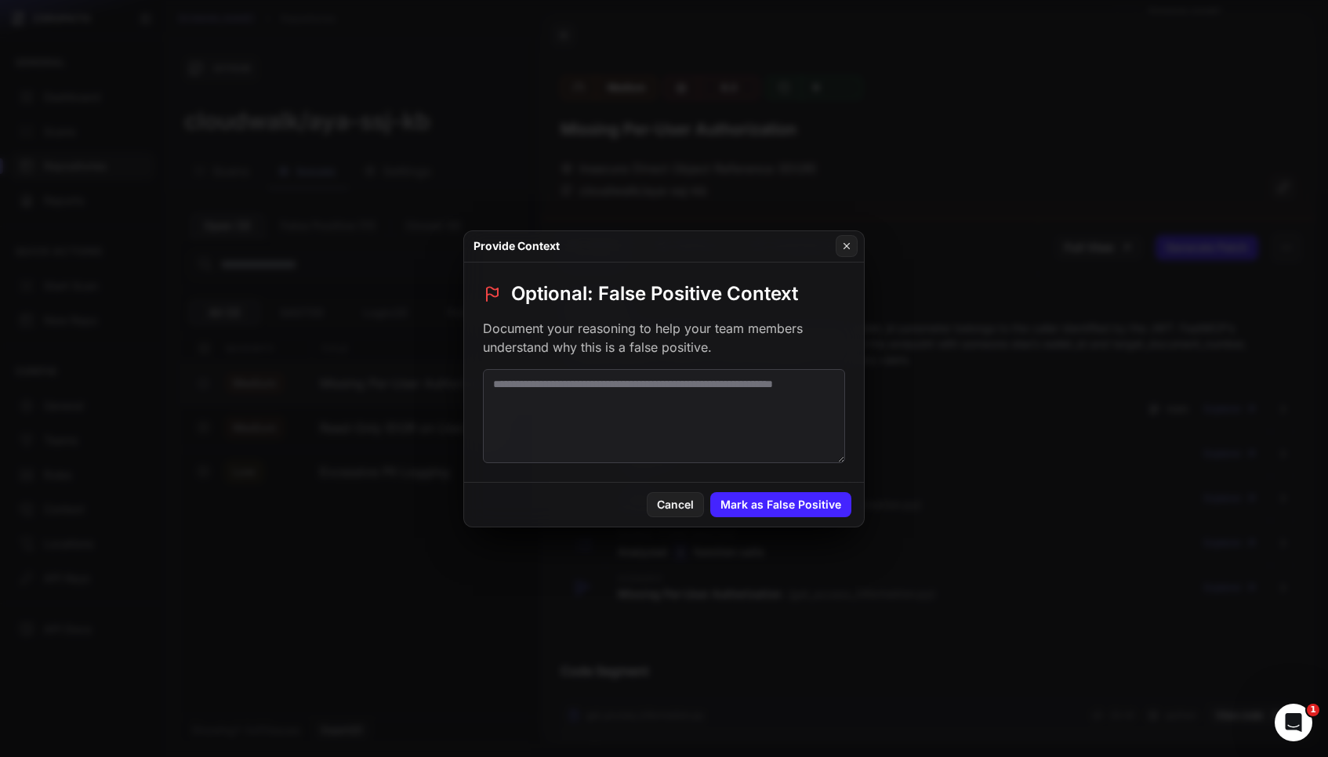
click at [709, 414] on textarea at bounding box center [664, 416] width 362 height 94
paste textarea "**********"
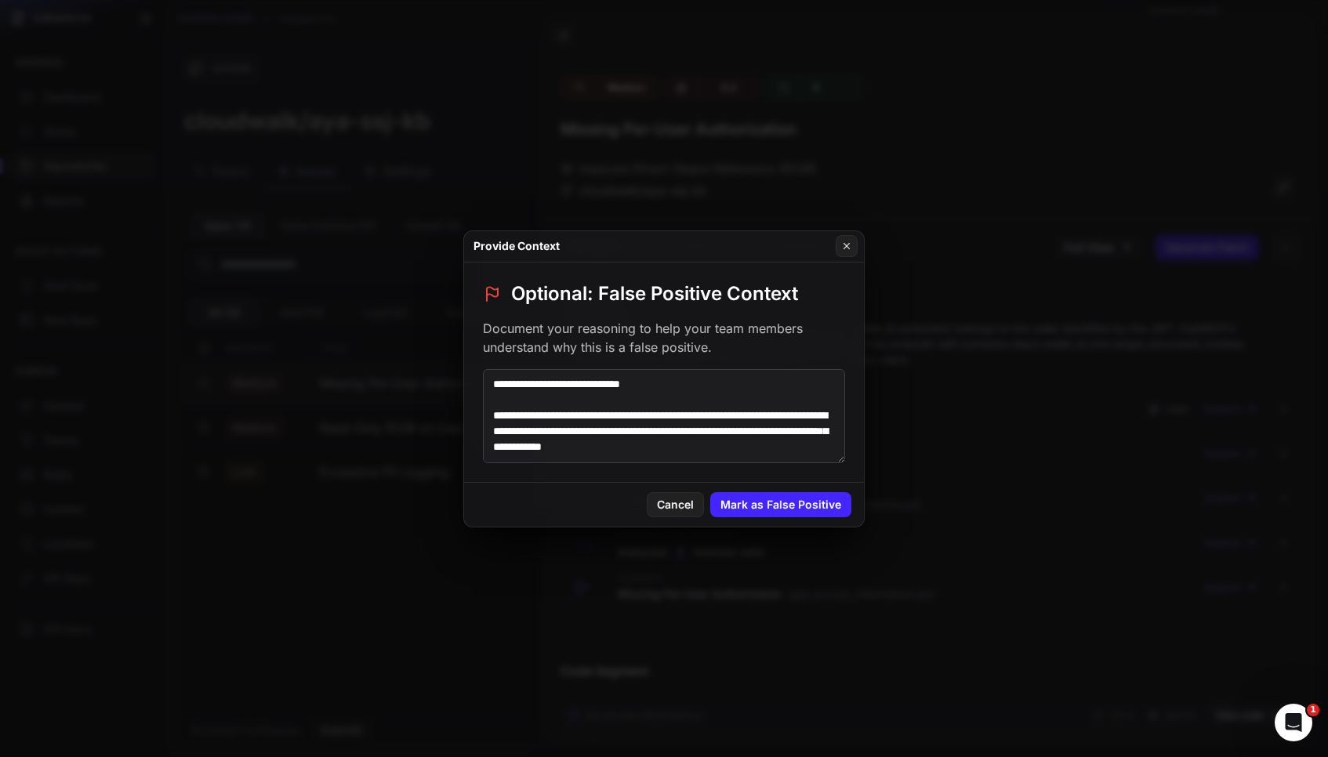
scroll to position [116, 0]
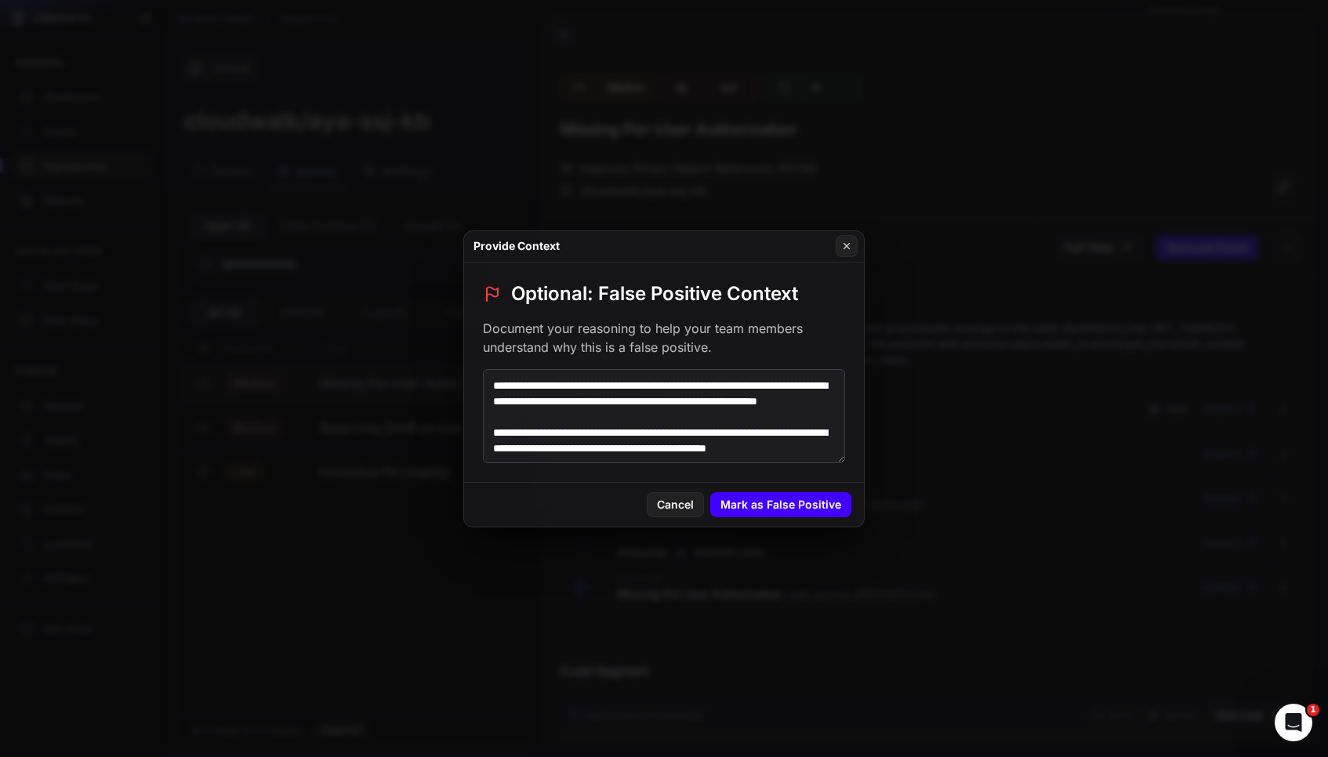
type textarea "**********"
click at [740, 506] on button "Mark as False Positive" at bounding box center [780, 504] width 141 height 25
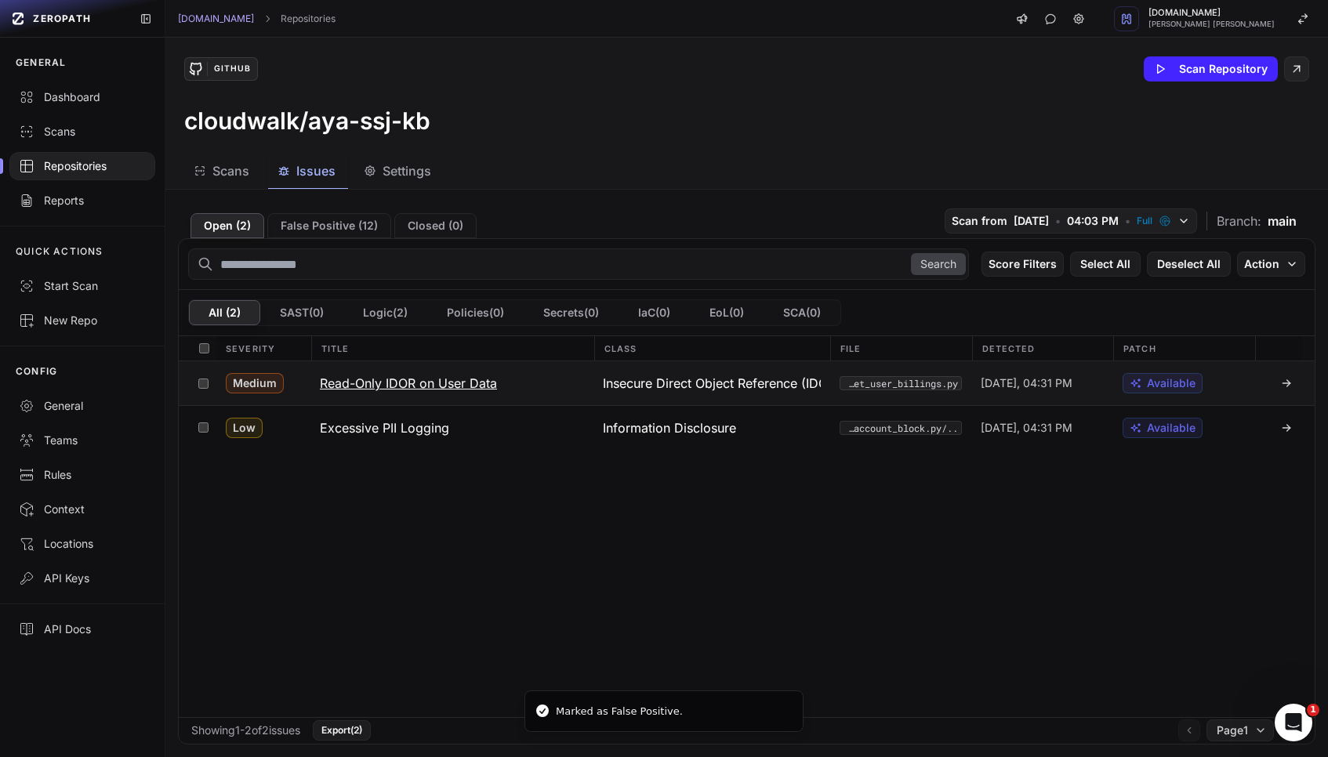
click at [460, 389] on h3 "Read-Only IDOR on User Data" at bounding box center [408, 383] width 177 height 19
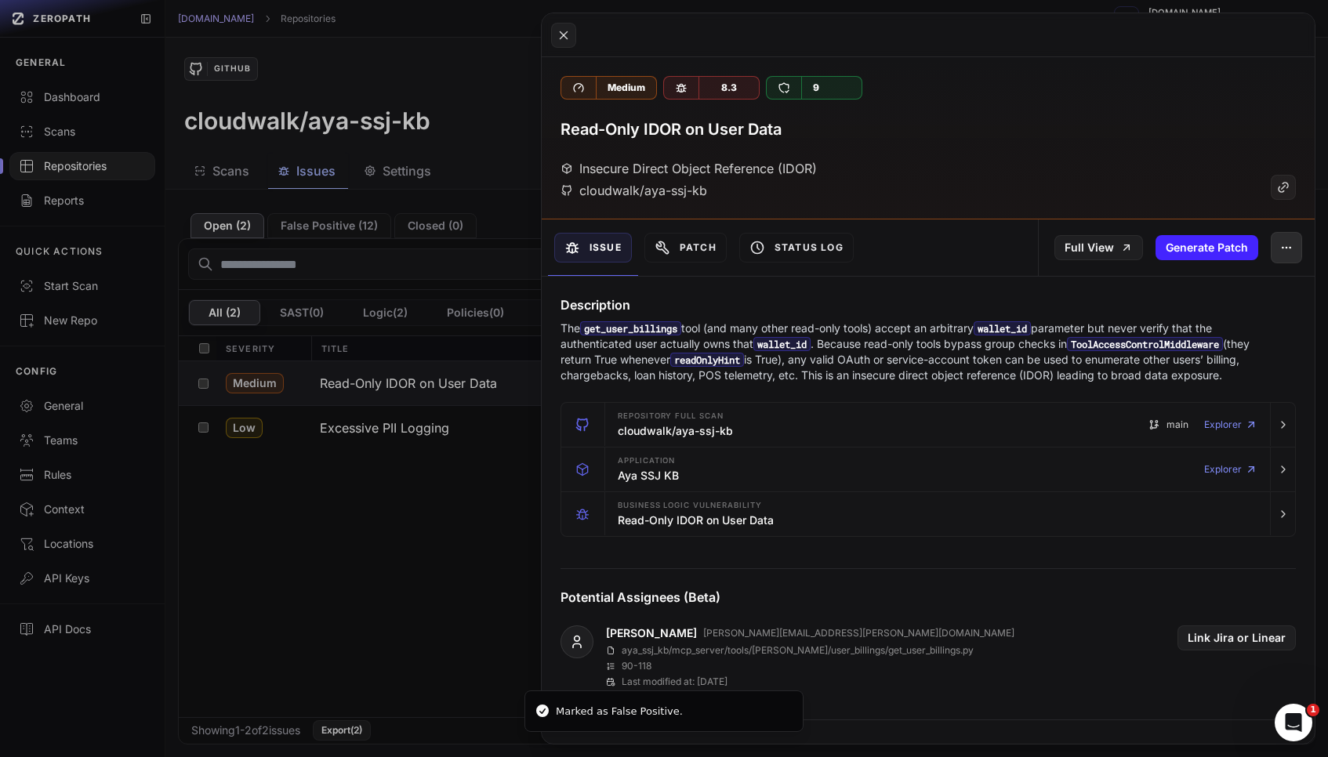
click at [1278, 245] on button "button" at bounding box center [1286, 247] width 31 height 31
click at [1232, 294] on div "False Positive" at bounding box center [1214, 289] width 168 height 38
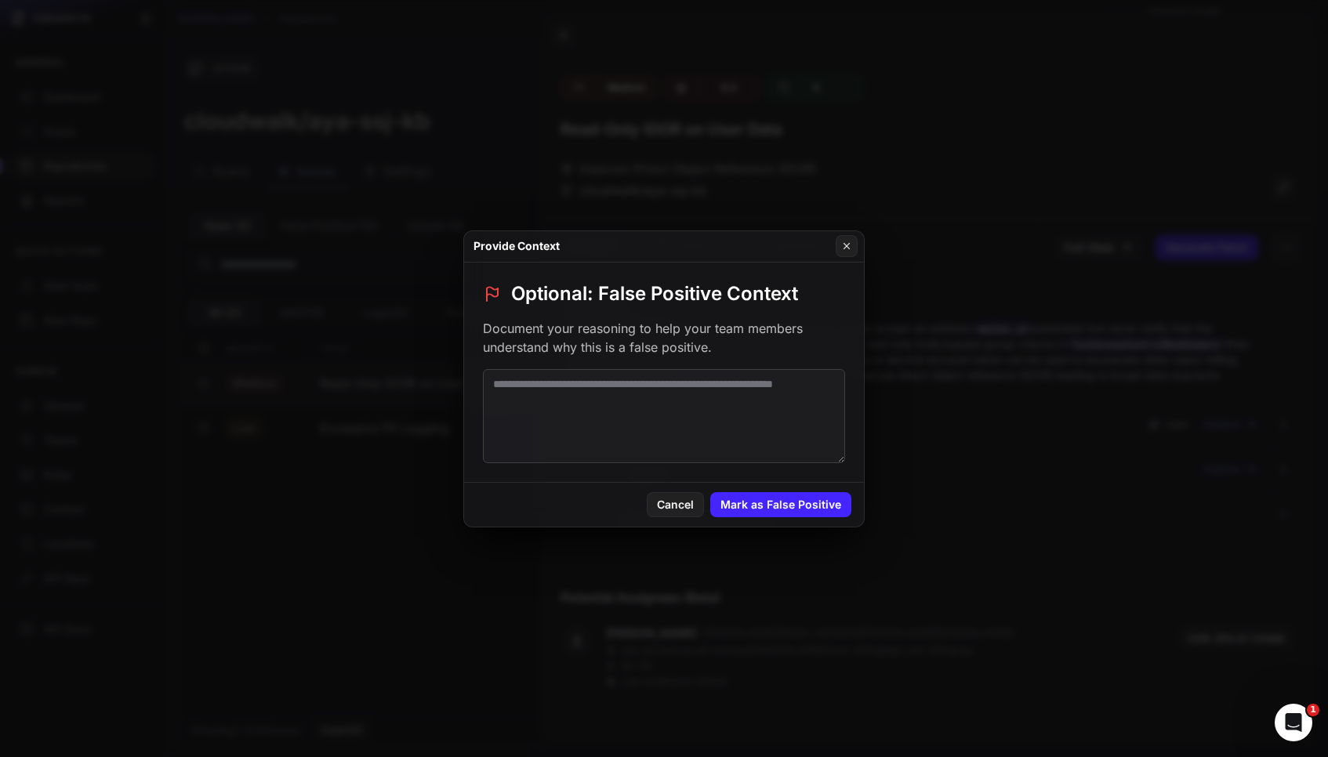
click at [807, 388] on textarea at bounding box center [664, 416] width 362 height 94
paste textarea "**********"
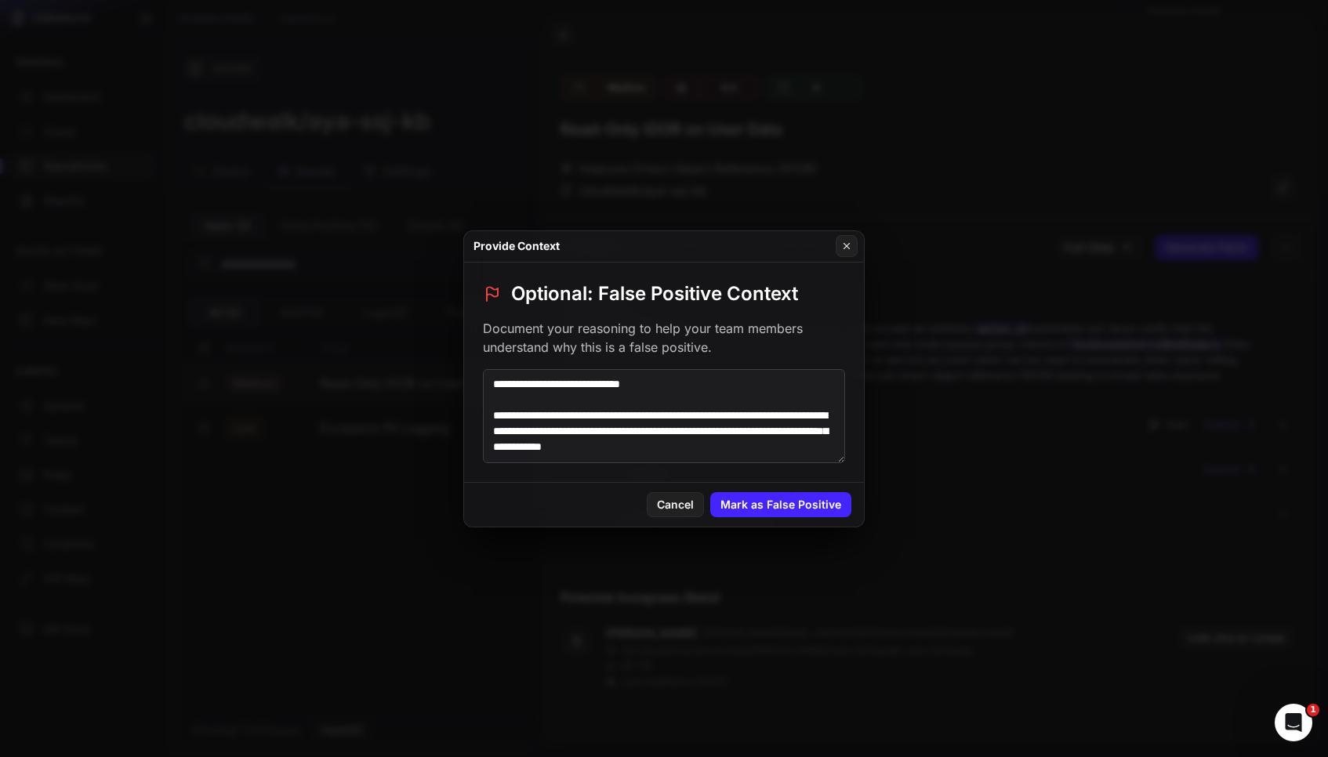
scroll to position [116, 0]
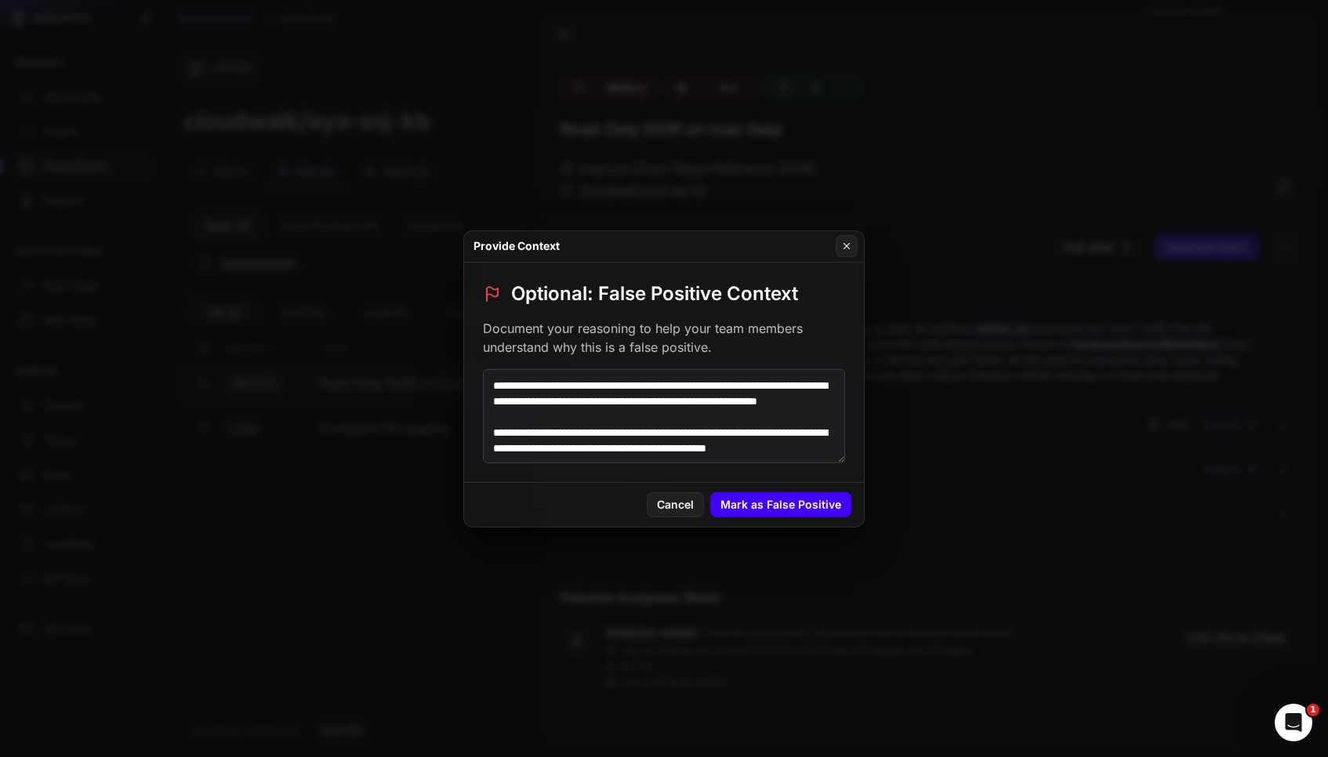
type textarea "**********"
click at [789, 500] on button "Mark as False Positive" at bounding box center [780, 504] width 141 height 25
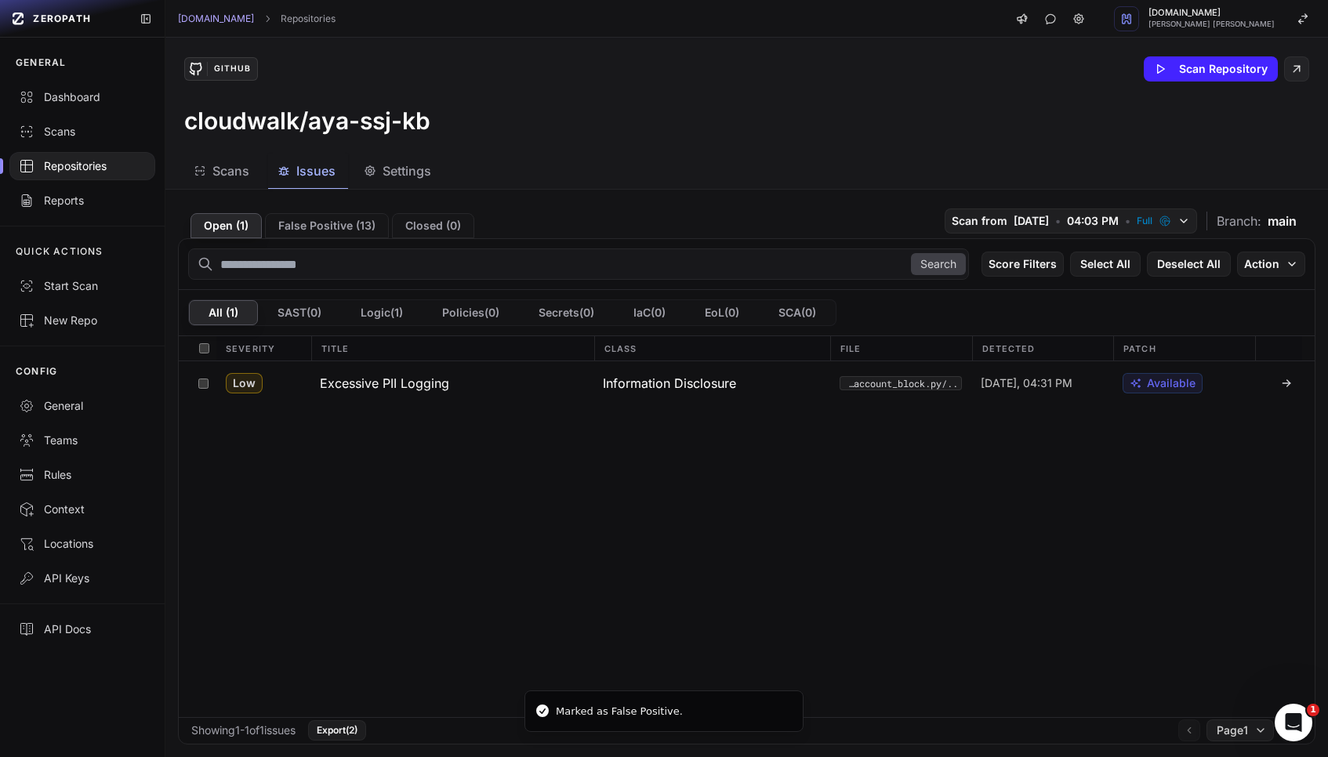
click at [477, 495] on div "Low Excessive PII Logging Information Disclosure ../9faf14d6b70b5316c11cd1880c2…" at bounding box center [747, 539] width 1136 height 356
click at [436, 385] on h3 "Excessive PII Logging" at bounding box center [384, 383] width 129 height 19
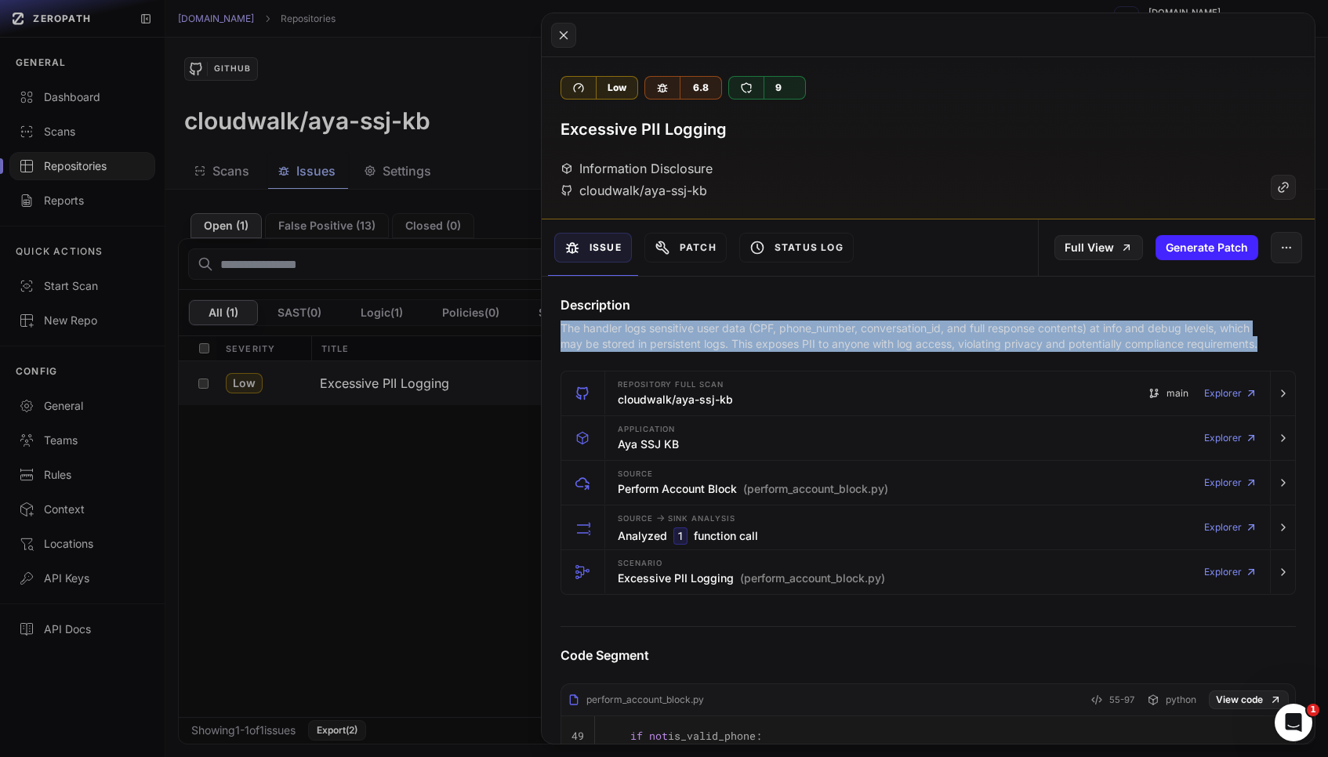
drag, startPoint x: 1269, startPoint y: 346, endPoint x: 563, endPoint y: 321, distance: 706.7
click at [563, 321] on div "The handler logs sensitive user data (CPF, phone_number, conversation_id, and f…" at bounding box center [927, 336] width 735 height 31
copy p "The handler logs sensitive user data (CPF, phone_number, conversation_id, and f…"
click at [661, 488] on h3 "Perform Account Block (perform_account_block.py)" at bounding box center [753, 489] width 270 height 16
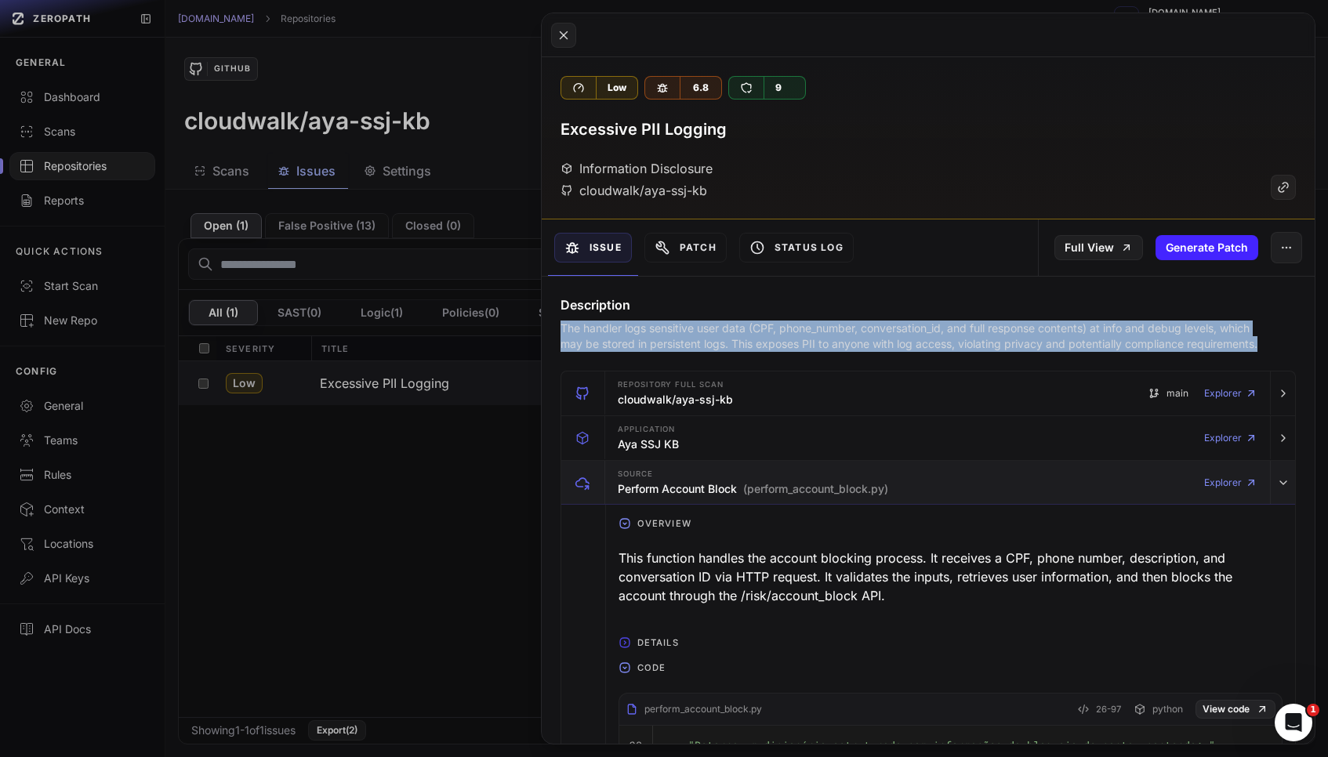
click at [760, 488] on span "(perform_account_block.py)" at bounding box center [815, 489] width 145 height 16
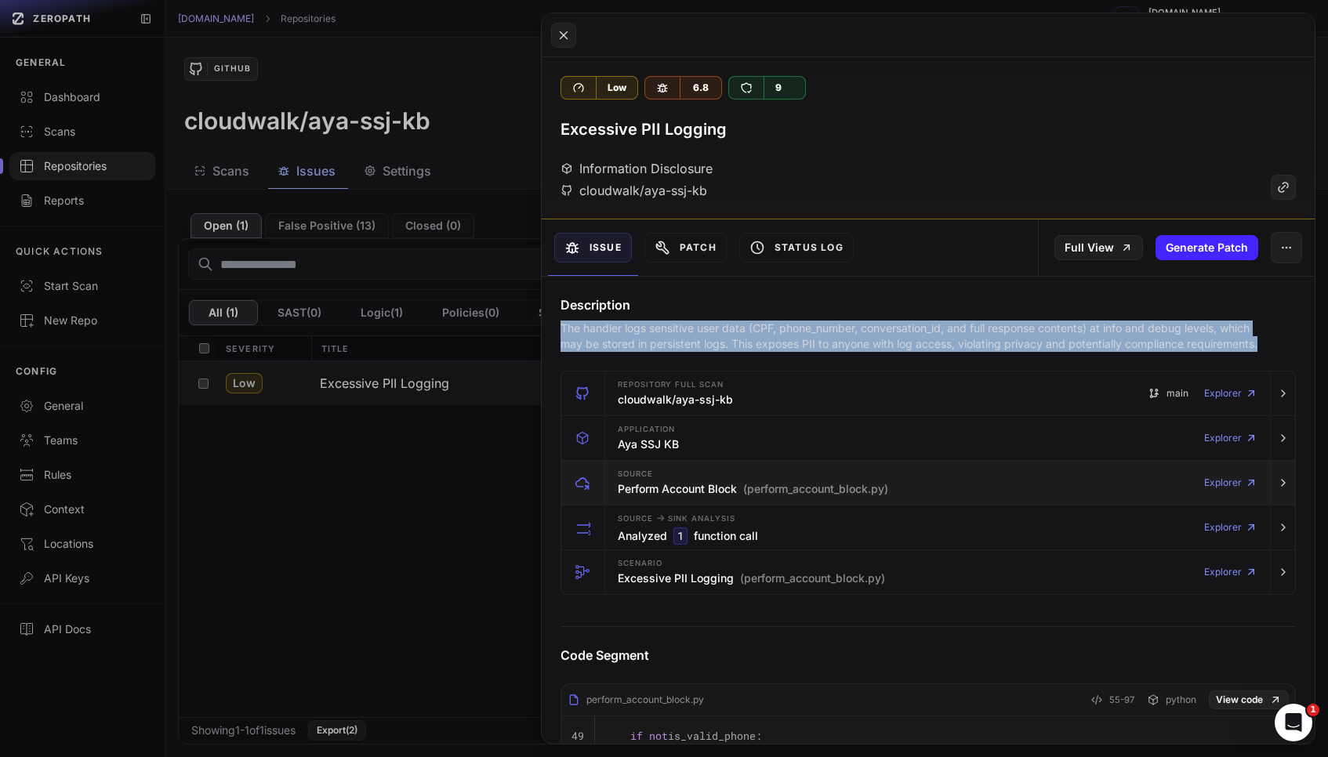
click at [760, 488] on span "(perform_account_block.py)" at bounding box center [815, 489] width 145 height 16
drag, startPoint x: 886, startPoint y: 487, endPoint x: 849, endPoint y: 487, distance: 36.8
click at [849, 487] on span "(perform_account_block.py)" at bounding box center [815, 489] width 145 height 16
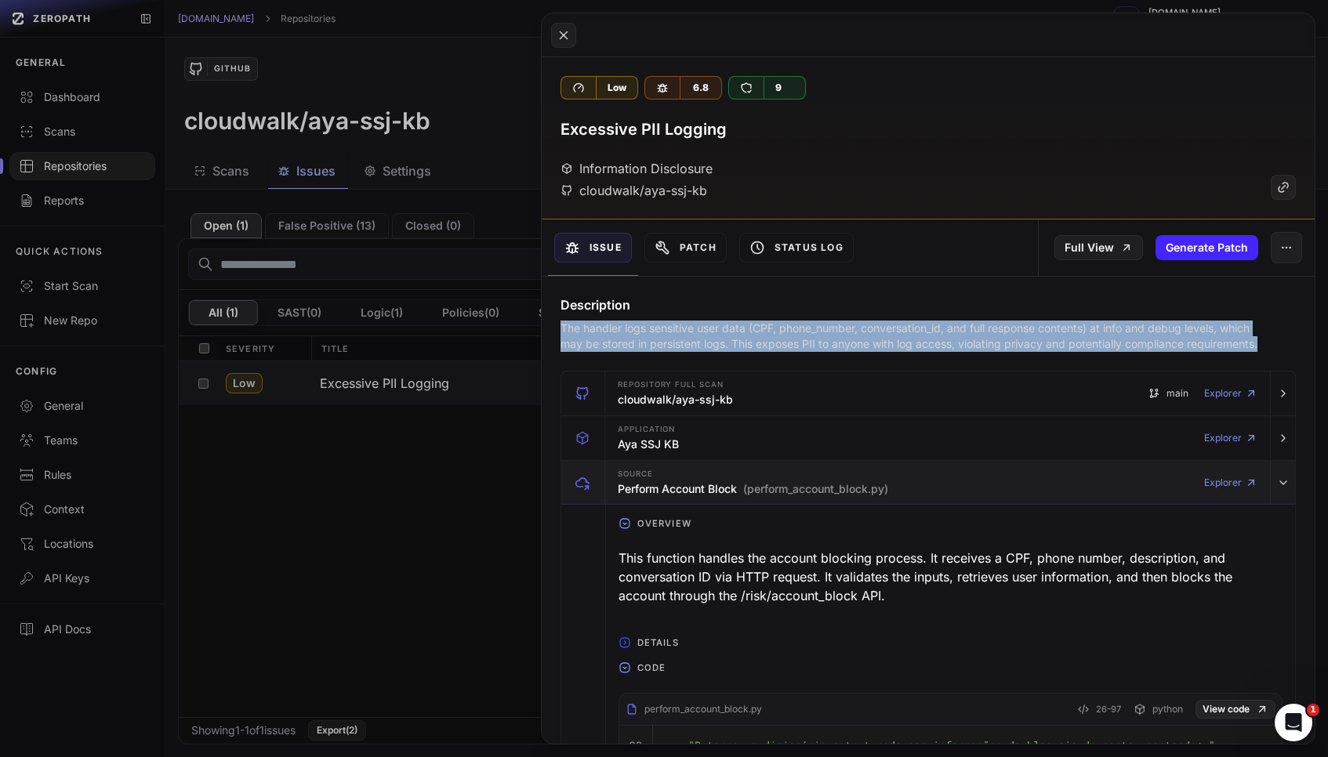
click at [849, 487] on span "(perform_account_block.py)" at bounding box center [815, 489] width 145 height 16
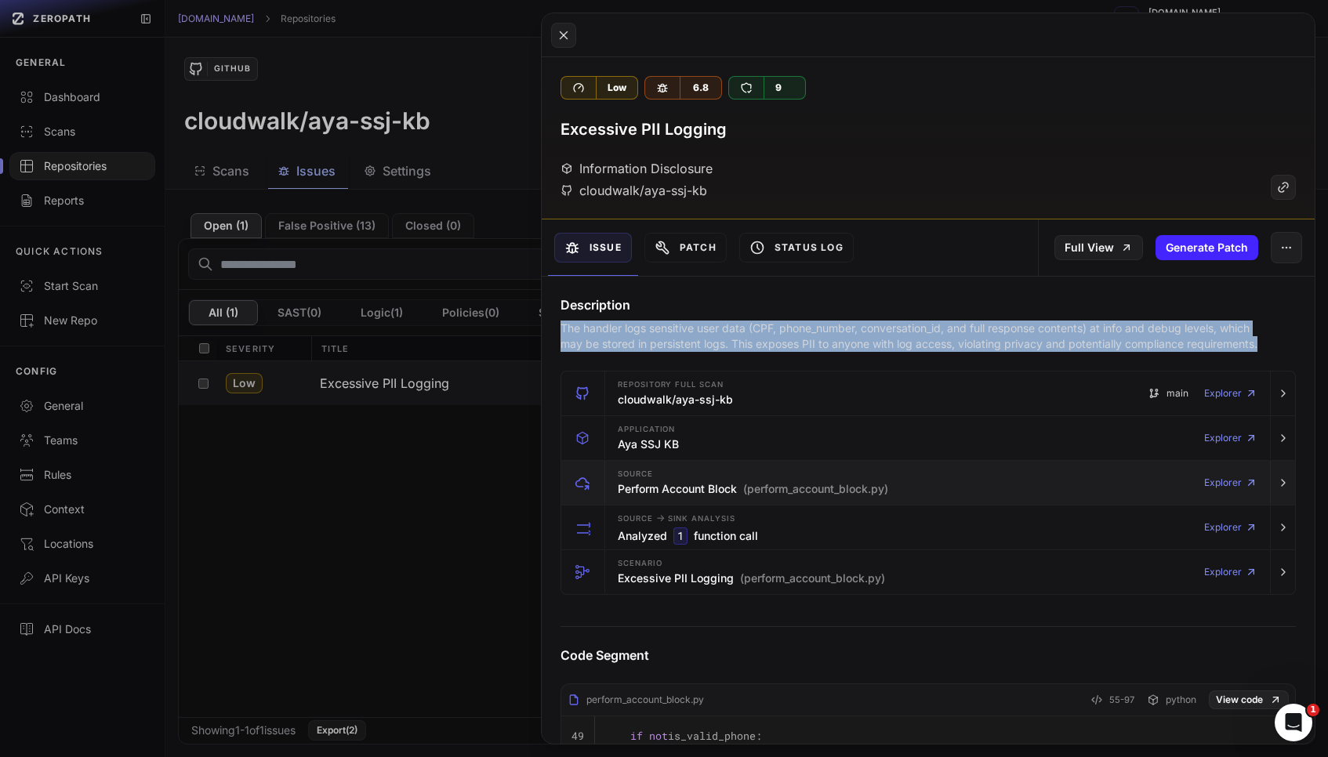
click at [848, 487] on span "(perform_account_block.py)" at bounding box center [815, 489] width 145 height 16
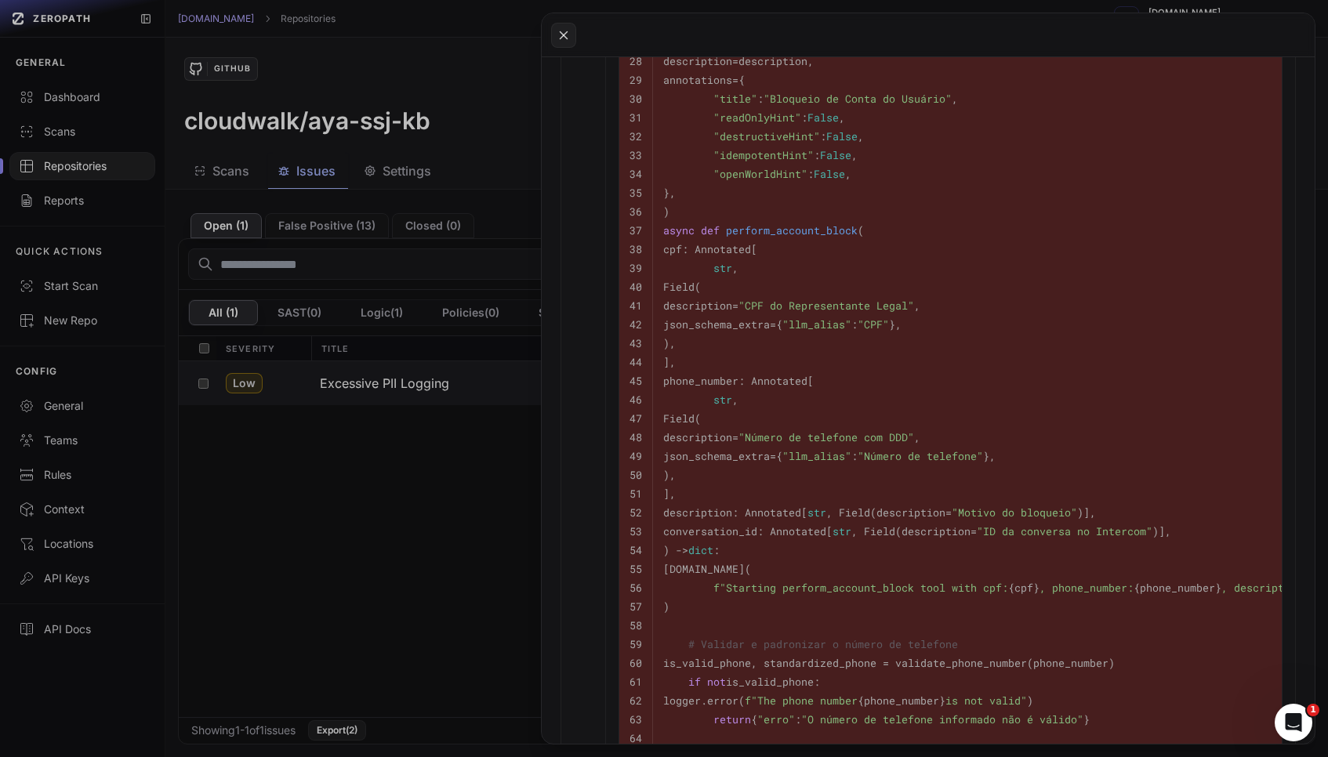
scroll to position [773, 0]
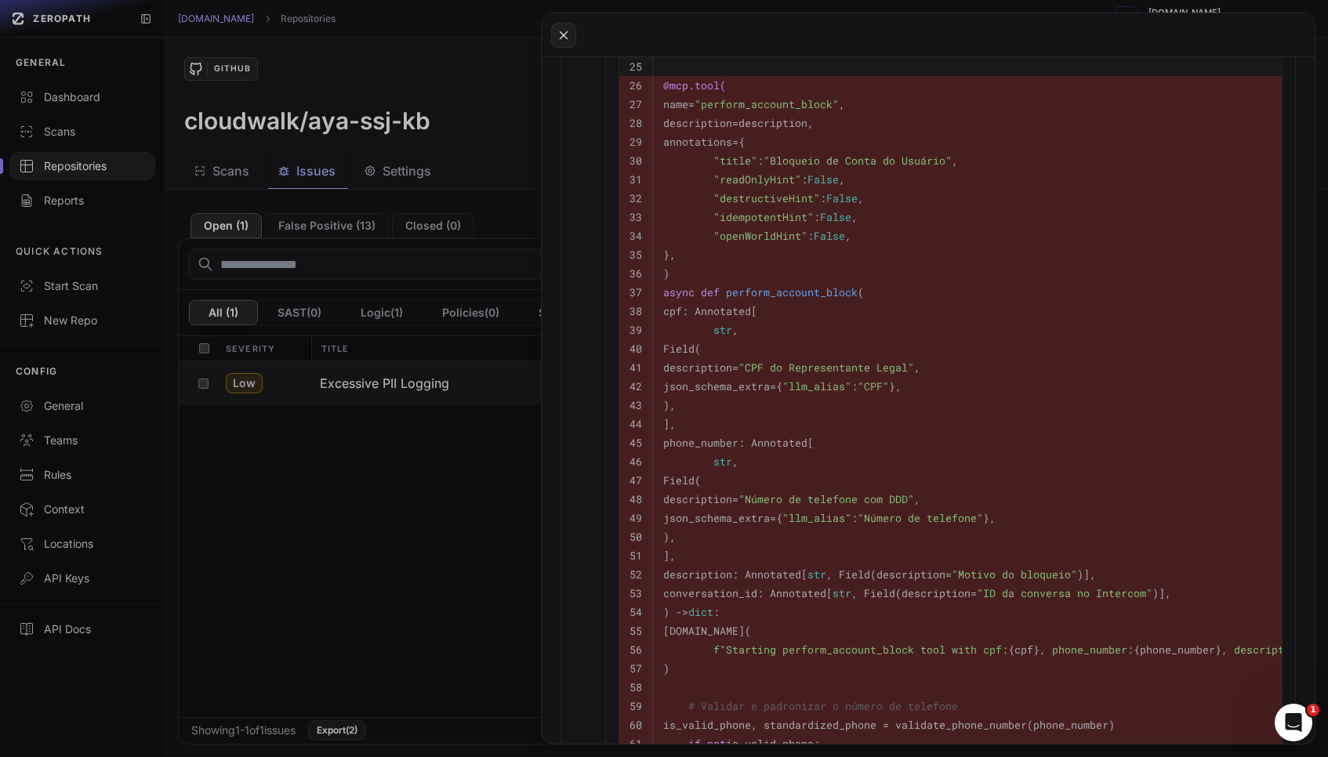
click at [763, 292] on span "perform_account_block" at bounding box center [792, 292] width 132 height 14
copy span "perform_account_block"
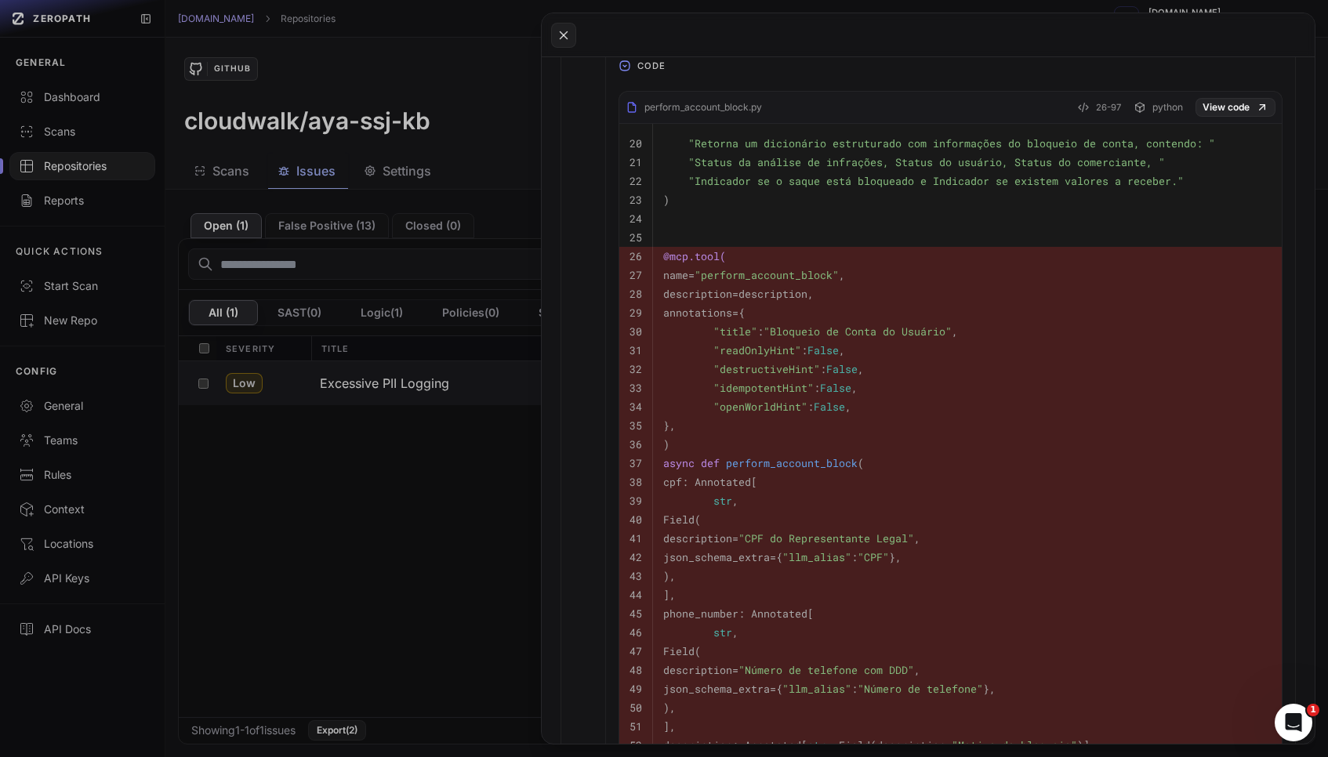
click at [711, 265] on pre "@mcp.tool(" at bounding box center [1183, 256] width 1041 height 19
click at [501, 515] on button at bounding box center [664, 378] width 1328 height 757
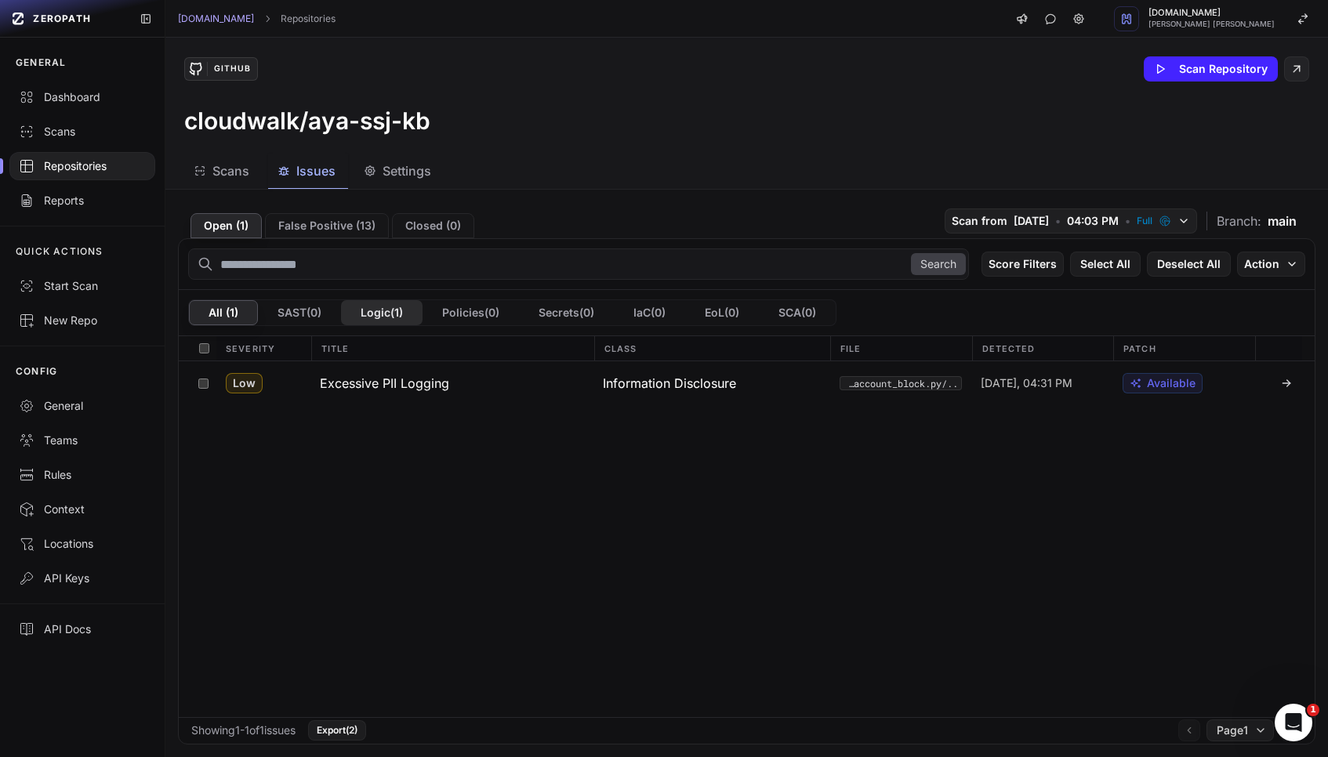
click at [405, 321] on button "Logic ( 1 )" at bounding box center [382, 312] width 82 height 25
click at [232, 316] on button "All ( 1 )" at bounding box center [223, 312] width 69 height 25
click at [1010, 393] on div "[DATE], 04:31 PM" at bounding box center [1042, 383] width 142 height 44
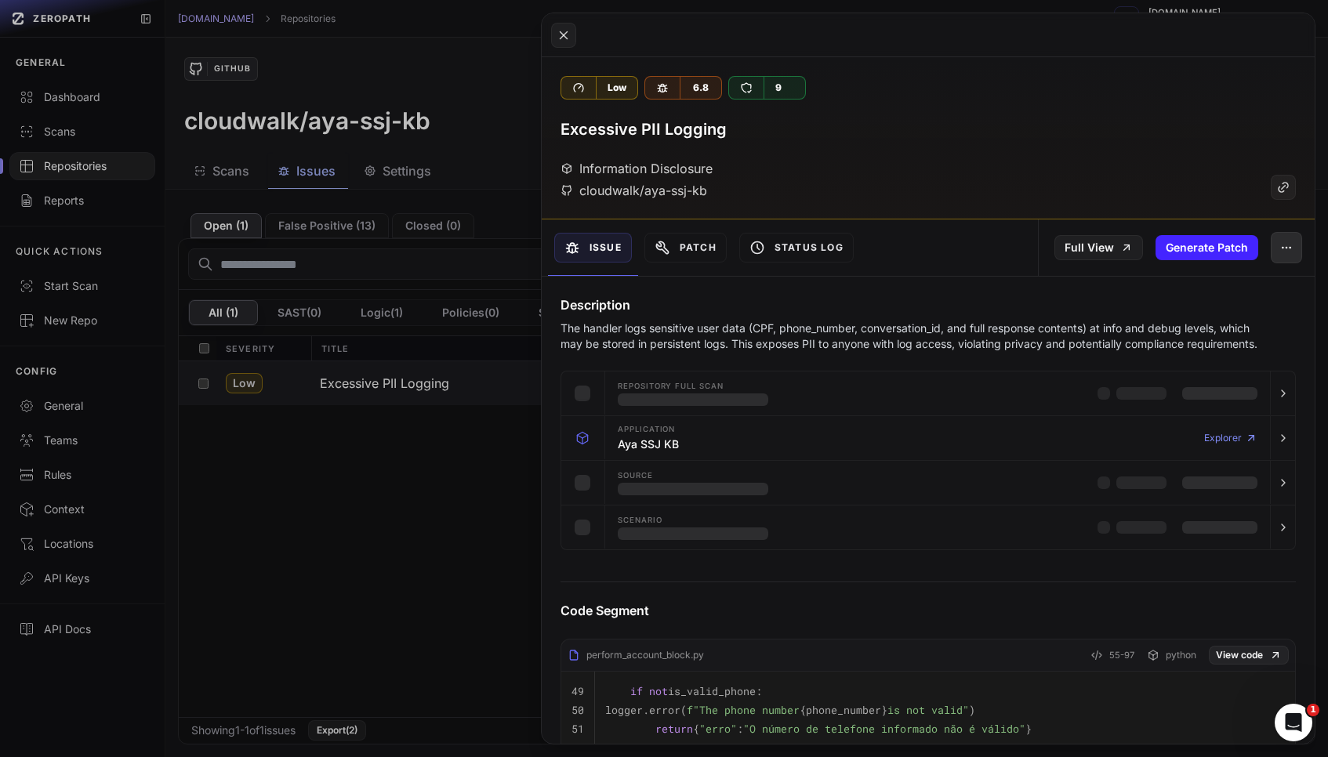
click at [1280, 249] on icon "button" at bounding box center [1286, 247] width 13 height 13
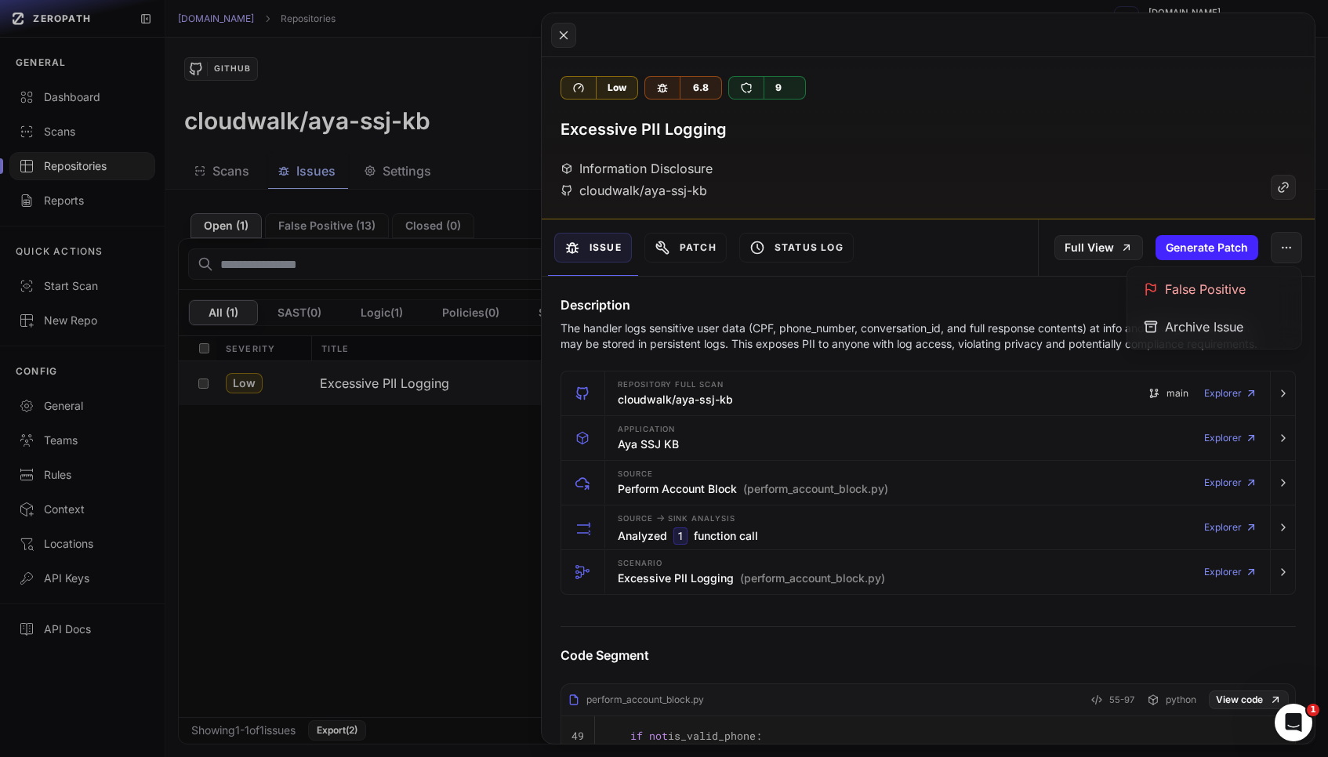
click at [1094, 196] on div "Information Disclosure cloudwalk/aya-ssj-kb" at bounding box center [927, 179] width 735 height 41
click at [712, 248] on button "Patch" at bounding box center [685, 248] width 82 height 30
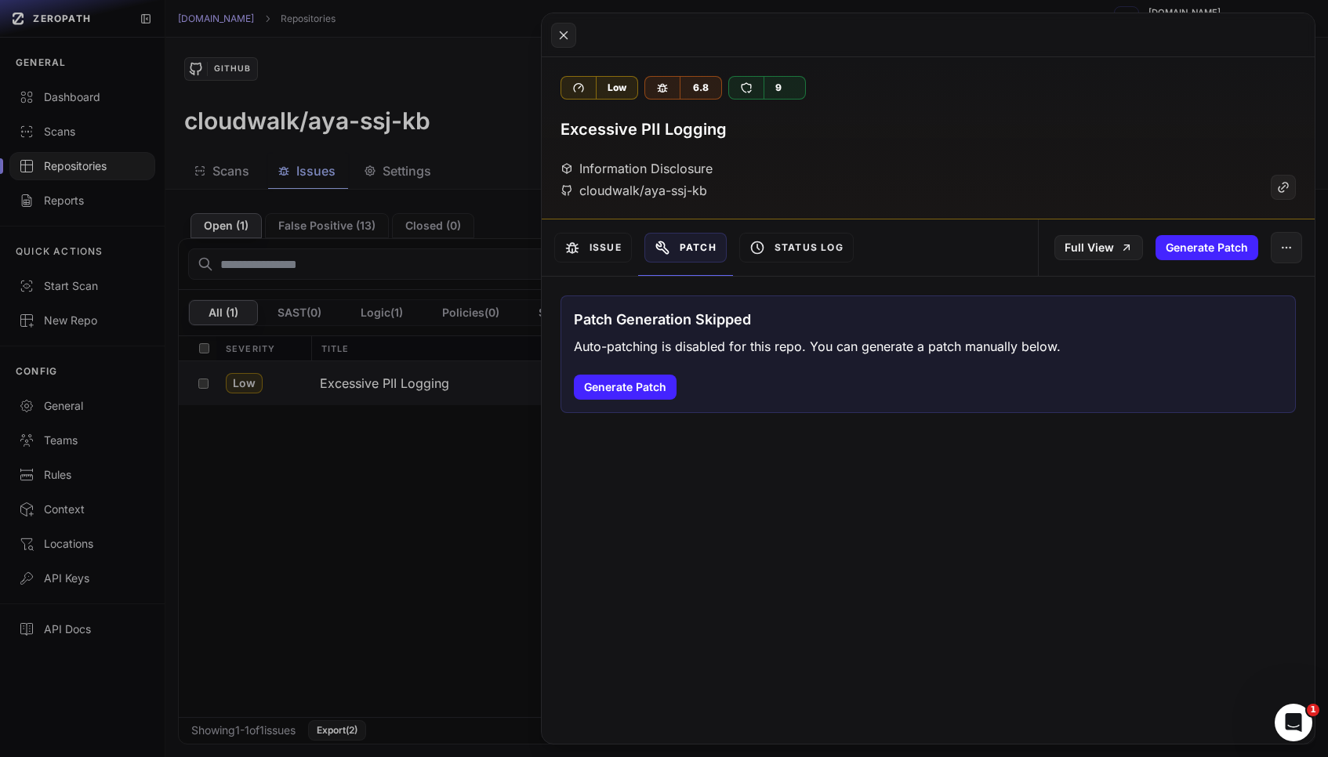
click at [435, 517] on button at bounding box center [664, 378] width 1328 height 757
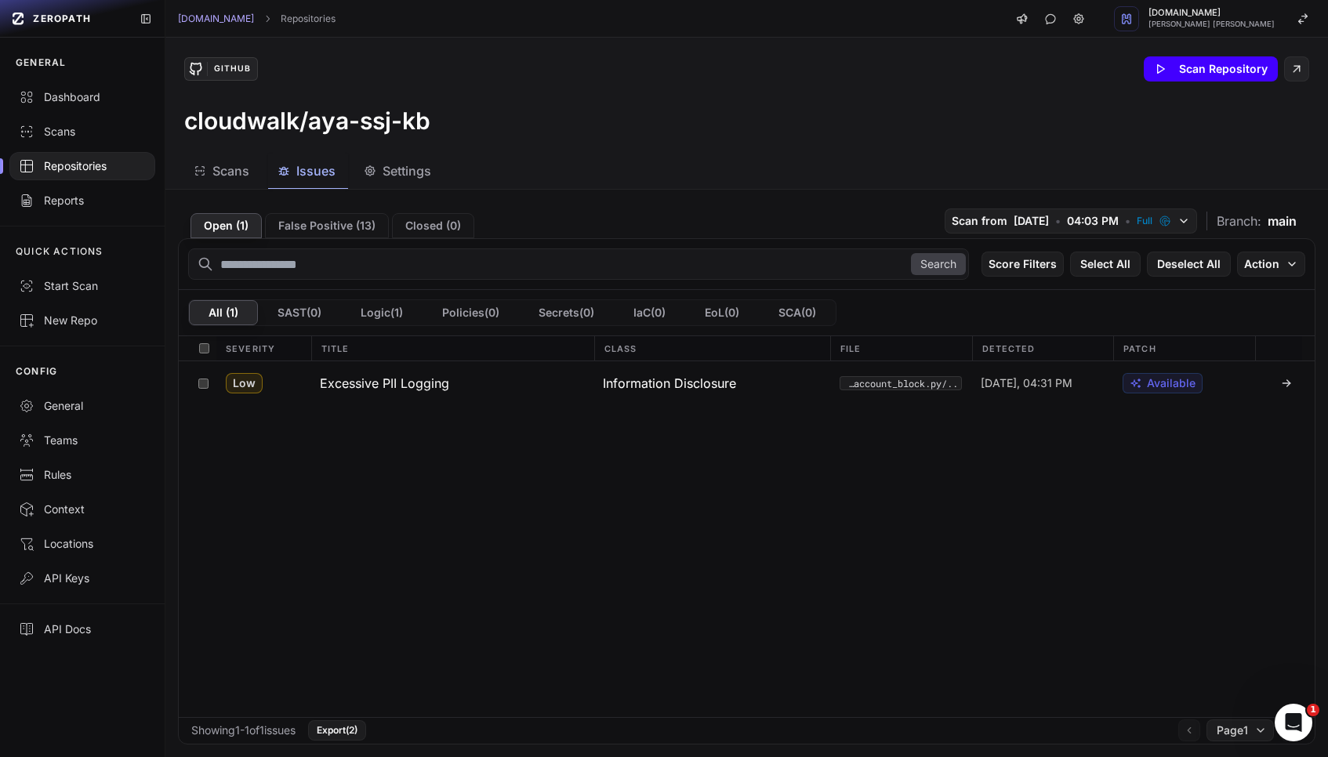
click at [1176, 59] on button "Scan Repository" at bounding box center [1211, 68] width 134 height 25
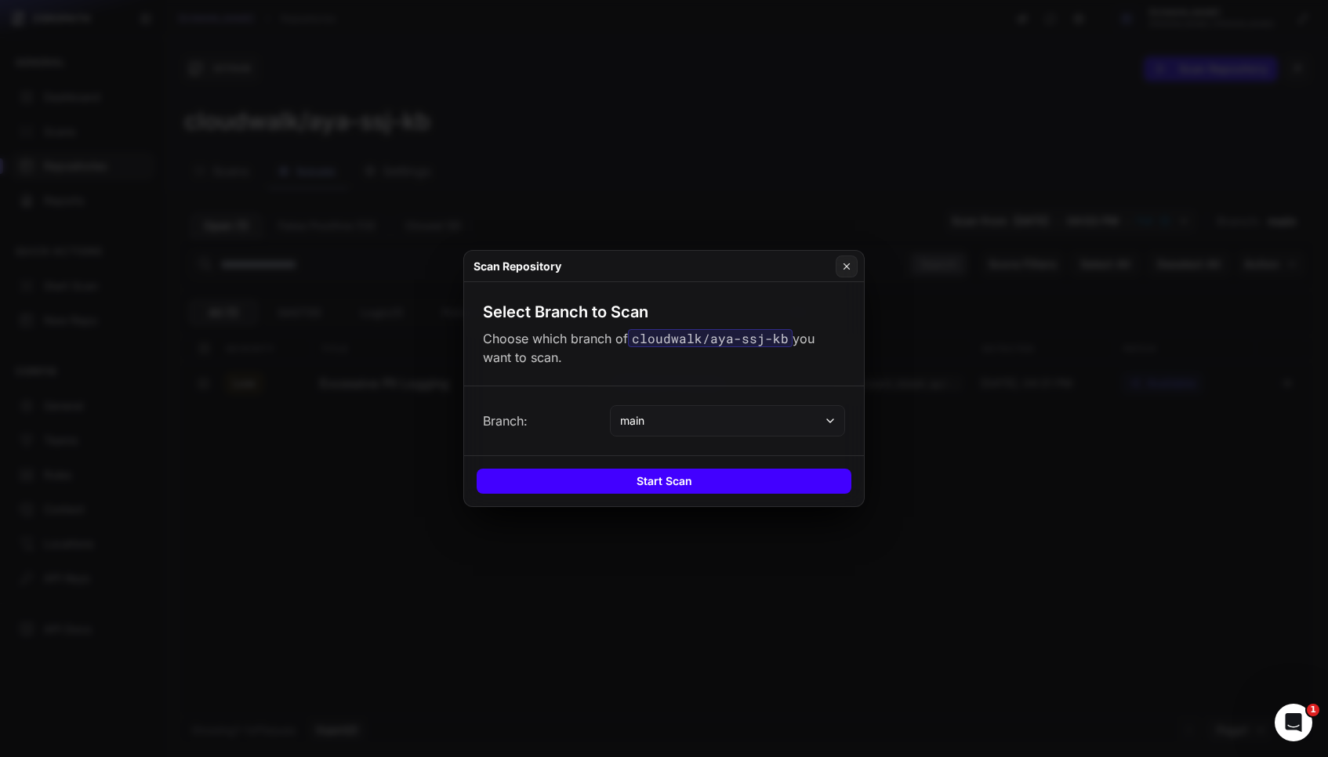
click at [637, 476] on button "Start Scan" at bounding box center [664, 481] width 375 height 25
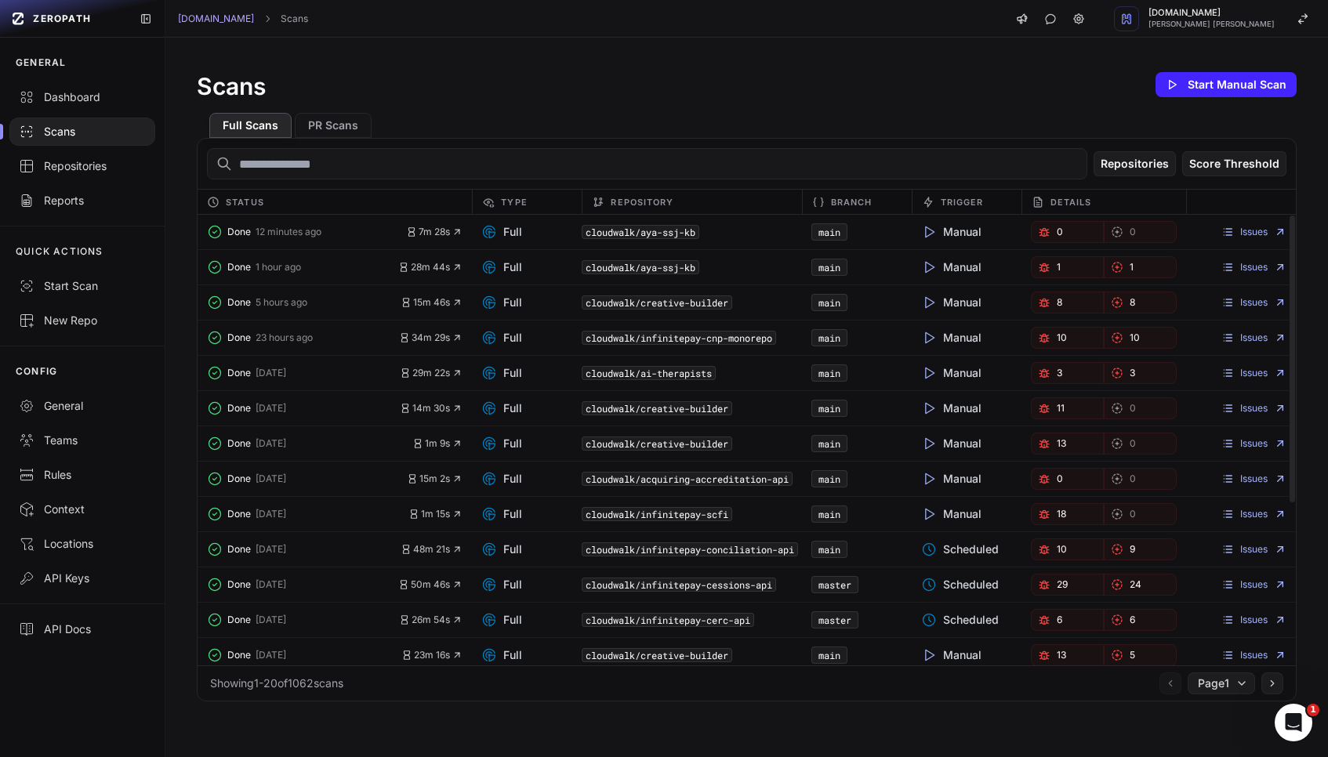
click at [637, 234] on code "cloudwalk/aya-ssj-kb" at bounding box center [641, 232] width 118 height 14
click at [237, 23] on ol "Cloudwalk.io Scans" at bounding box center [243, 19] width 130 height 13
click at [218, 22] on link "[DOMAIN_NAME]" at bounding box center [216, 19] width 76 height 13
click at [285, 17] on link "Scans" at bounding box center [294, 19] width 27 height 13
click at [87, 160] on div "Repositories" at bounding box center [82, 166] width 127 height 16
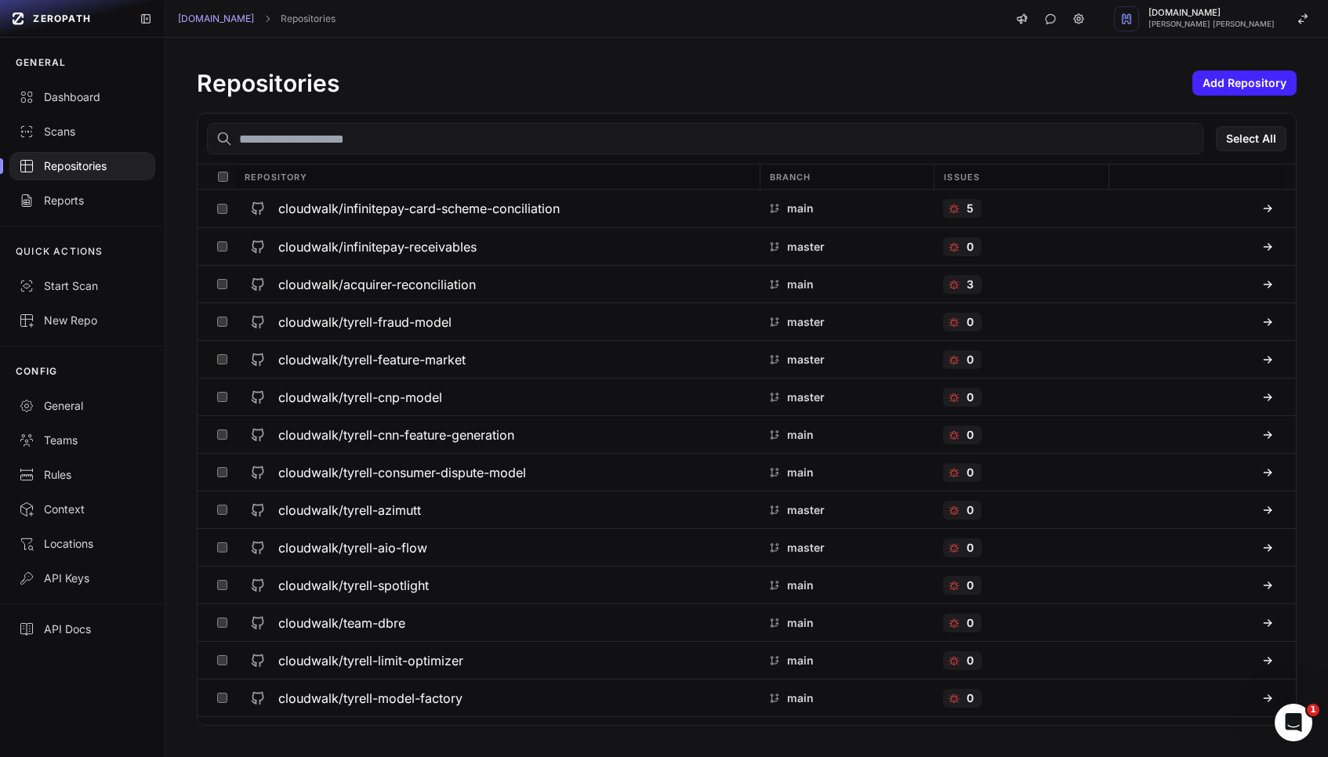
click at [442, 141] on input "text" at bounding box center [705, 138] width 996 height 31
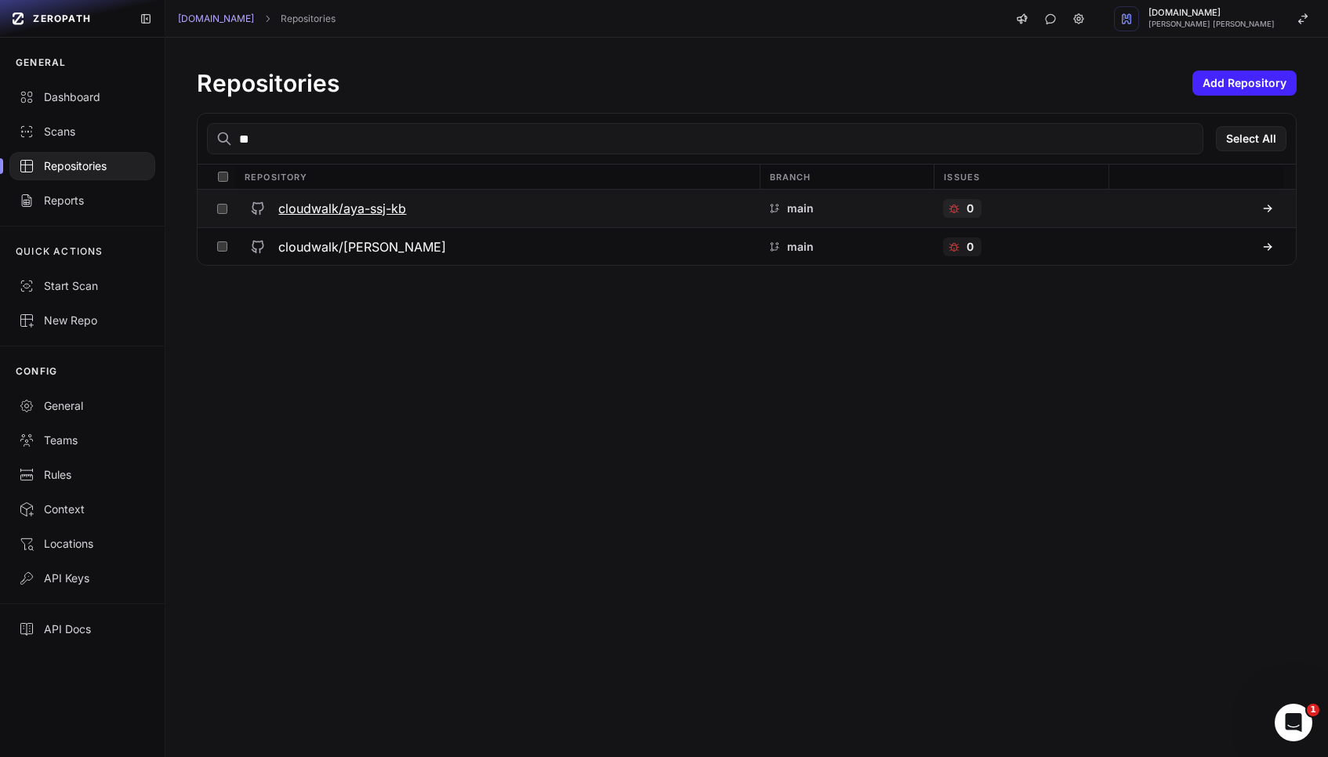
type input "**"
click at [397, 213] on h3 "cloudwalk/aya-ssj-kb" at bounding box center [342, 208] width 128 height 19
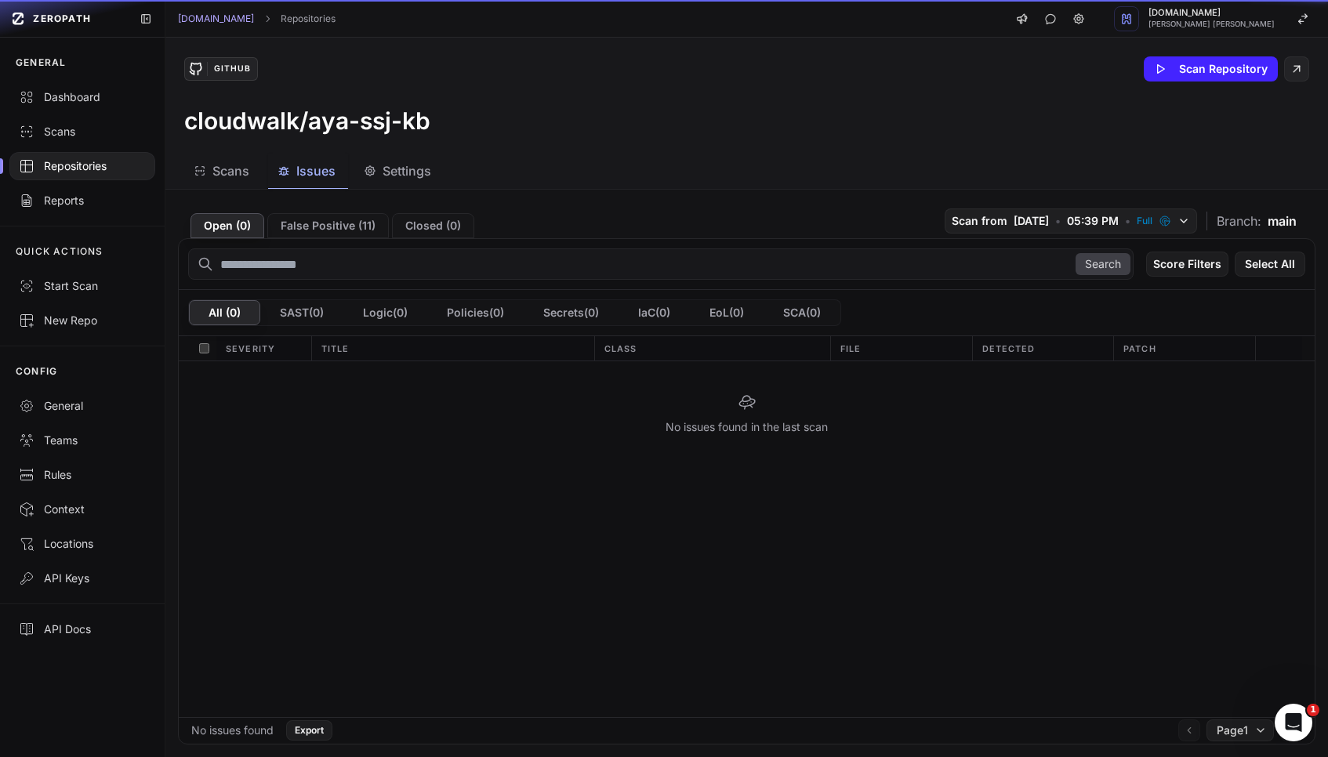
click at [321, 172] on span "Issues" at bounding box center [315, 170] width 39 height 19
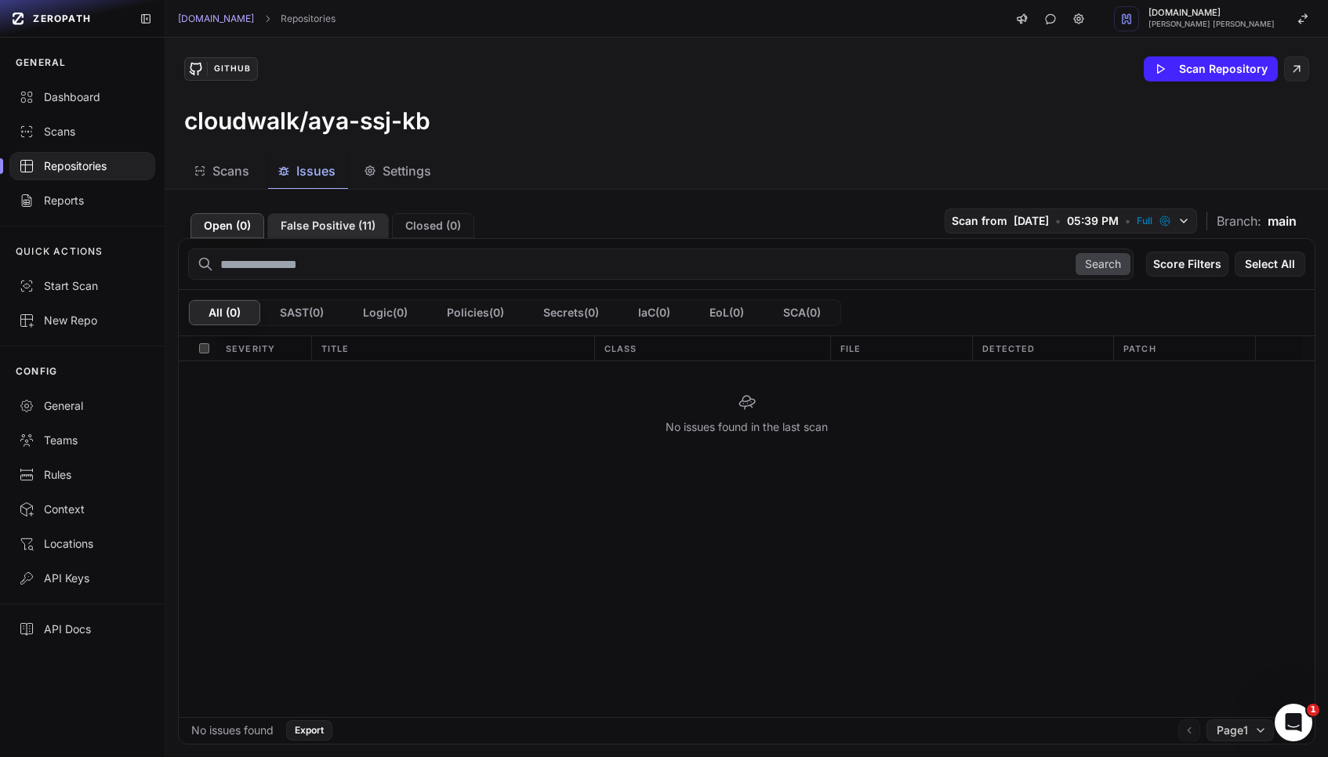
click at [368, 227] on button "False Positive ( 11 )" at bounding box center [327, 225] width 121 height 25
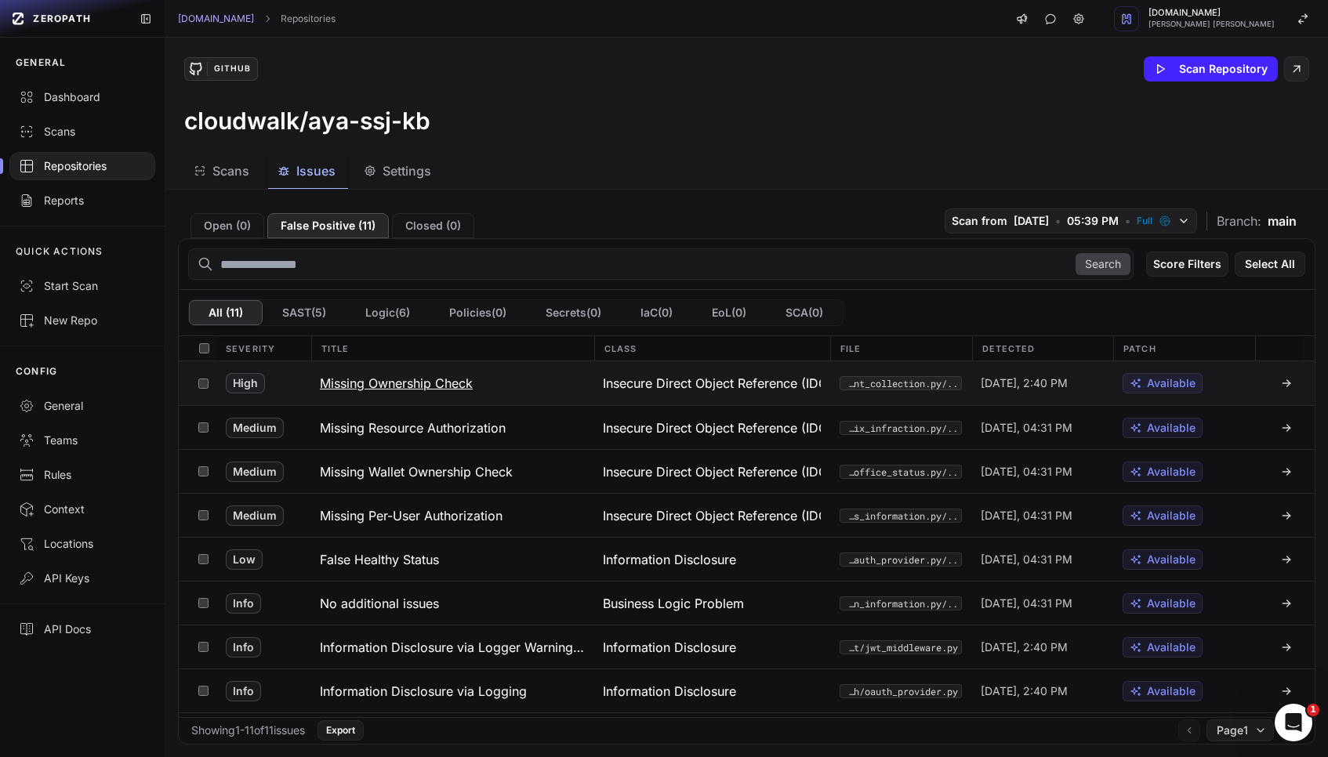
click at [426, 383] on h3 "Missing Ownership Check" at bounding box center [396, 383] width 153 height 19
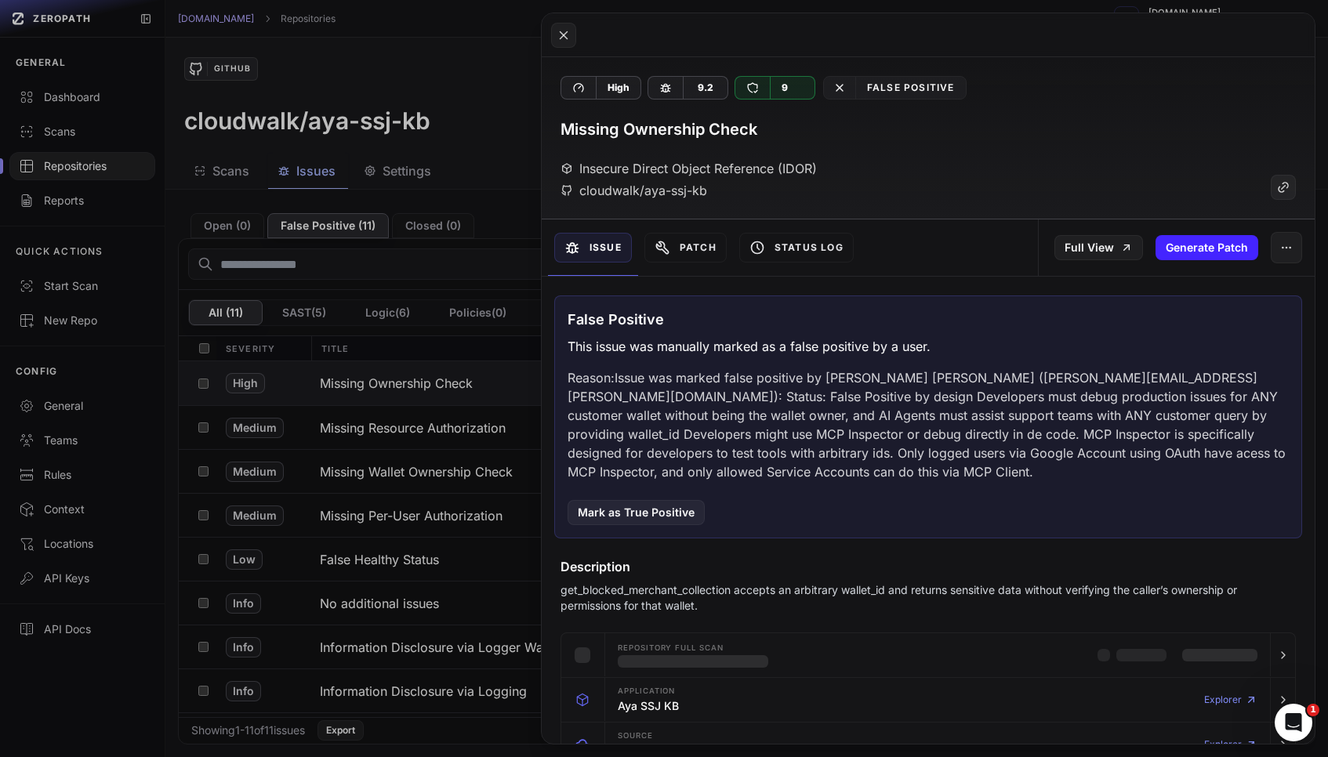
click at [408, 412] on button at bounding box center [664, 378] width 1328 height 757
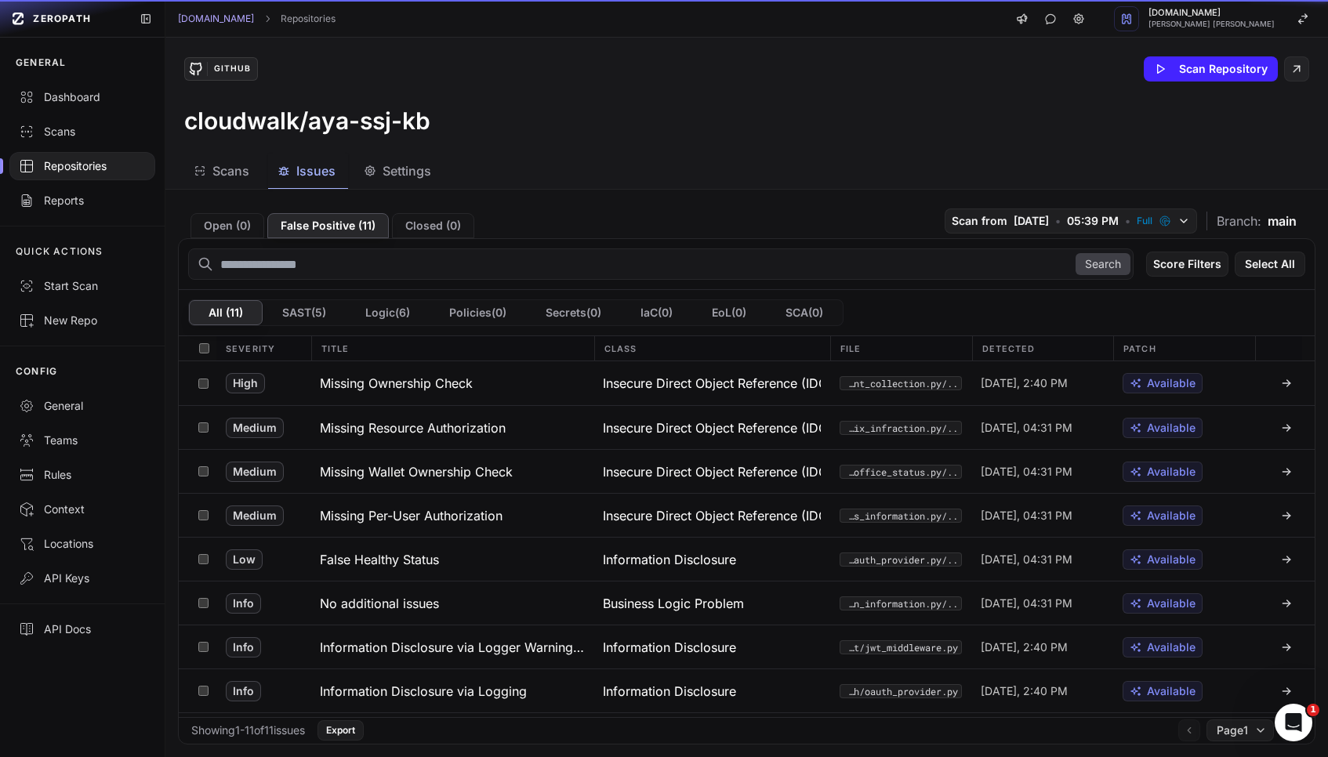
scroll to position [127, 0]
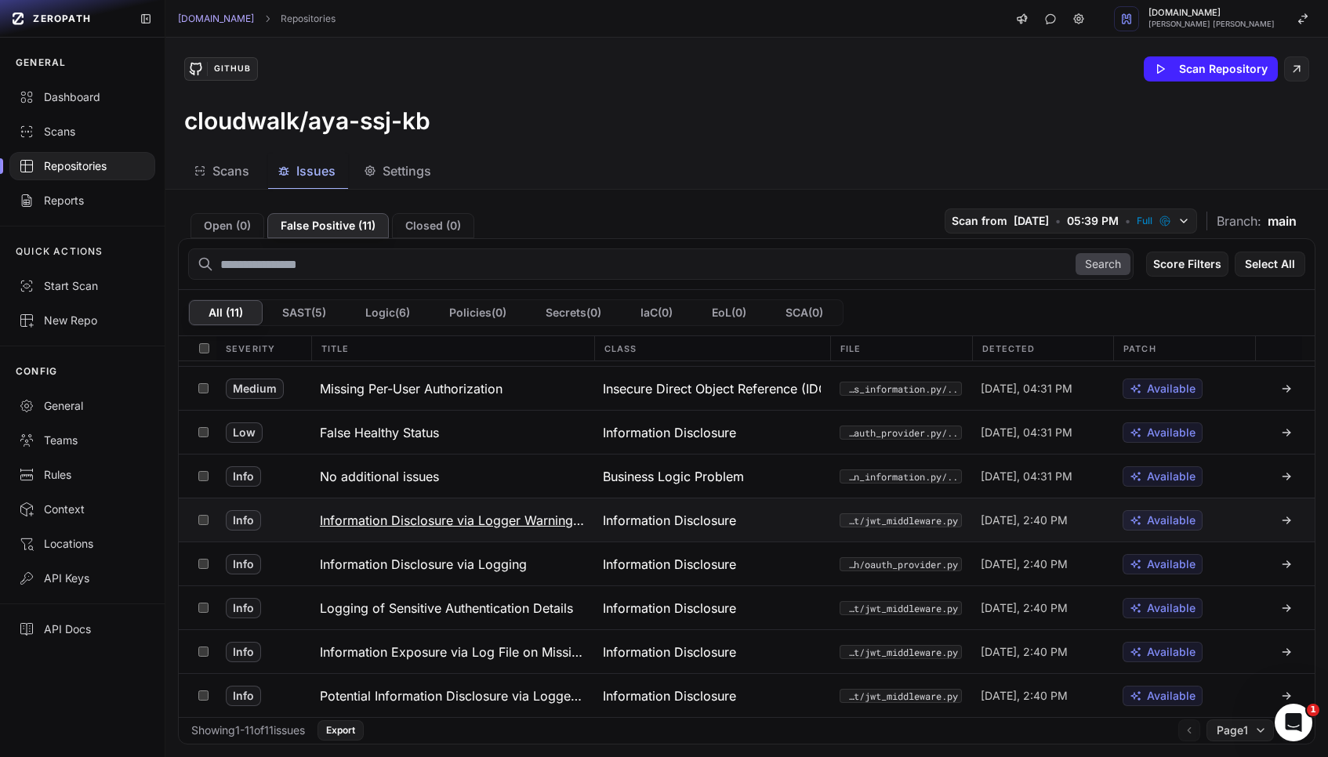
click at [378, 525] on h3 "Information Disclosure via Logger Warning on JWT Rejection" at bounding box center [452, 520] width 264 height 19
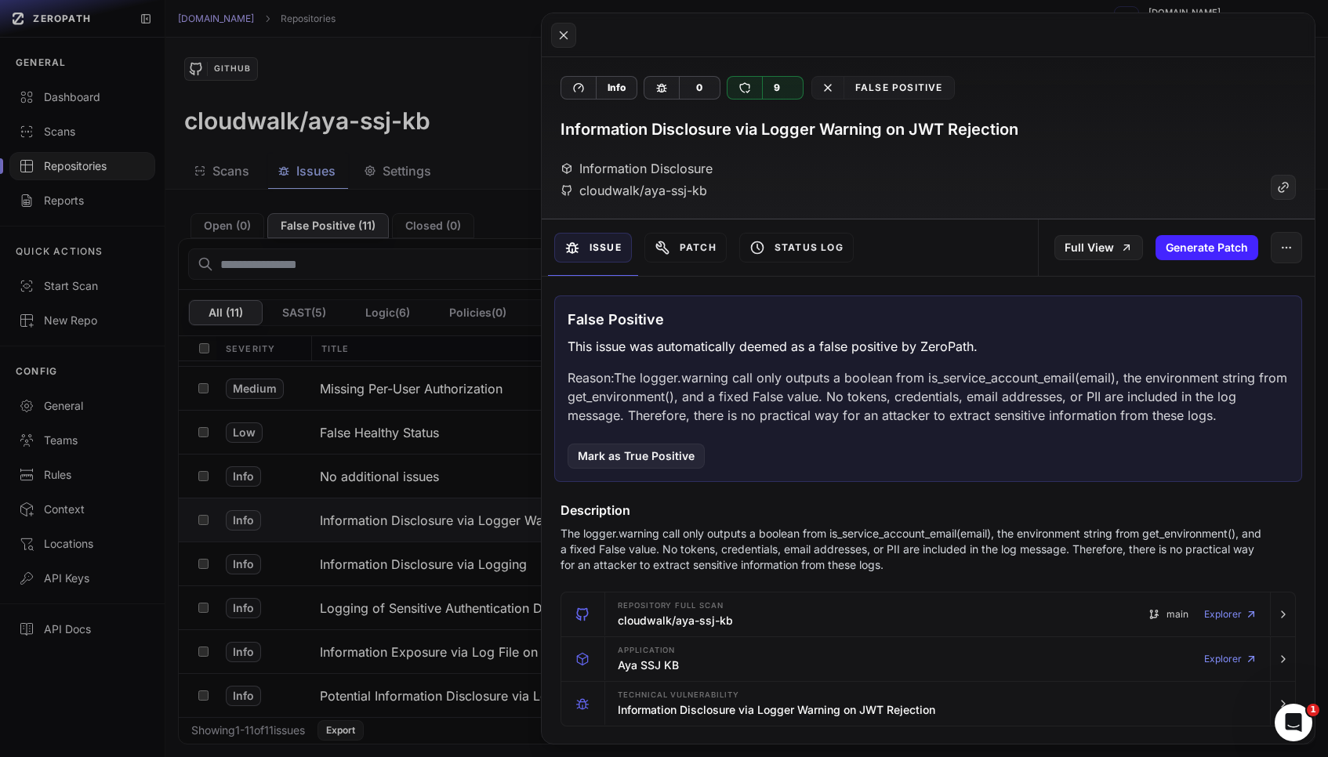
click at [401, 499] on button at bounding box center [664, 378] width 1328 height 757
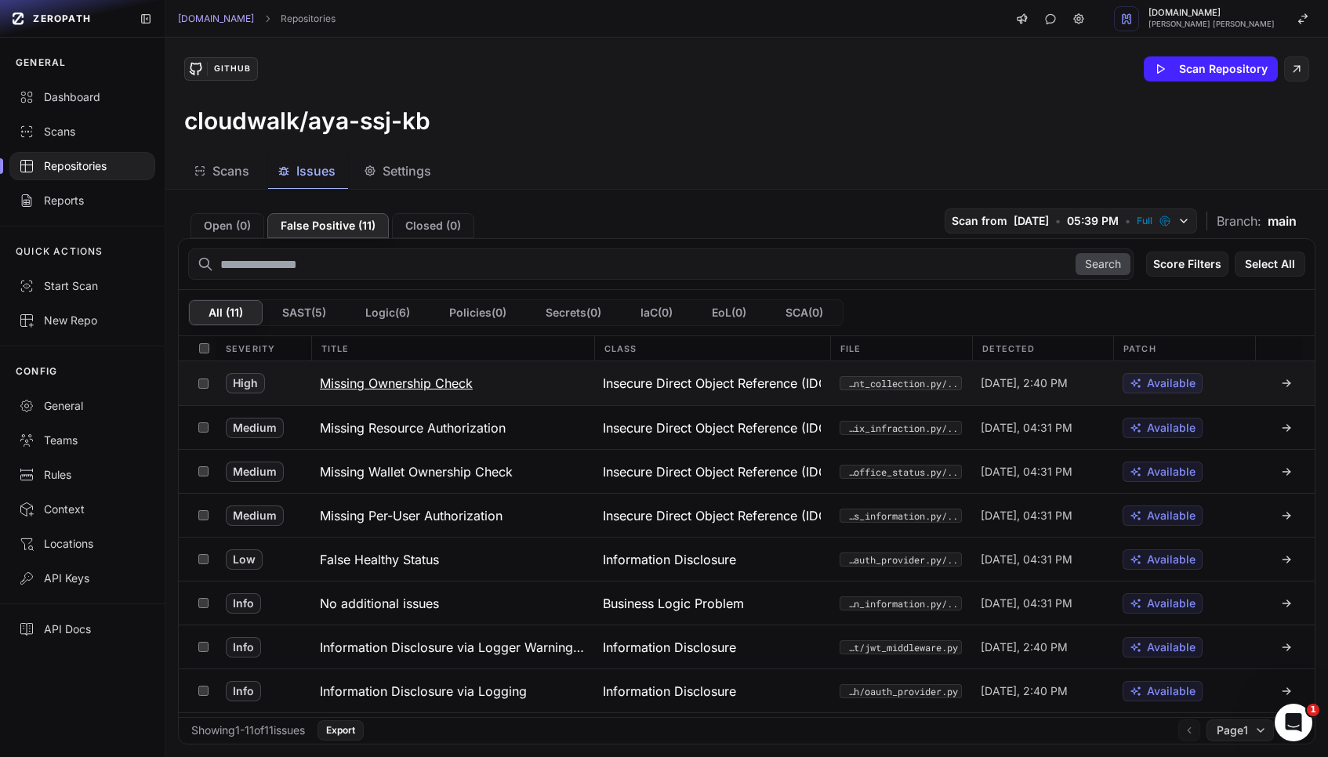
click at [398, 389] on h3 "Missing Ownership Check" at bounding box center [396, 383] width 153 height 19
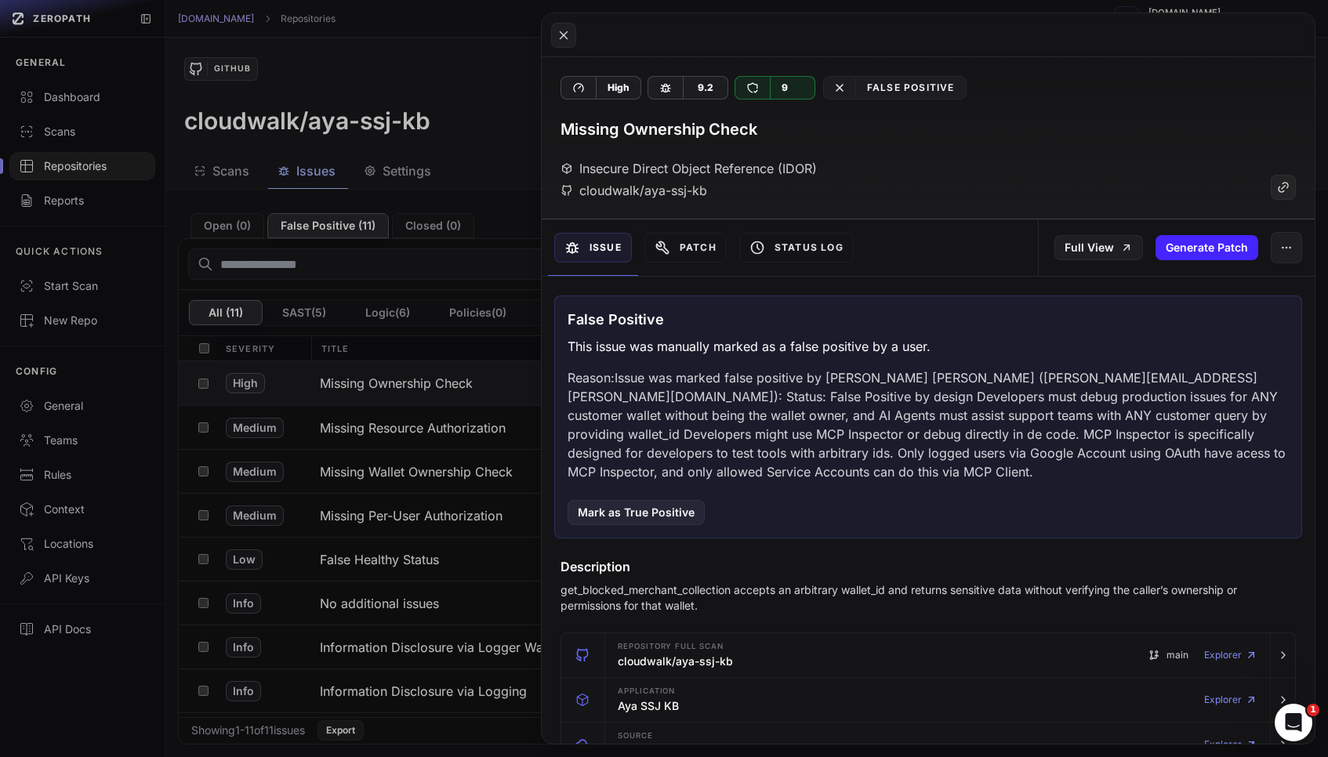
click at [426, 486] on button at bounding box center [664, 378] width 1328 height 757
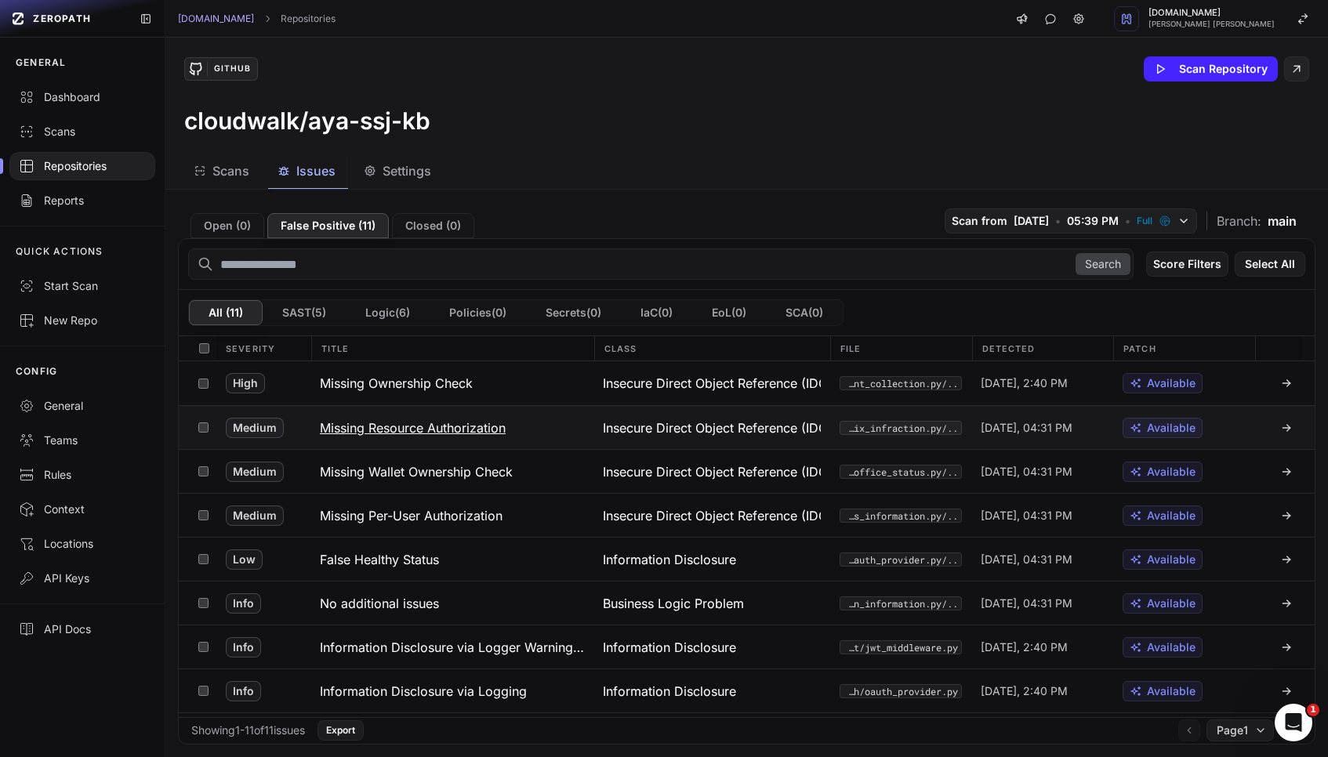
scroll to position [35, 0]
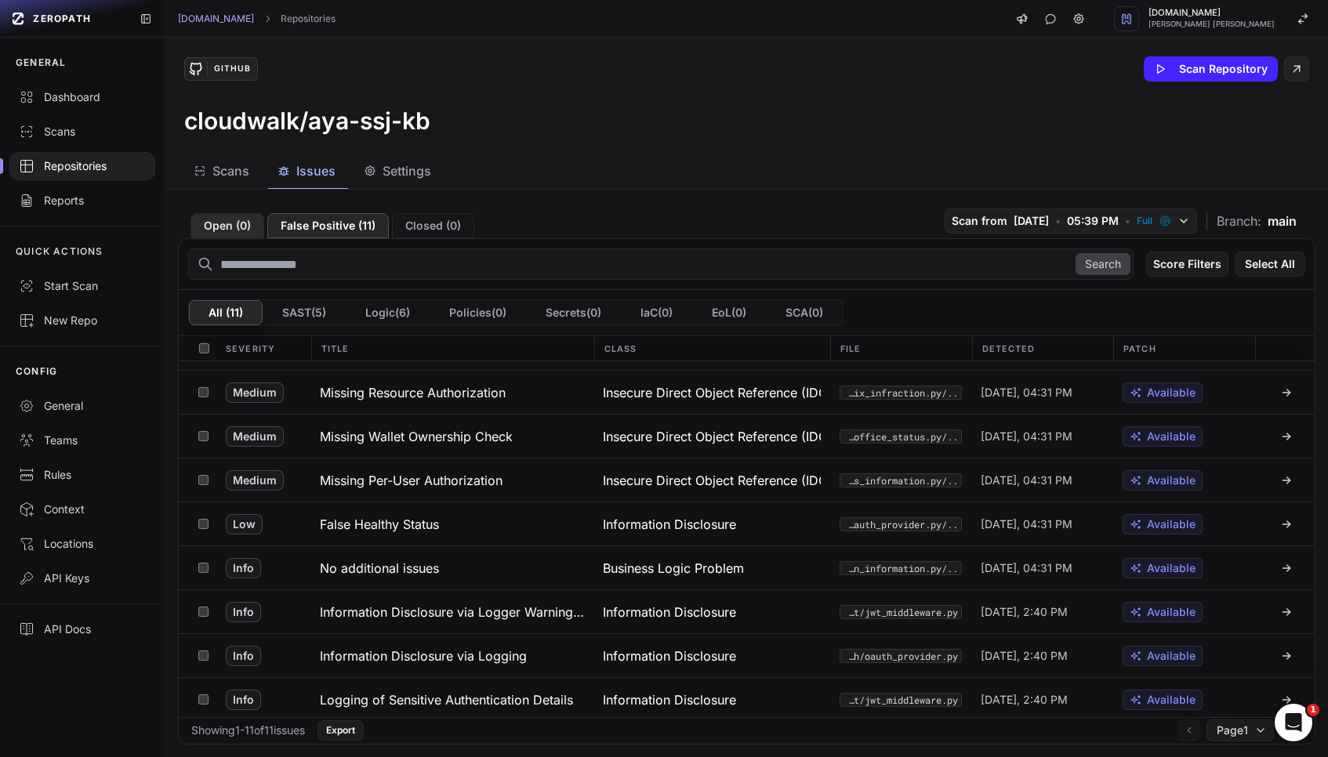
click at [236, 230] on button "Open ( 0 )" at bounding box center [227, 225] width 74 height 25
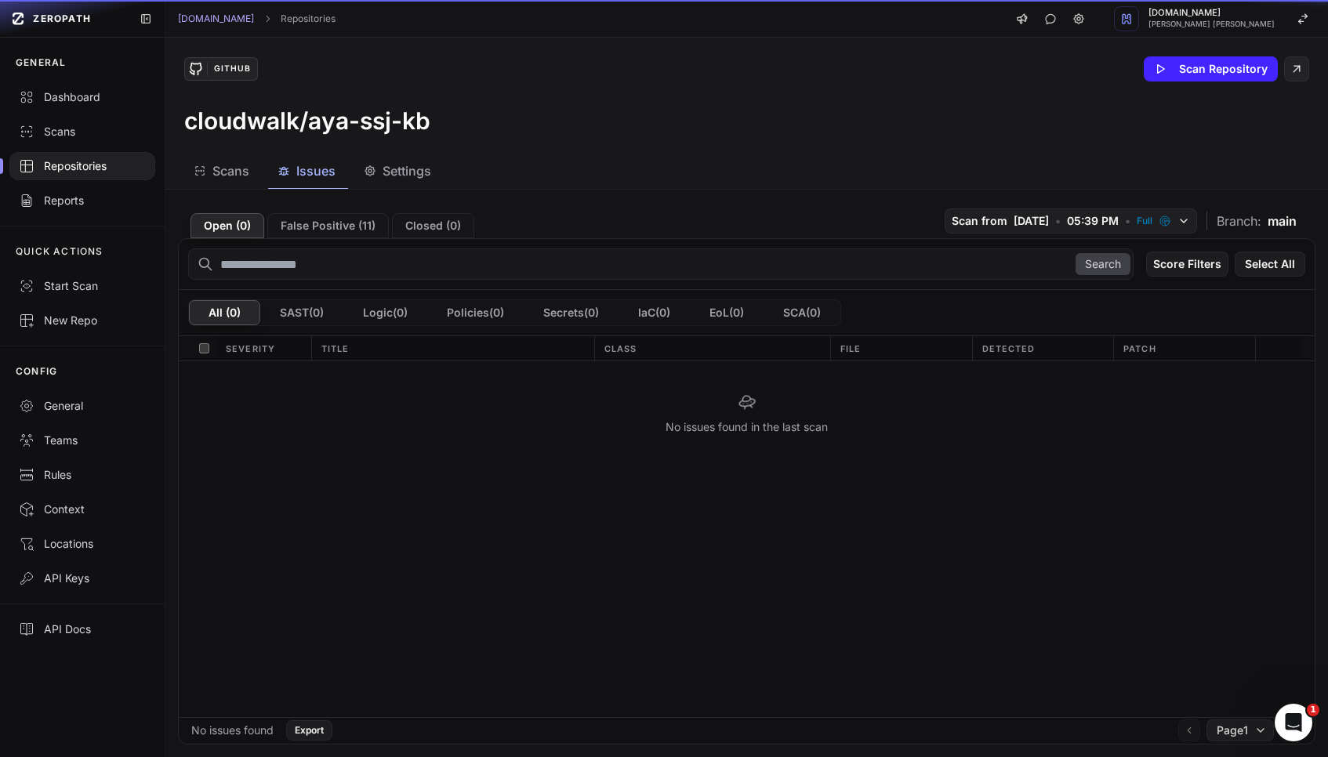
scroll to position [0, 0]
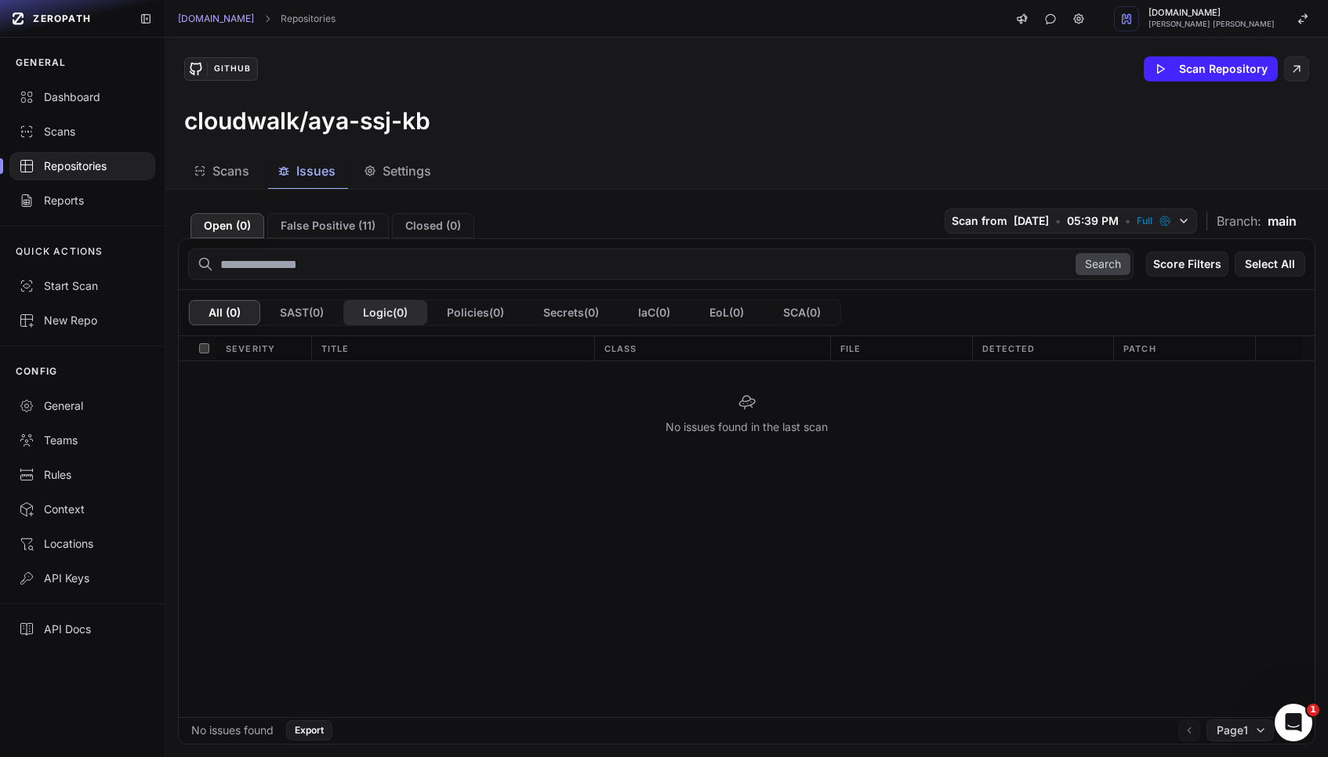
click at [407, 314] on button "Logic ( 0 )" at bounding box center [385, 312] width 84 height 25
click at [362, 235] on button "False Positive ( 11 )" at bounding box center [327, 225] width 121 height 25
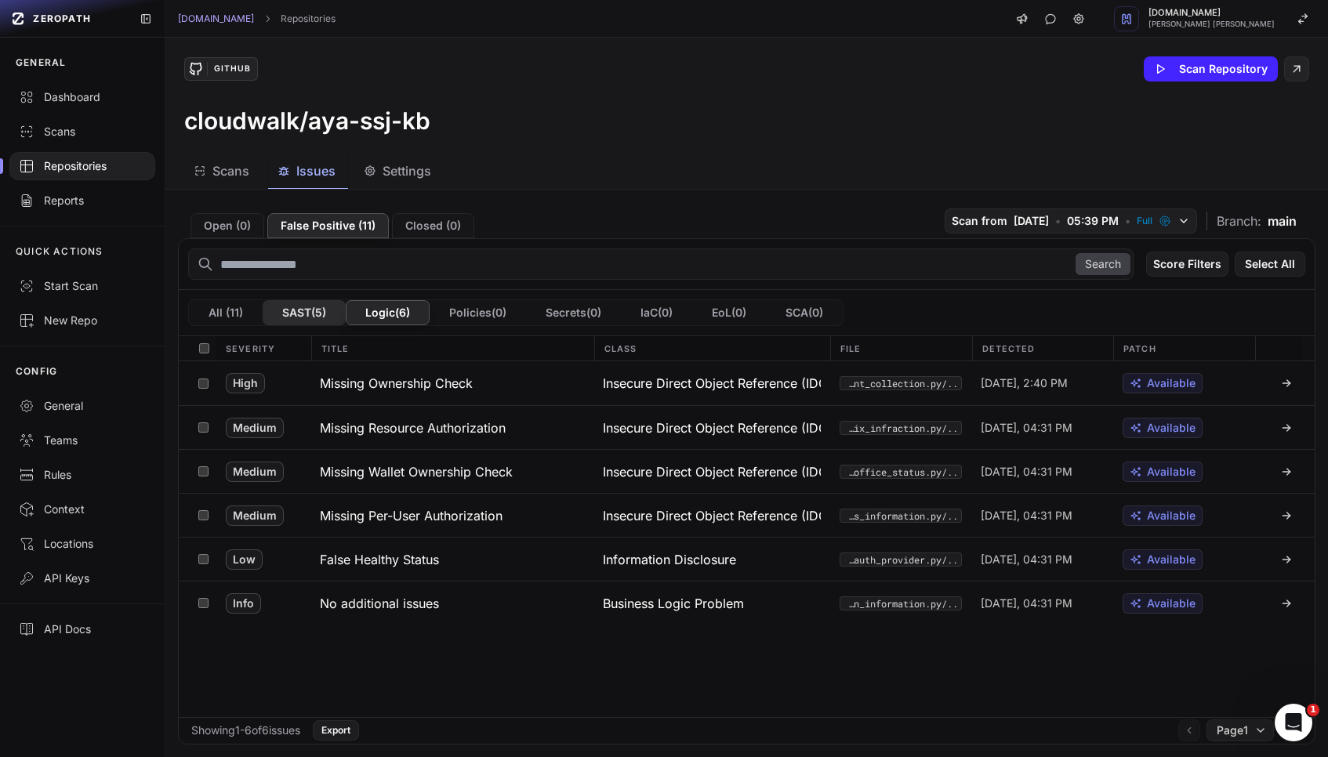
click at [321, 306] on button "SAST ( 5 )" at bounding box center [304, 312] width 83 height 25
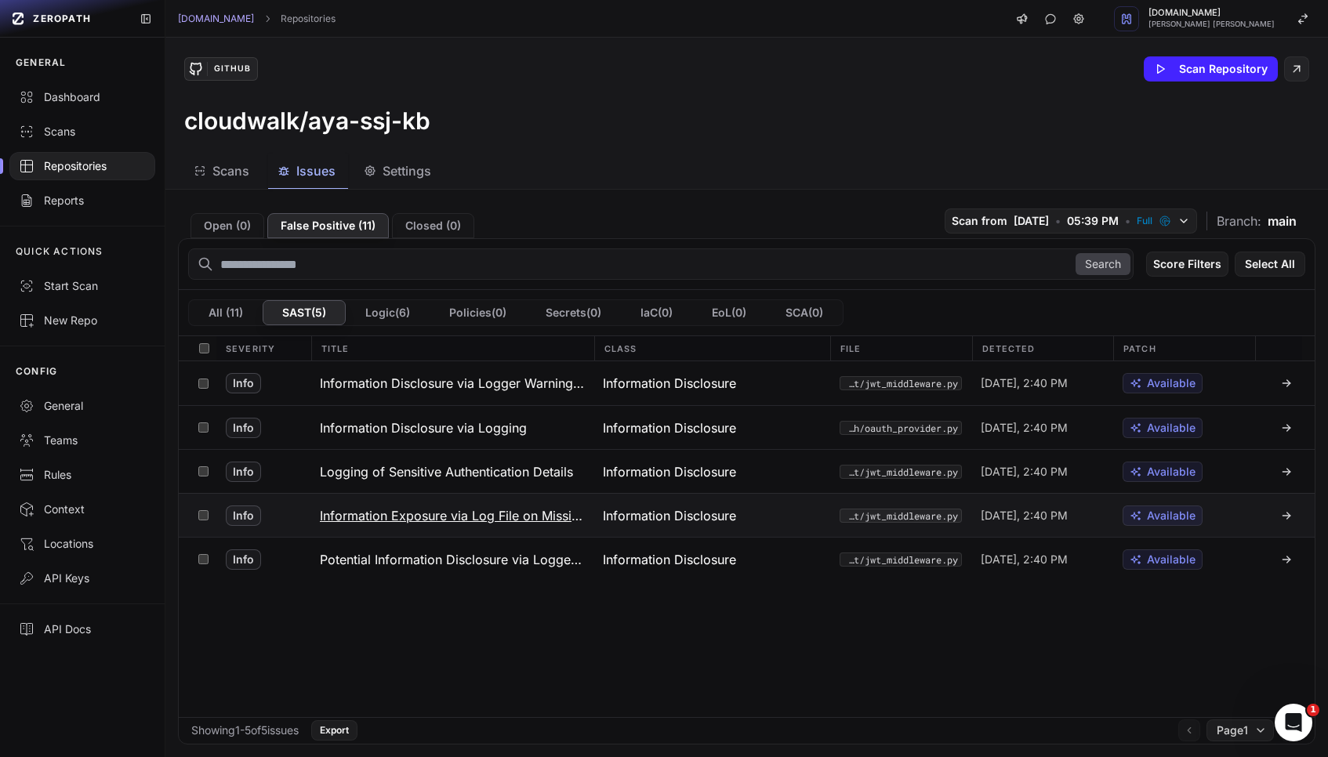
click at [466, 525] on button "Information Exposure via Log File on Missing Token" at bounding box center [451, 515] width 283 height 43
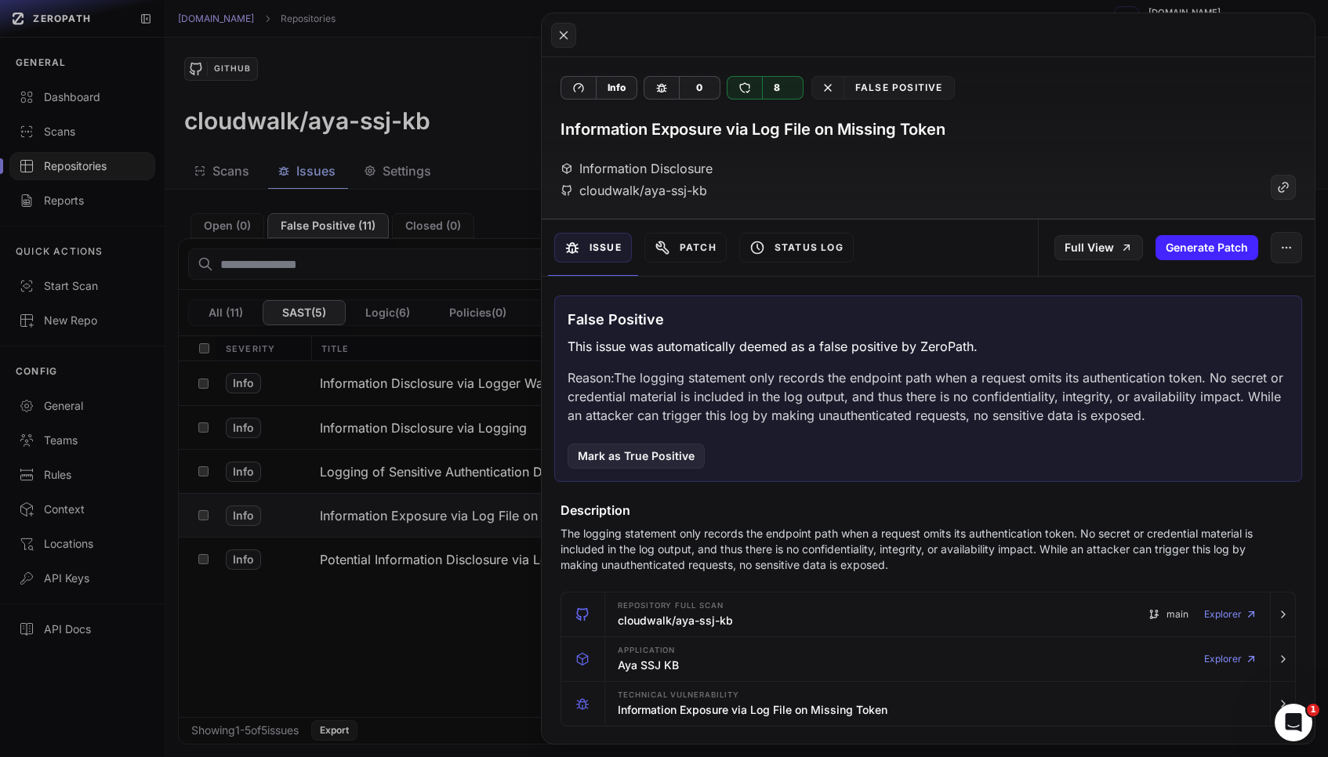
click at [375, 259] on button at bounding box center [664, 378] width 1328 height 757
